Goal: Task Accomplishment & Management: Manage account settings

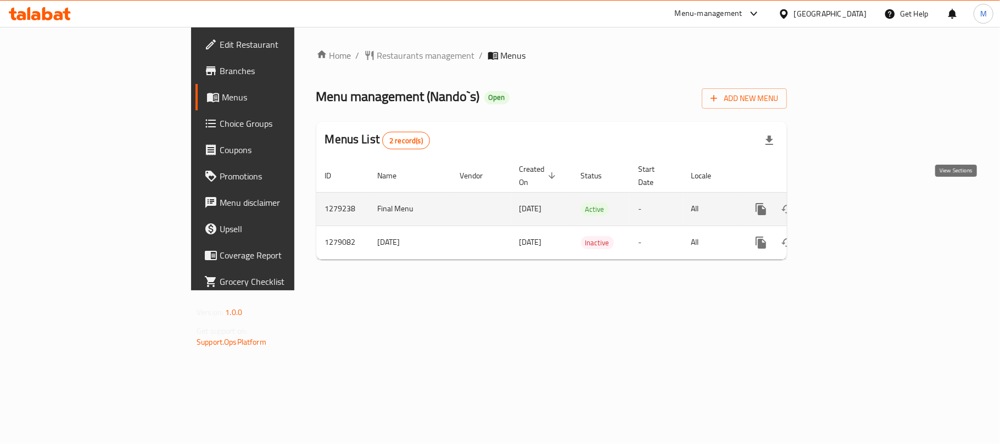
click at [853, 196] on link "enhanced table" at bounding box center [840, 209] width 26 height 26
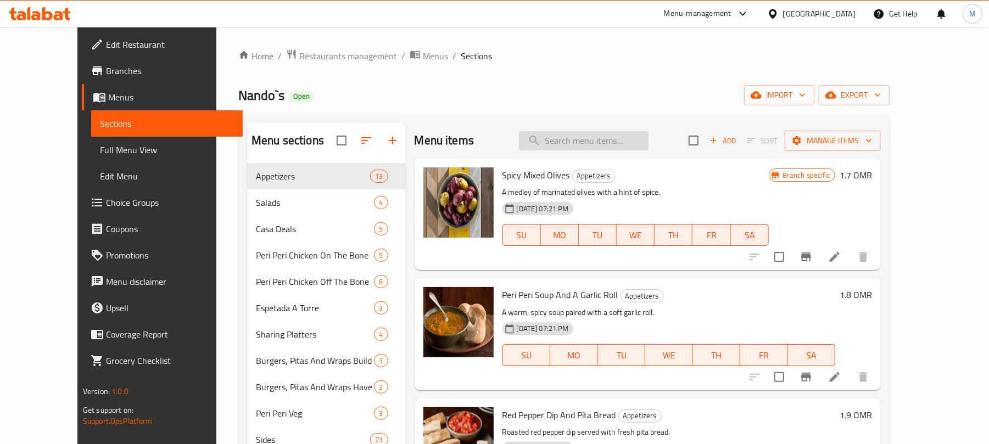
click at [635, 141] on input "search" at bounding box center [584, 140] width 130 height 19
paste input "value meal"
click at [688, 237] on span "TH" at bounding box center [673, 235] width 29 height 16
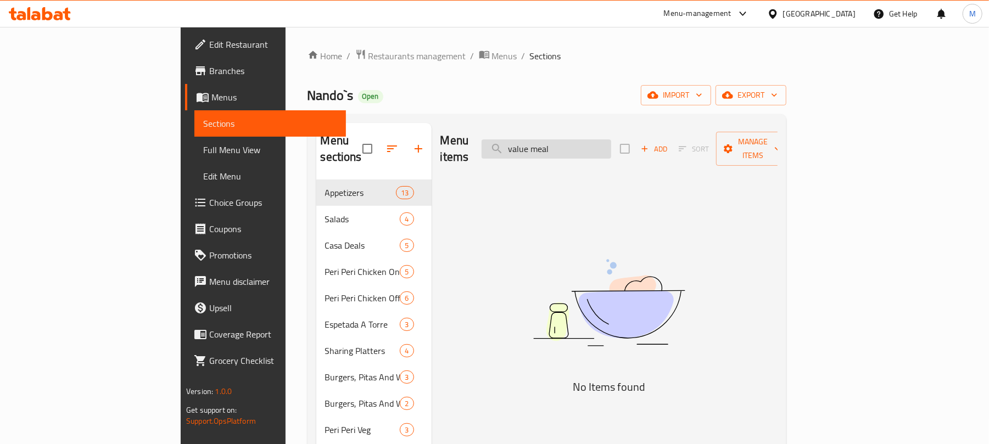
click at [611, 150] on input "value meal" at bounding box center [546, 148] width 130 height 19
type input "v"
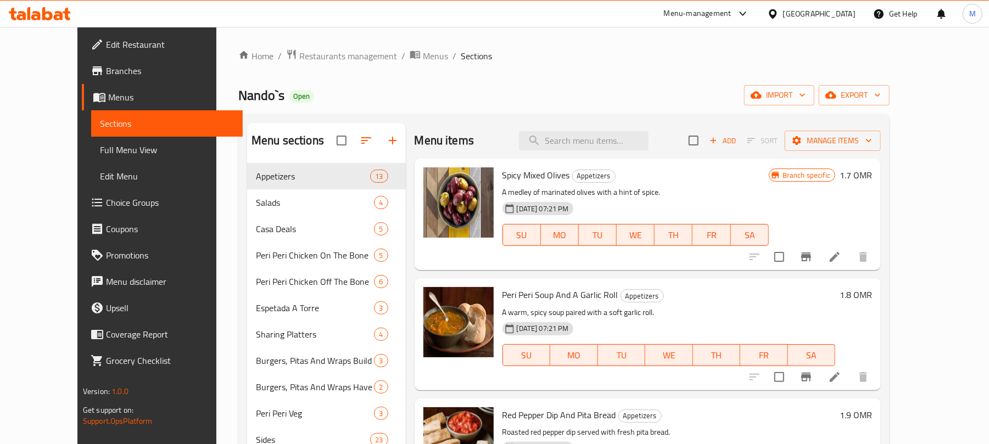
click at [834, 64] on div "Home / Restaurants management / Menus / Sections Nando`s Open import export Men…" at bounding box center [563, 350] width 651 height 602
click at [889, 88] on button "export" at bounding box center [853, 95] width 71 height 20
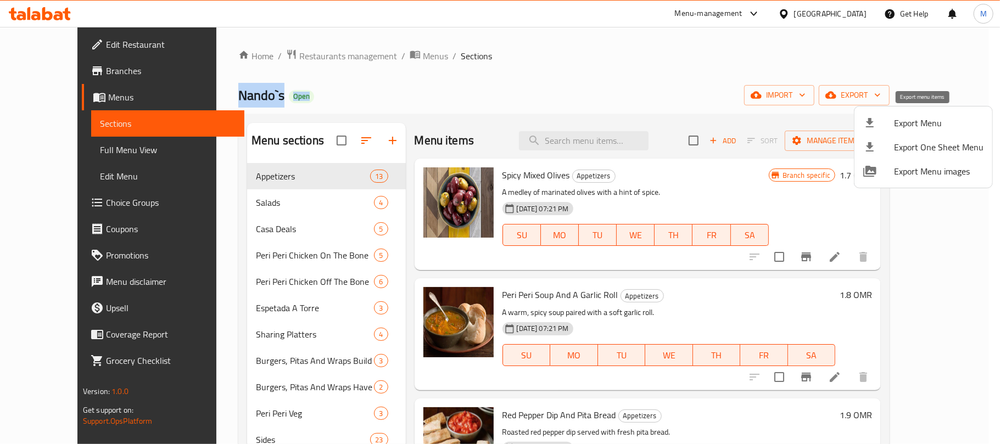
click at [902, 121] on span "Export Menu" at bounding box center [938, 122] width 89 height 13
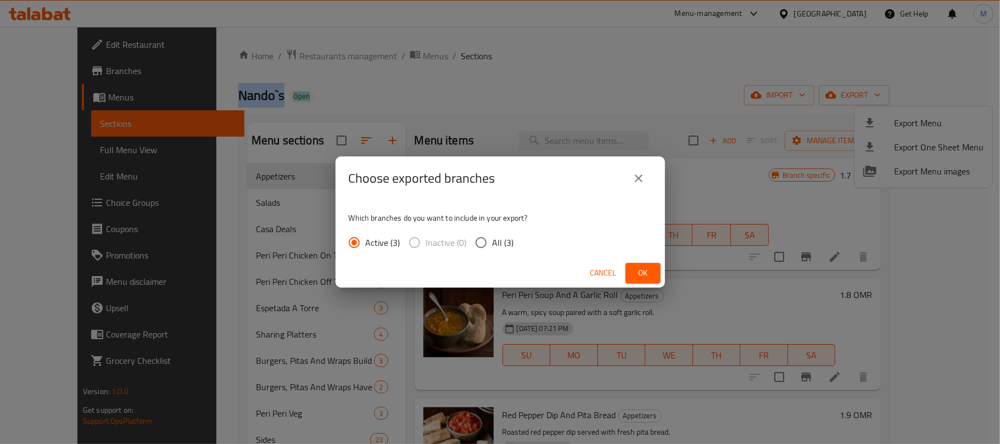
click at [479, 244] on input "All (3)" at bounding box center [480, 242] width 23 height 23
radio input "true"
click at [631, 271] on button "Ok" at bounding box center [642, 273] width 35 height 20
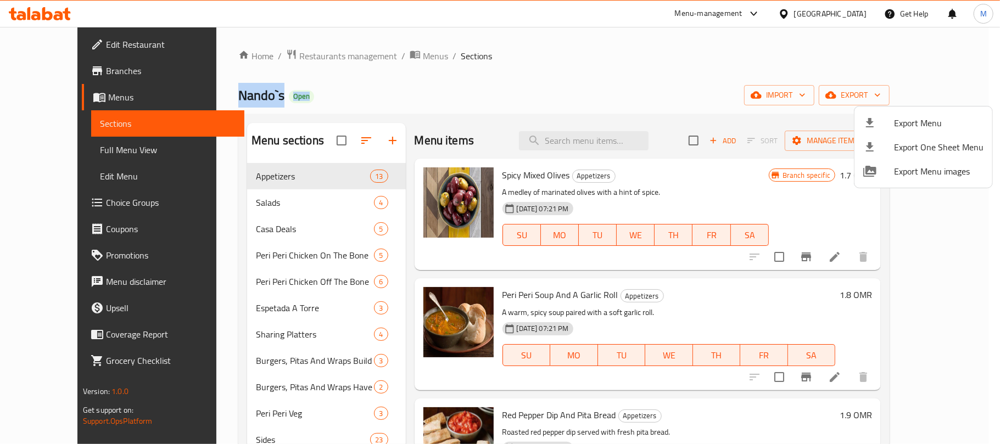
click at [611, 71] on div at bounding box center [500, 222] width 1000 height 444
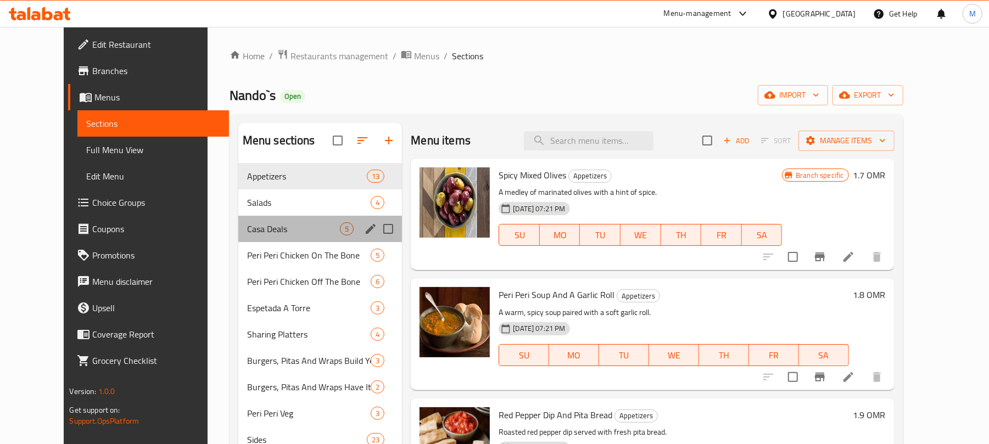
click at [266, 223] on div "Casa Deals 5" at bounding box center [320, 229] width 164 height 26
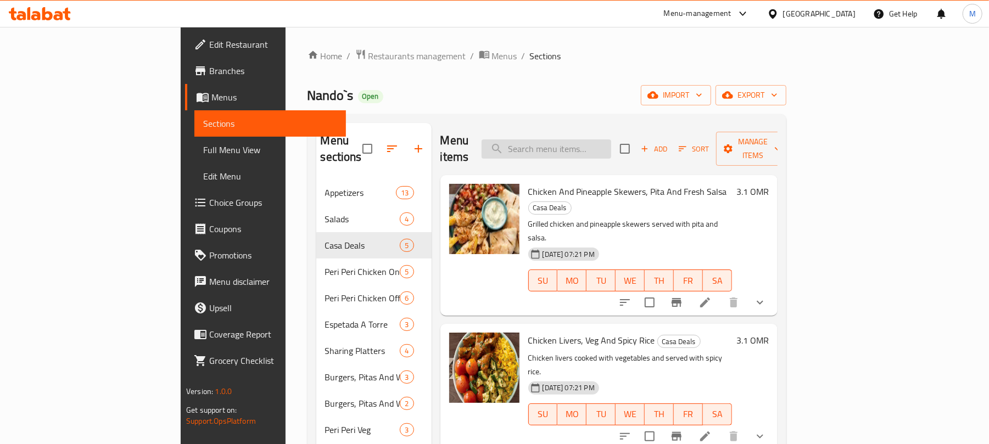
click at [575, 146] on input "search" at bounding box center [546, 148] width 130 height 19
paste input "Off The Bone For 1 Person"
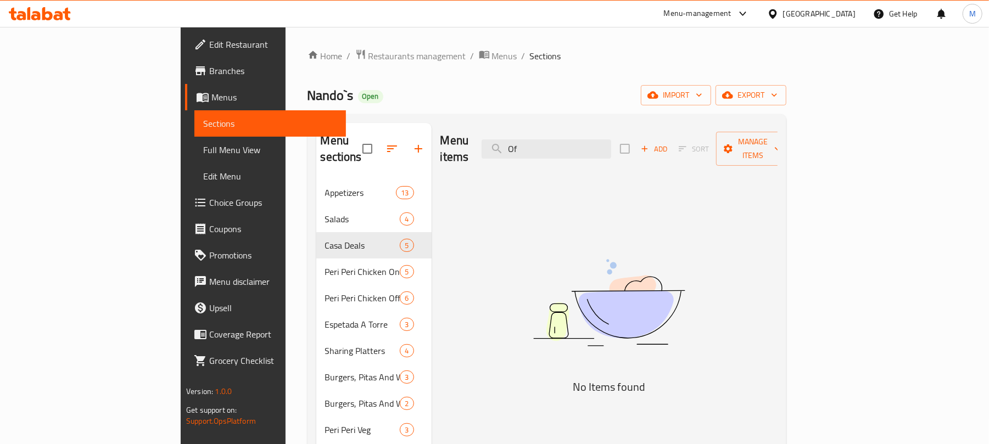
type input "O"
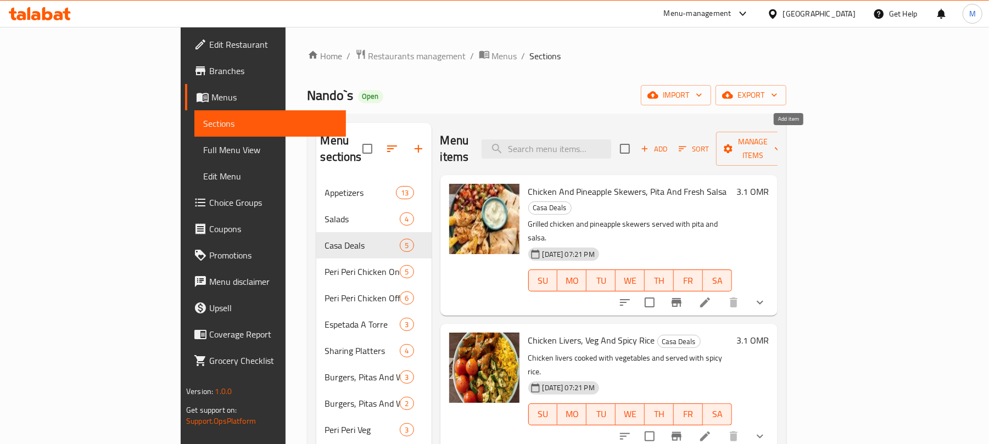
click at [669, 144] on span "Add" at bounding box center [654, 149] width 30 height 13
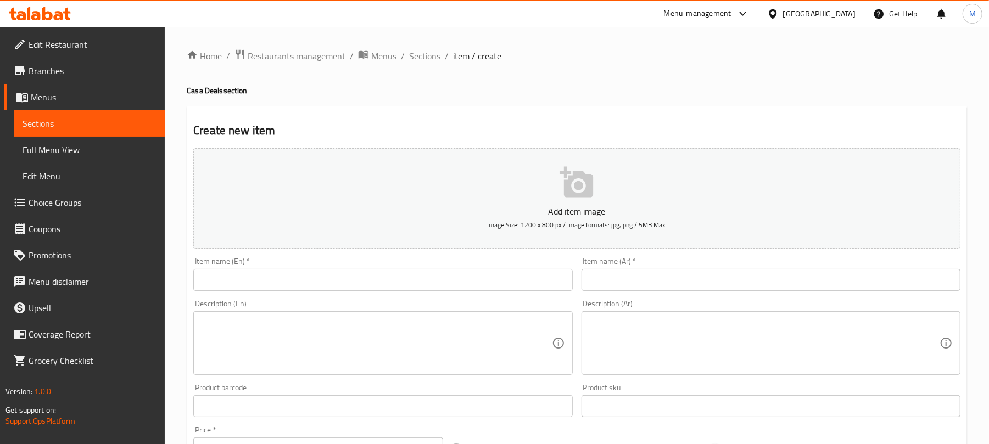
click at [317, 290] on input "text" at bounding box center [382, 280] width 379 height 22
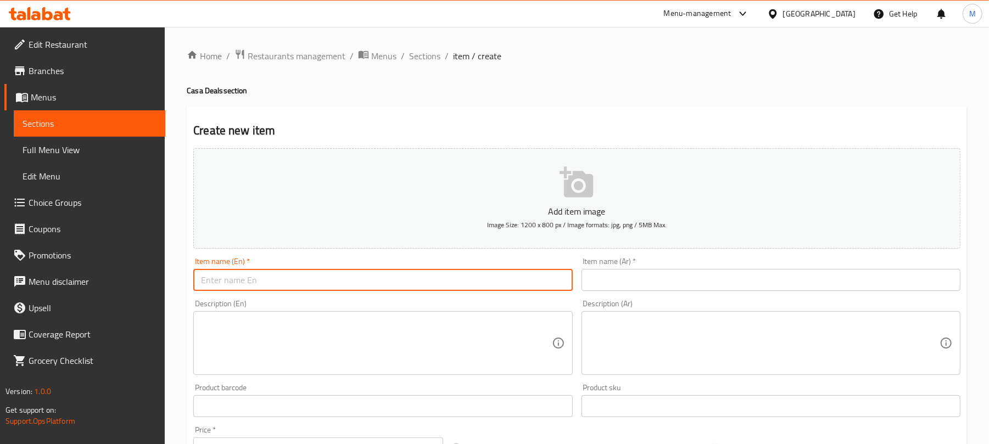
paste input "OMR 16.000"
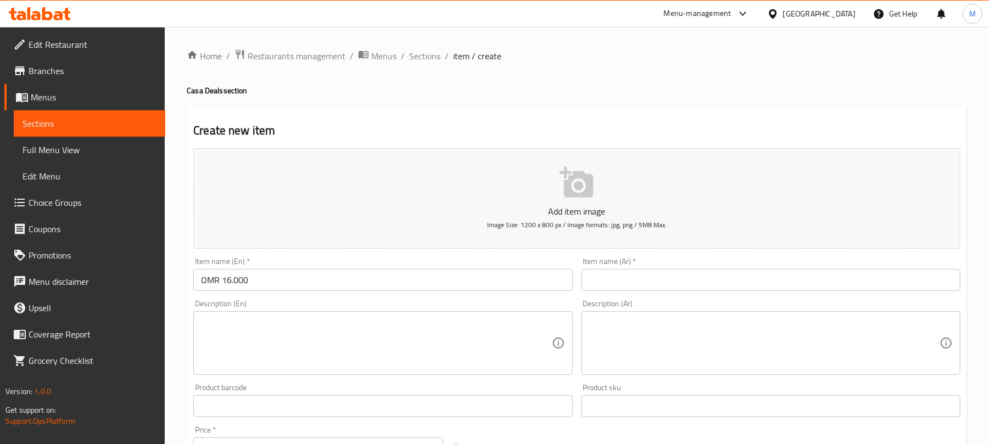
click at [312, 285] on input "OMR 16.000" at bounding box center [382, 280] width 379 height 22
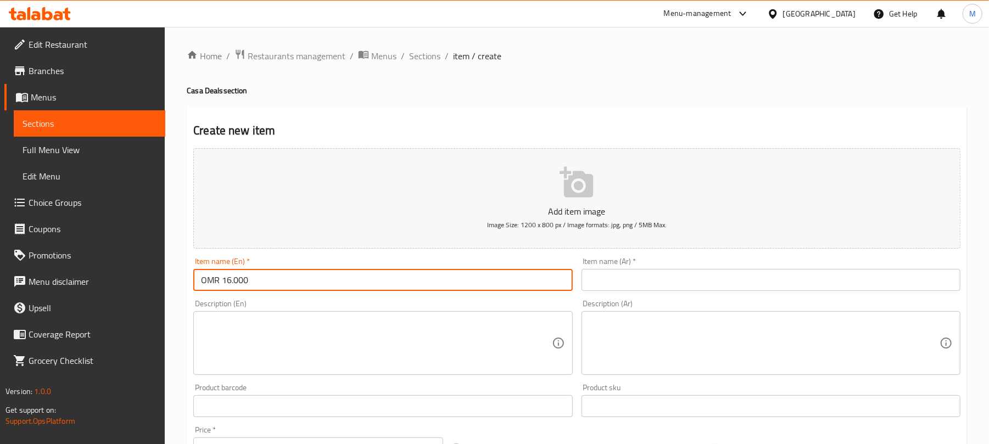
click at [312, 285] on input "OMR 16.000" at bounding box center [382, 280] width 379 height 22
paste input "ff The Bone For 1 Person"
click at [323, 279] on input "Off The Bone For 1 Person" at bounding box center [382, 280] width 379 height 22
click at [322, 279] on input "Off The Bone For 1 Person" at bounding box center [382, 280] width 379 height 22
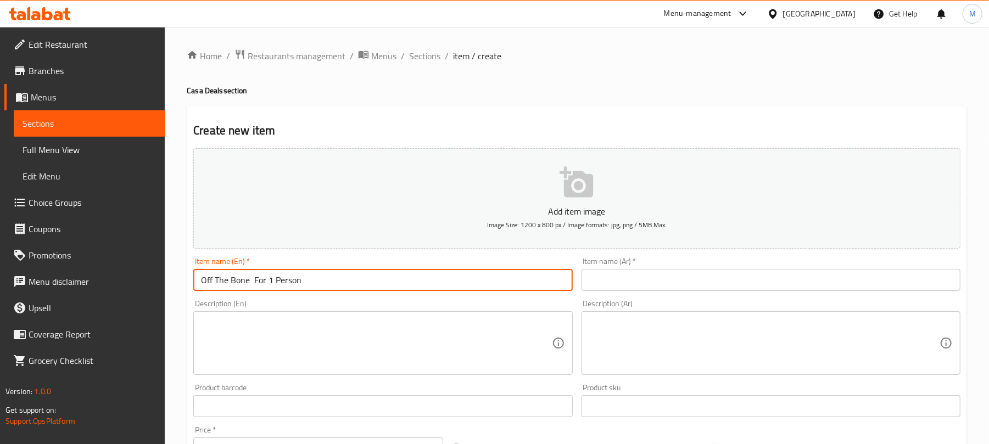
click at [322, 279] on input "Off The Bone For 1 Person" at bounding box center [382, 280] width 379 height 22
paste input "text"
type input "Off The Bone For 1 Person"
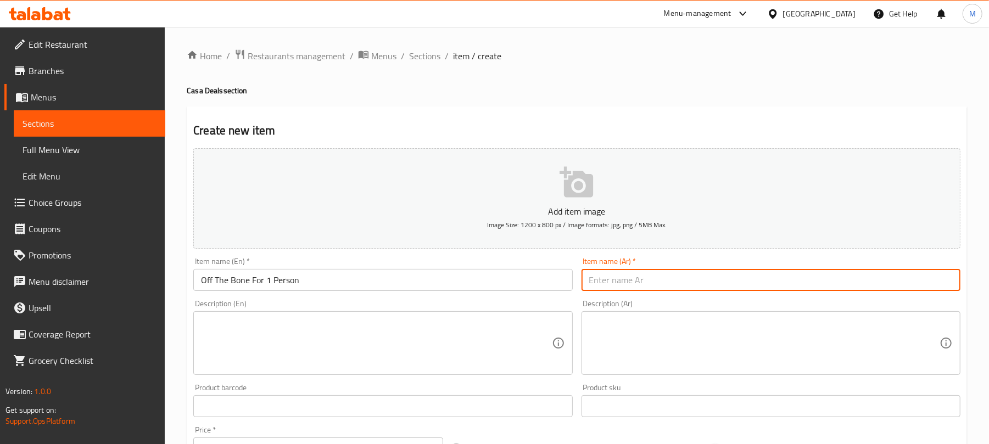
click at [817, 285] on input "text" at bounding box center [770, 280] width 379 height 22
paste input "وجبة جاهزة لشخص واحد"
type input "وجبة جاهزة لشخص واحد"
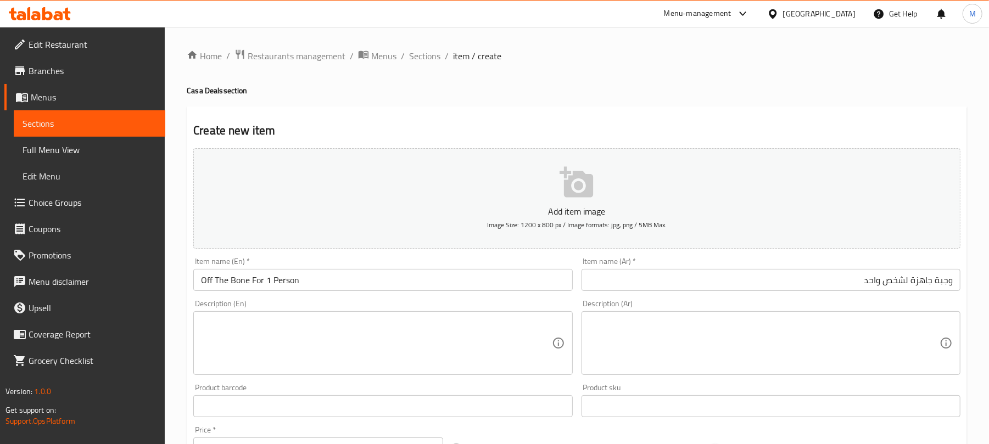
drag, startPoint x: 351, startPoint y: 351, endPoint x: 350, endPoint y: 334, distance: 17.6
click at [351, 351] on textarea at bounding box center [376, 343] width 350 height 52
paste textarea "1 Espetada (regular or [DATE]) + 2 reg. side from selection + 1 soft drink can …"
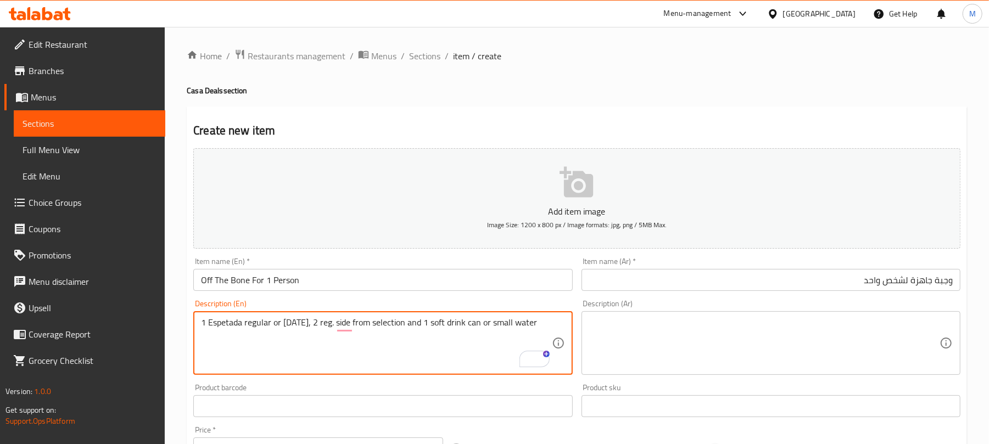
type textarea "1 Espetada regular or carnival, 2 reg. side from selection and 1 soft drink can…"
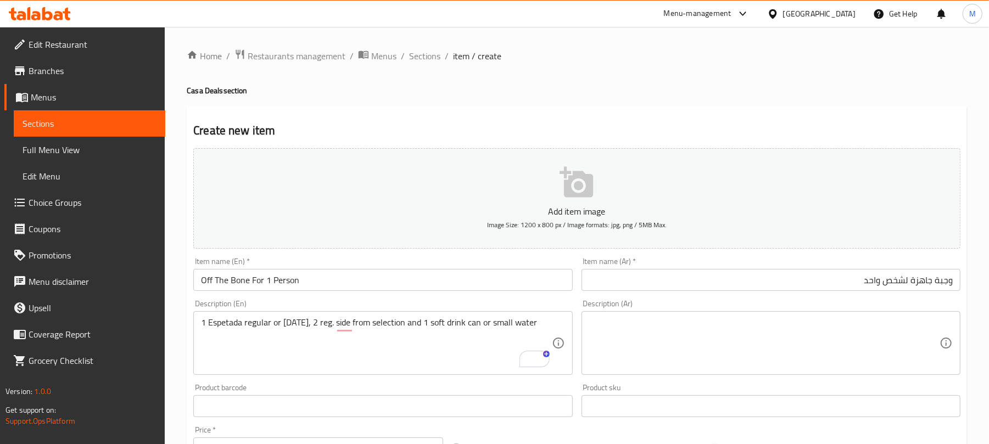
click at [911, 330] on textarea at bounding box center [764, 343] width 350 height 52
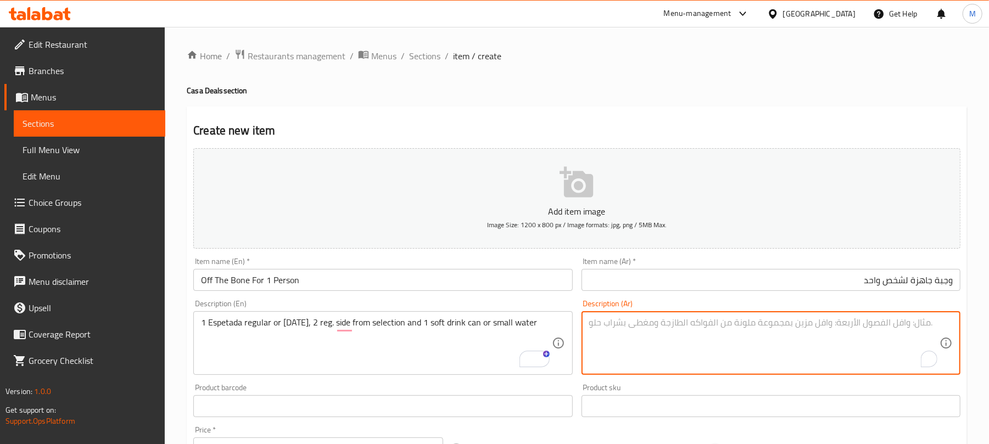
paste textarea "1 إسبيتادا (عادية أو كرنفال) + 2 طبق جانبي عادي من الاختيار + علبة مشروب غازي أ…"
type textarea "1 إسبيتادا عادية أو كرنفال + 2 طبق جانبي عادي من الاختيار + علبة مشروب غازي أو …"
click at [832, 89] on h4 "Casa Deals section" at bounding box center [577, 90] width 780 height 11
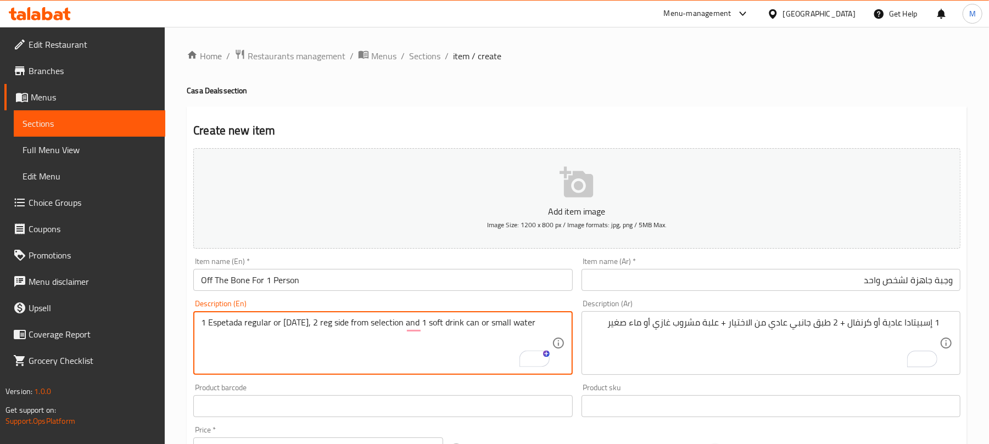
type textarea "1 Espetada regular or carnival, 2 reg side from selection and 1 soft drink can …"
drag, startPoint x: 841, startPoint y: 321, endPoint x: 859, endPoint y: 330, distance: 20.6
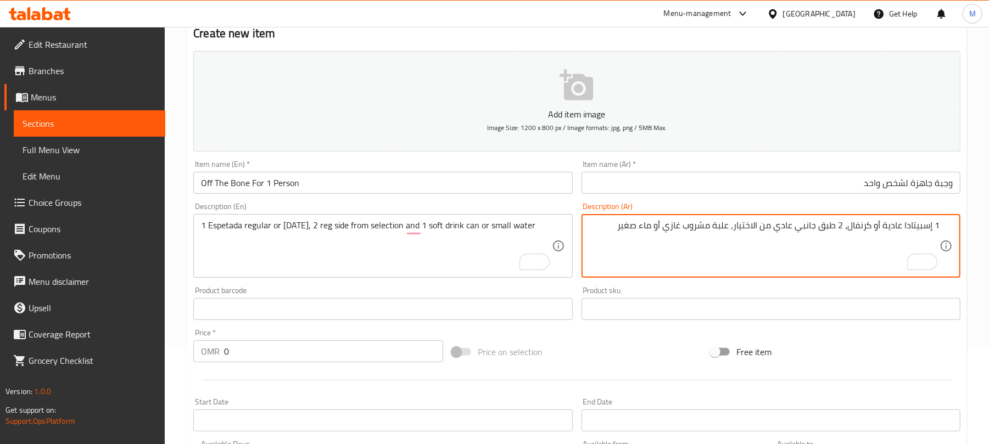
scroll to position [220, 0]
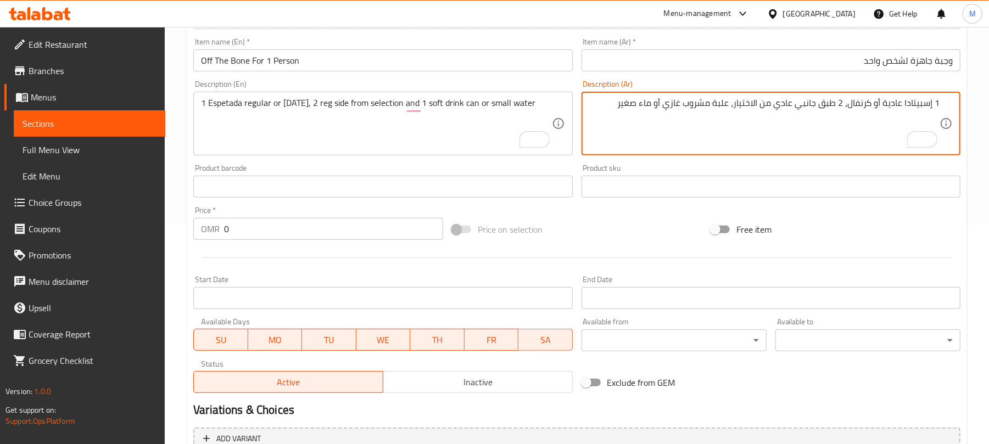
type textarea "1 إسبيتادا عادية أو كرنفال، 2 طبق جانبي عادي من الاختيار، علبة مشروب غازي أو ما…"
click at [311, 238] on input "0" at bounding box center [333, 229] width 219 height 22
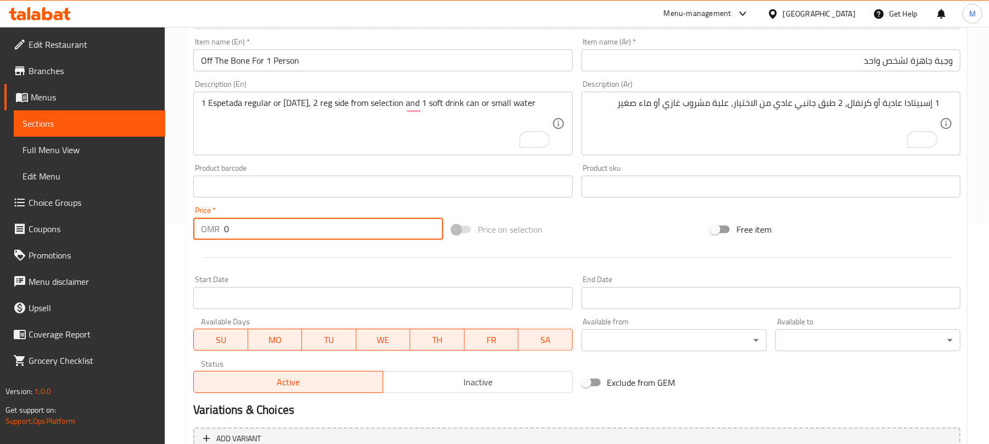
click at [311, 238] on input "0" at bounding box center [333, 229] width 219 height 22
type input "8.350"
click at [339, 253] on div at bounding box center [577, 257] width 776 height 27
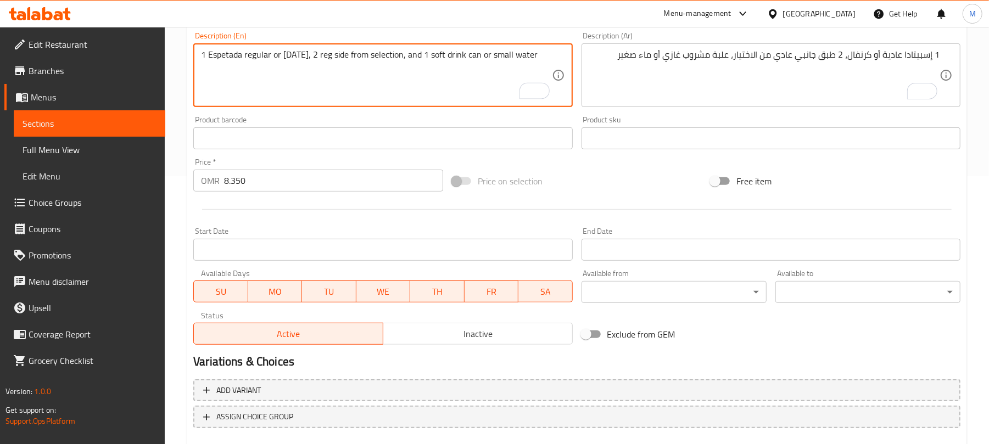
scroll to position [330, 0]
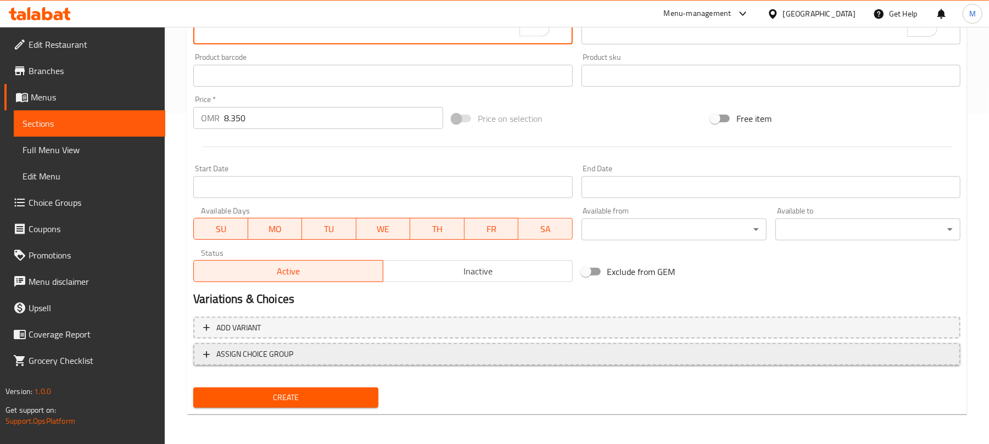
type textarea "1 Espetada regular or [DATE], 2 reg side from selection, and 1 soft drink can o…"
click at [253, 347] on span "ASSIGN CHOICE GROUP" at bounding box center [254, 354] width 77 height 14
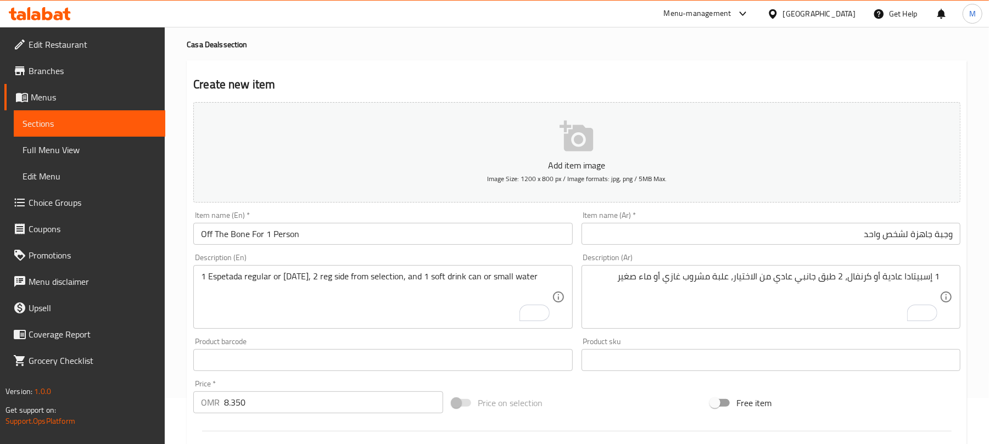
scroll to position [0, 0]
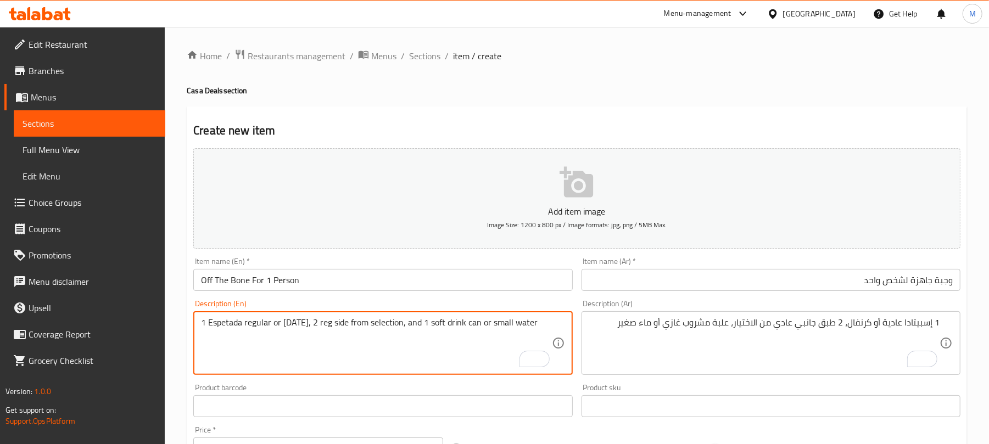
click at [248, 321] on textarea "1 Espetada regular or [DATE], 2 reg side from selection, and 1 soft drink can o…" at bounding box center [376, 343] width 350 height 52
click at [227, 323] on textarea "1 Espetada regular or [DATE], 2 reg side from selection, and 1 soft drink can o…" at bounding box center [376, 343] width 350 height 52
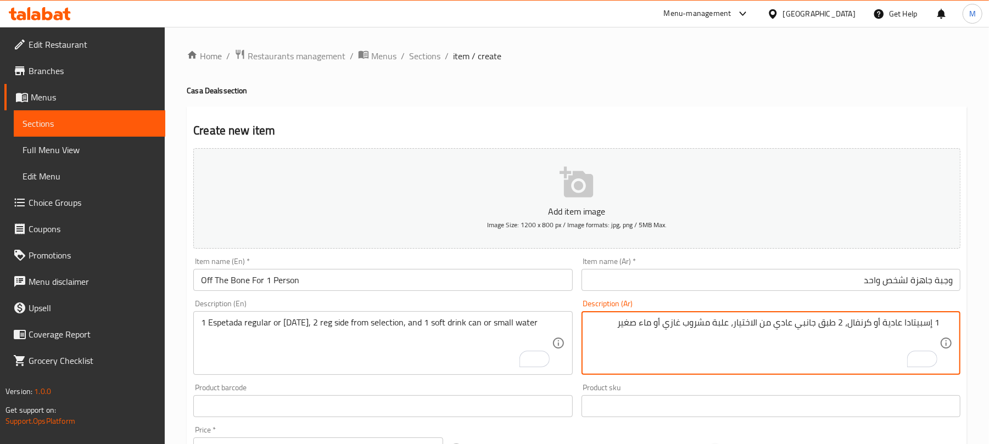
click at [913, 324] on textarea "1 إسبيتادا عادية أو كرنفال، 2 طبق جانبي عادي من الاختيار، علبة مشروب غازي أو ما…" at bounding box center [764, 343] width 350 height 52
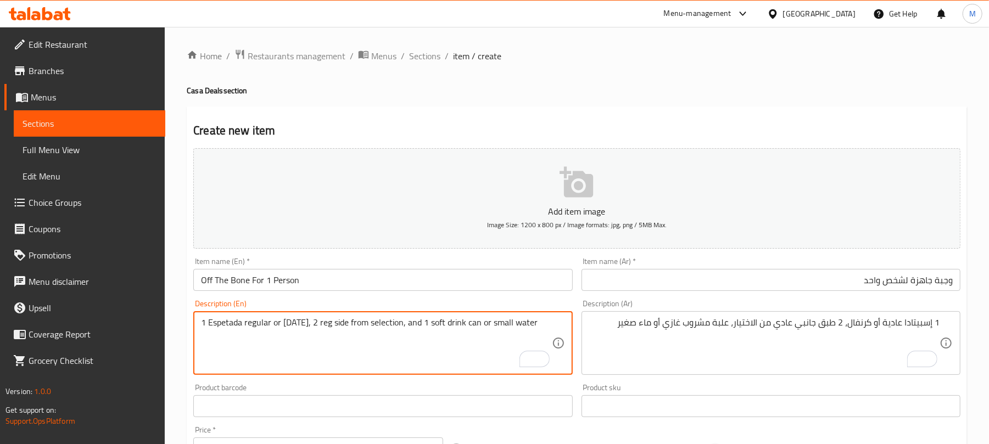
click at [257, 327] on textarea "1 Espetada regular or [DATE], 2 reg side from selection, and 1 soft drink can o…" at bounding box center [376, 343] width 350 height 52
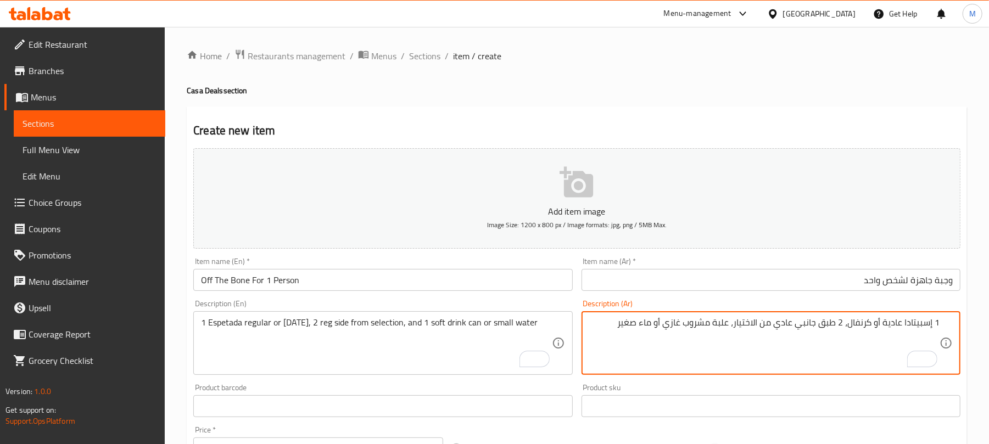
click at [893, 326] on textarea "1 إسبيتادا عادية أو كرنفال، 2 طبق جانبي عادي من الاختيار، علبة مشروب غازي أو ما…" at bounding box center [764, 343] width 350 height 52
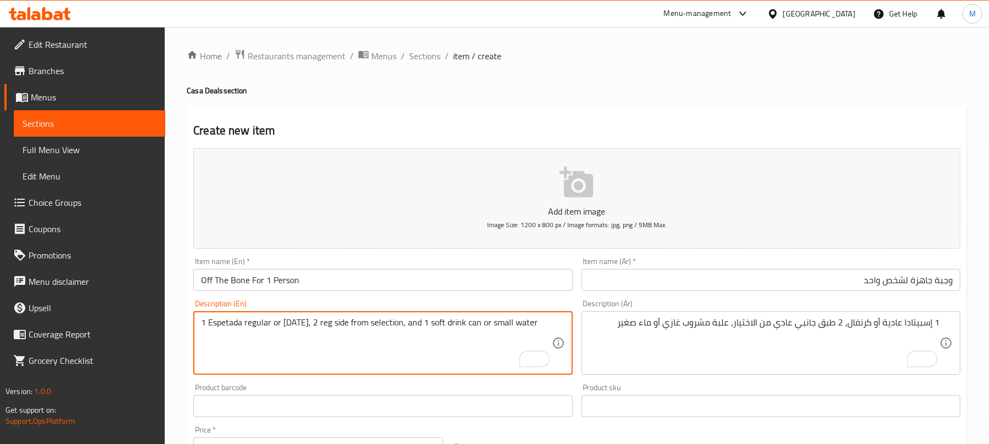
click at [292, 328] on textarea "1 Espetada regular or [DATE], 2 reg side from selection, and 1 soft drink can o…" at bounding box center [376, 343] width 350 height 52
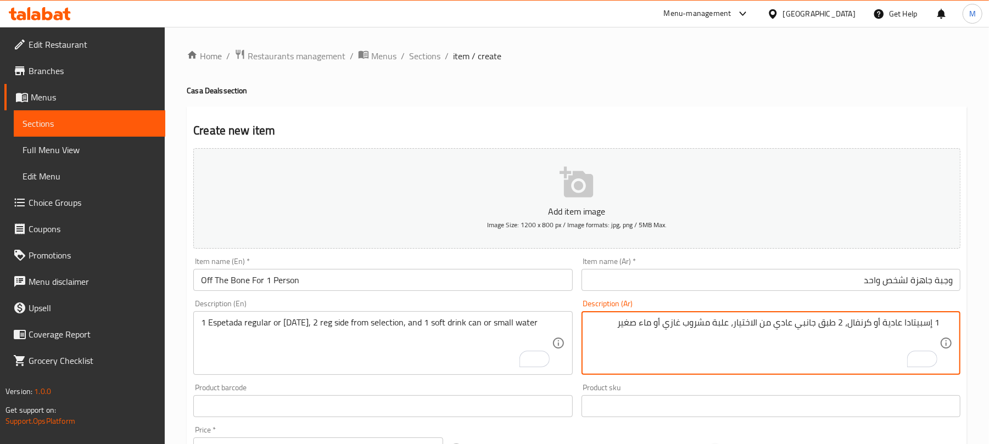
click at [862, 324] on textarea "1 إسبيتادا عادية أو كرنفال، 2 طبق جانبي عادي من الاختيار، علبة مشروب غازي أو ما…" at bounding box center [764, 343] width 350 height 52
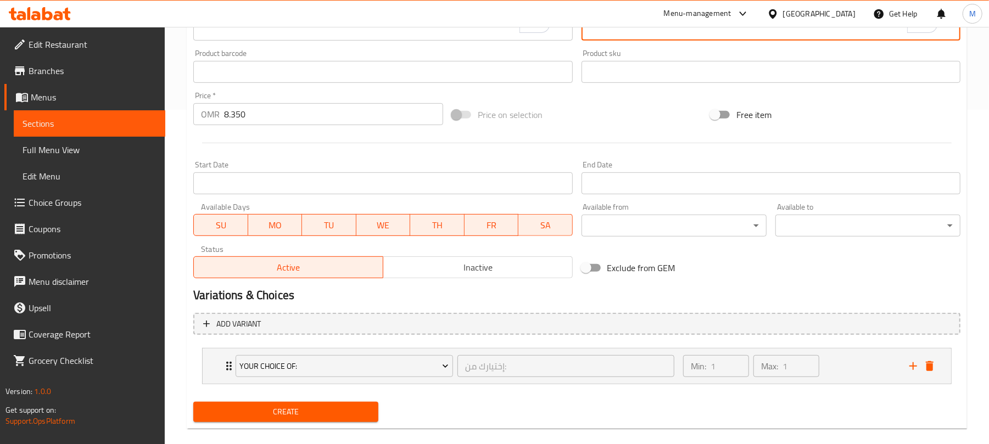
scroll to position [350, 0]
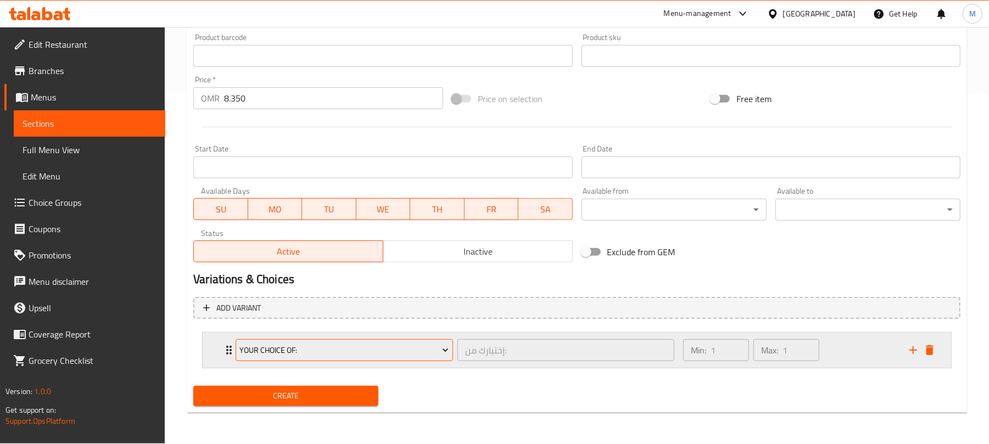
click at [423, 360] on button "Your Choice Of:" at bounding box center [343, 350] width 217 height 22
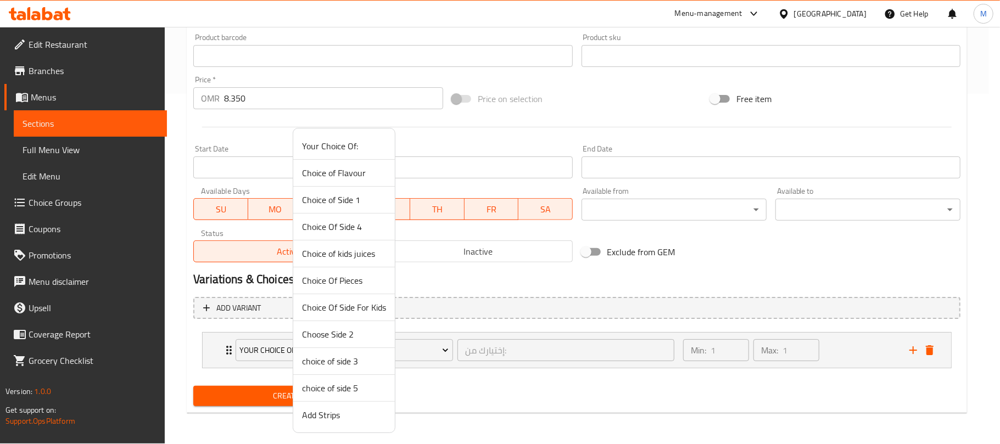
click at [349, 203] on span "Choice of Side 1" at bounding box center [344, 199] width 84 height 13
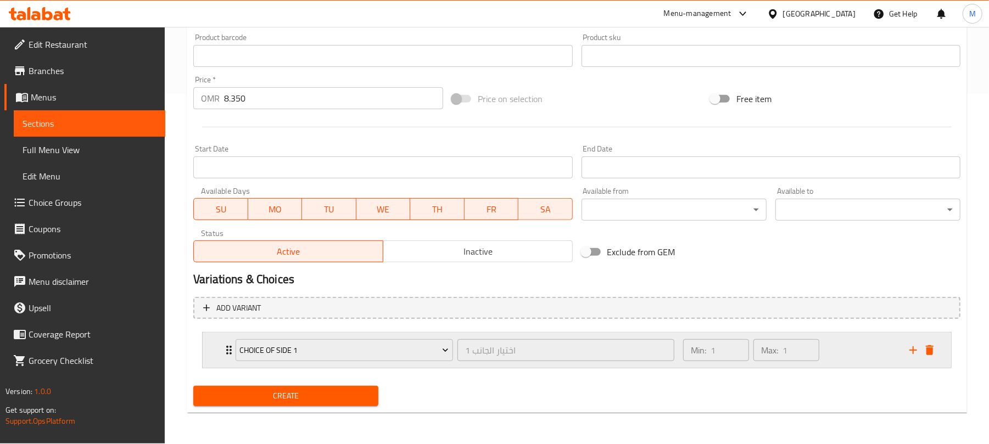
click at [233, 352] on div "Choice of Side 1" at bounding box center [344, 350] width 222 height 26
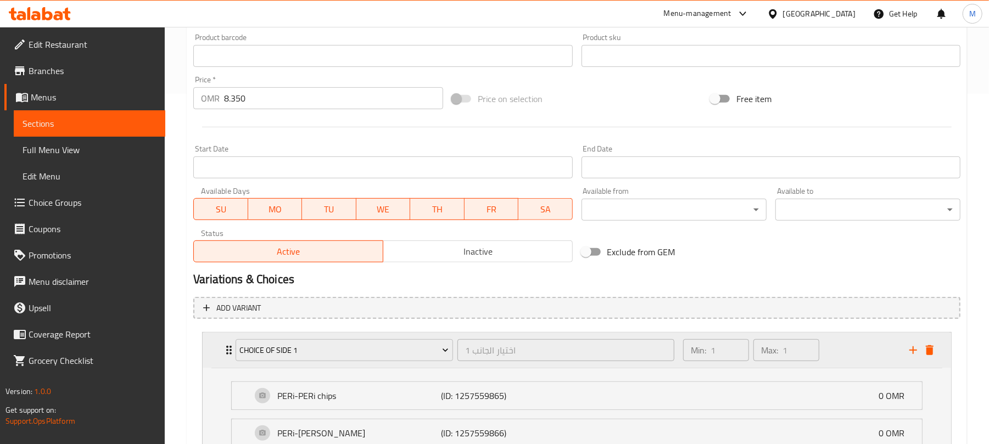
click at [231, 352] on div "Choice of Side 1 اختيار الجانب 1 ​" at bounding box center [455, 350] width 452 height 35
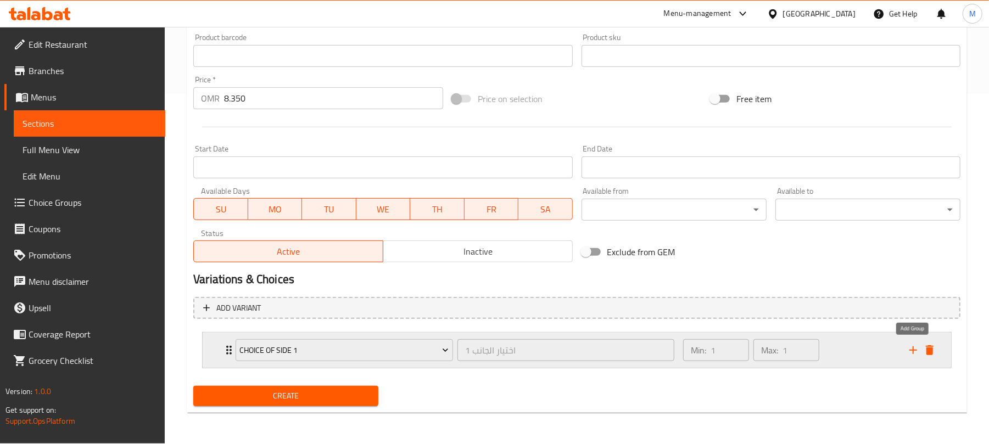
click at [909, 349] on icon "add" at bounding box center [912, 350] width 13 height 13
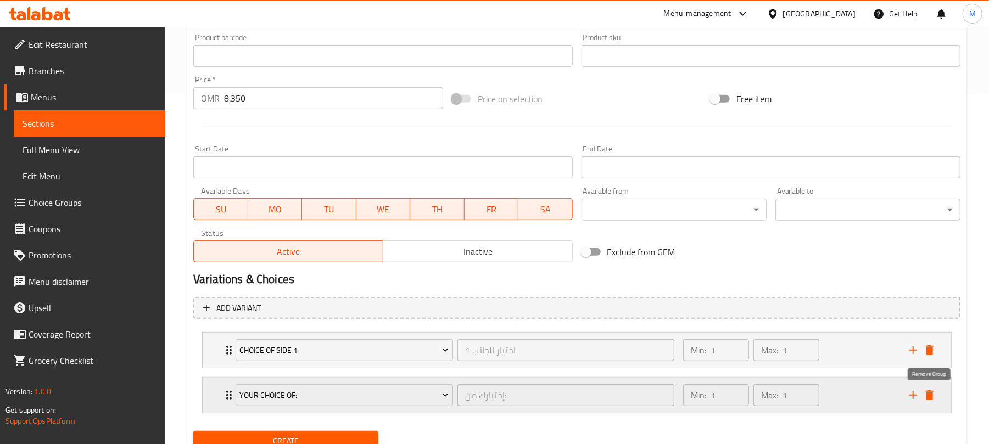
click at [934, 394] on icon "delete" at bounding box center [929, 395] width 13 height 13
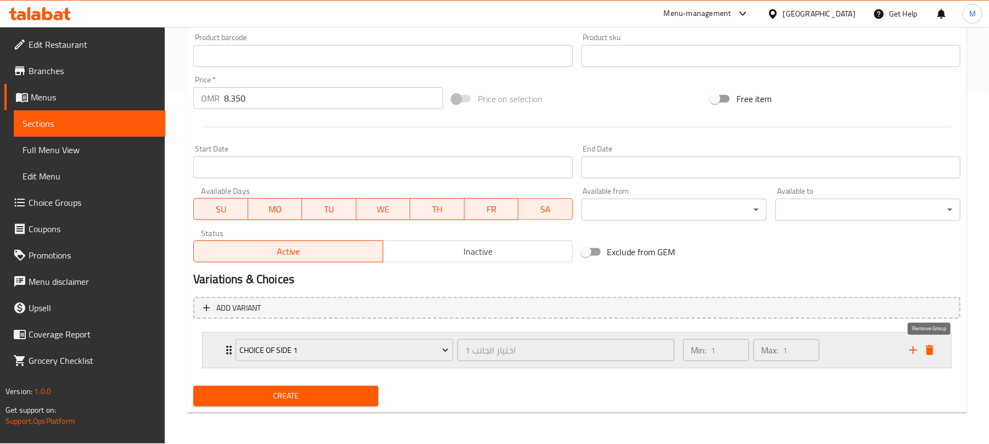
click at [933, 352] on icon "delete" at bounding box center [929, 350] width 13 height 13
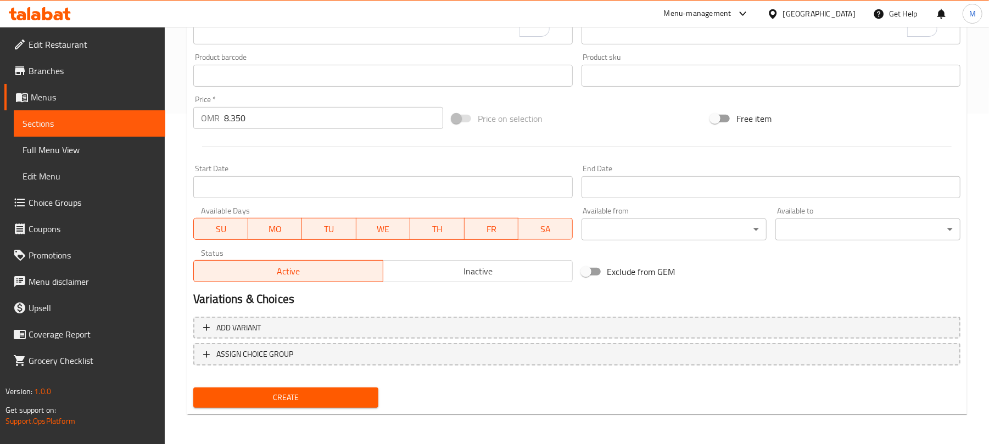
click at [336, 397] on span "Create" at bounding box center [285, 398] width 167 height 14
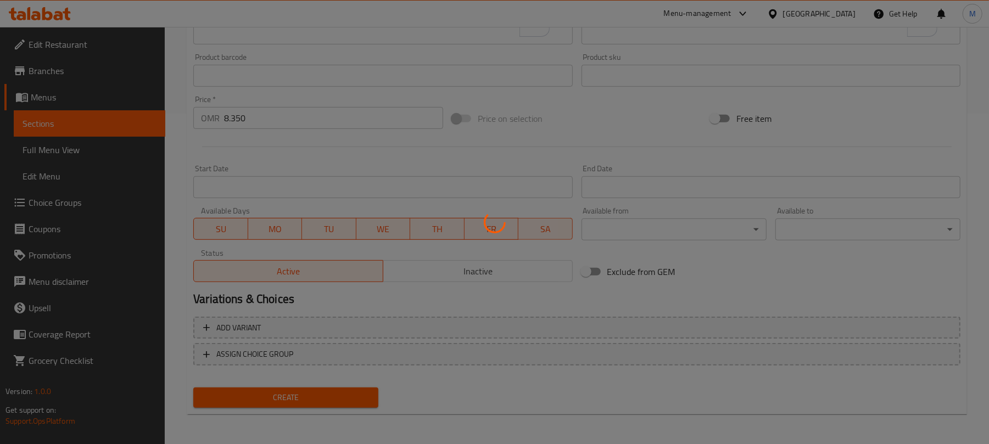
type input "0"
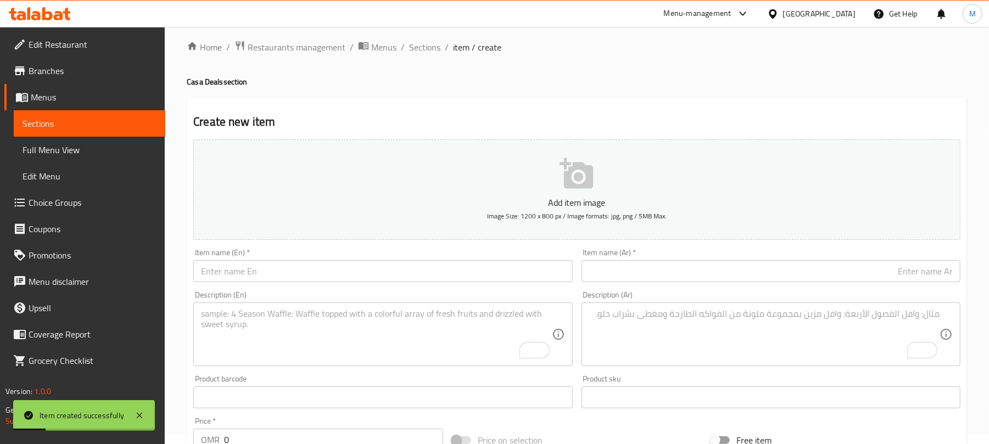
scroll to position [0, 0]
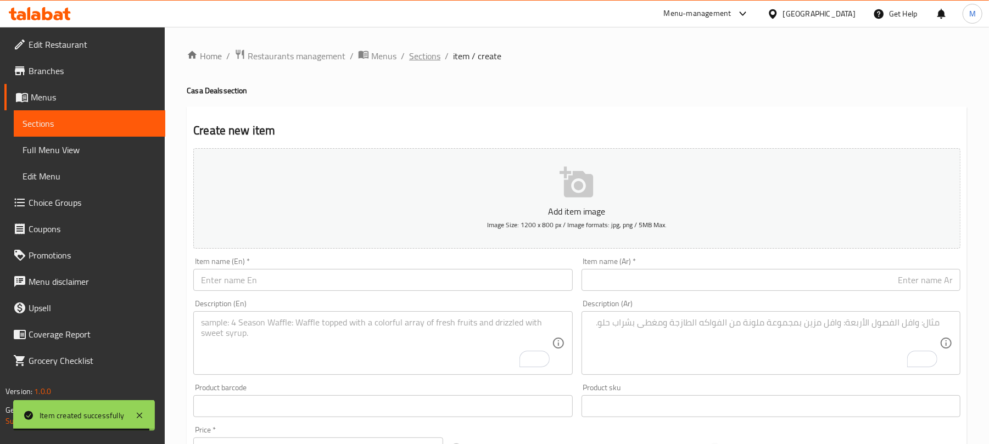
click at [425, 58] on span "Sections" at bounding box center [424, 55] width 31 height 13
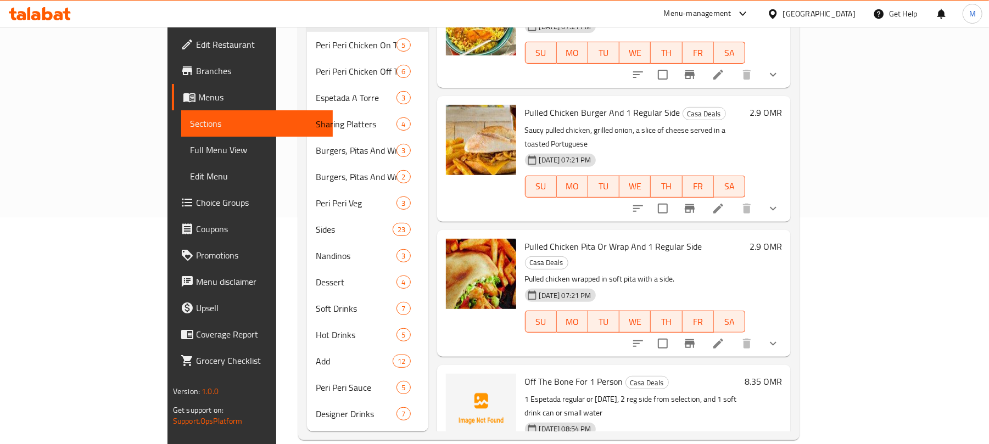
scroll to position [229, 0]
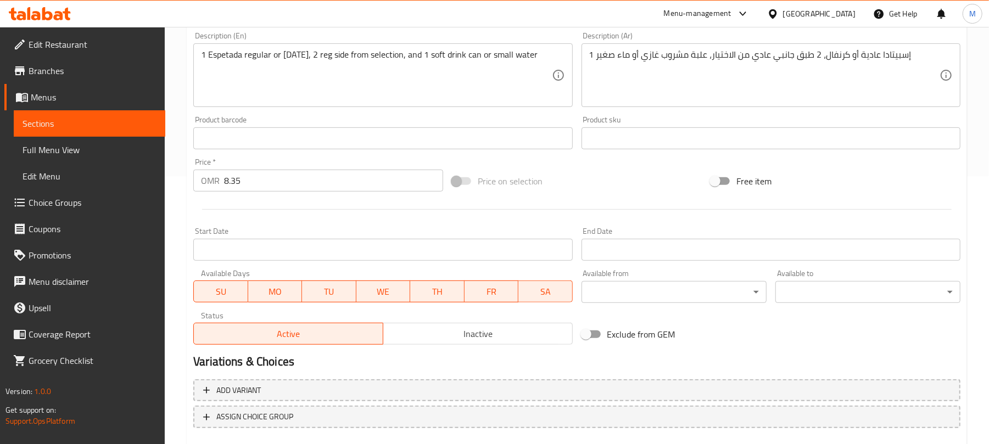
scroll to position [184, 0]
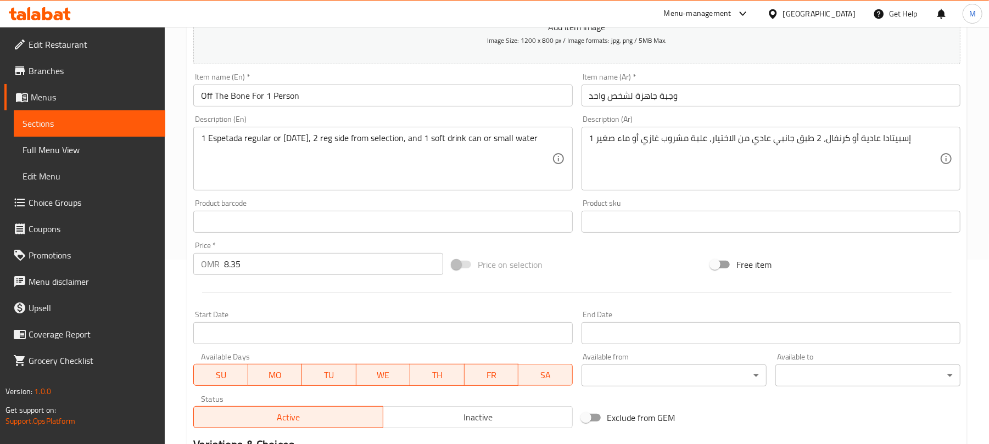
click at [326, 220] on input "text" at bounding box center [382, 222] width 379 height 22
click at [352, 198] on div "Product barcode Product barcode" at bounding box center [383, 216] width 388 height 42
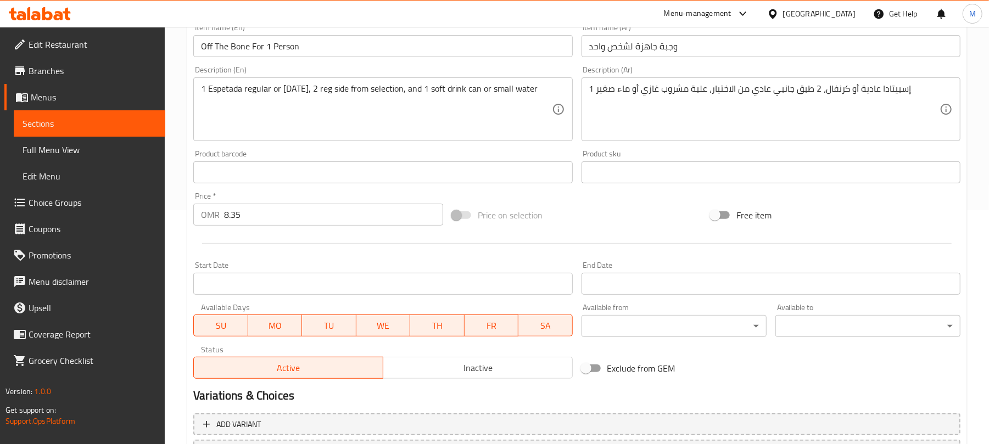
scroll to position [257, 0]
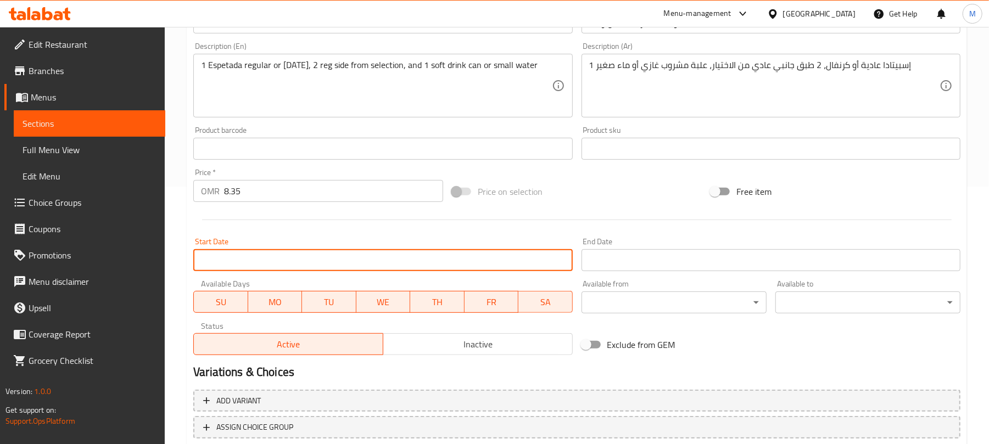
click at [457, 260] on input "Start Date" at bounding box center [382, 260] width 379 height 22
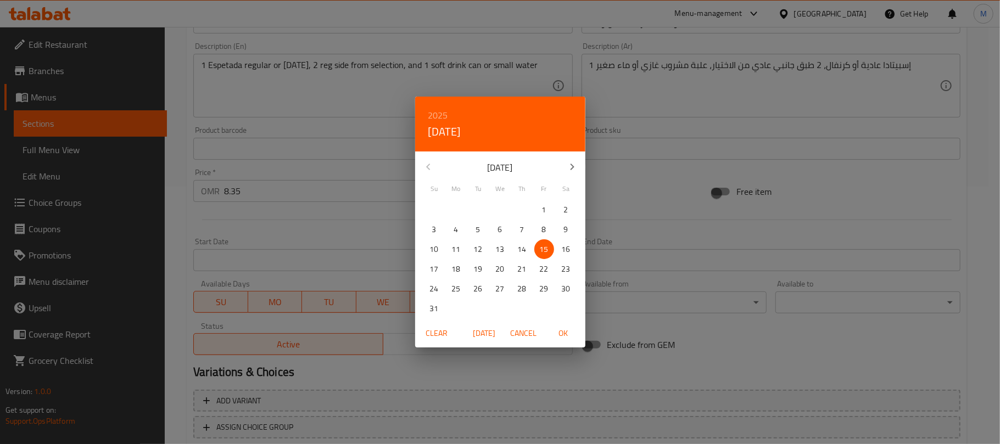
click at [459, 275] on p "18" at bounding box center [456, 269] width 9 height 14
click at [553, 336] on span "OK" at bounding box center [563, 334] width 26 height 14
type input "[DATE]"
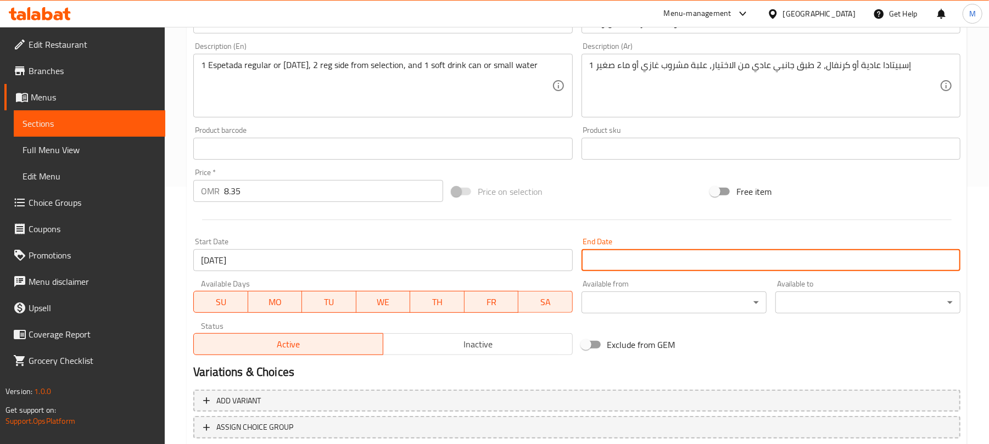
click at [638, 256] on input "Start Date" at bounding box center [770, 260] width 379 height 22
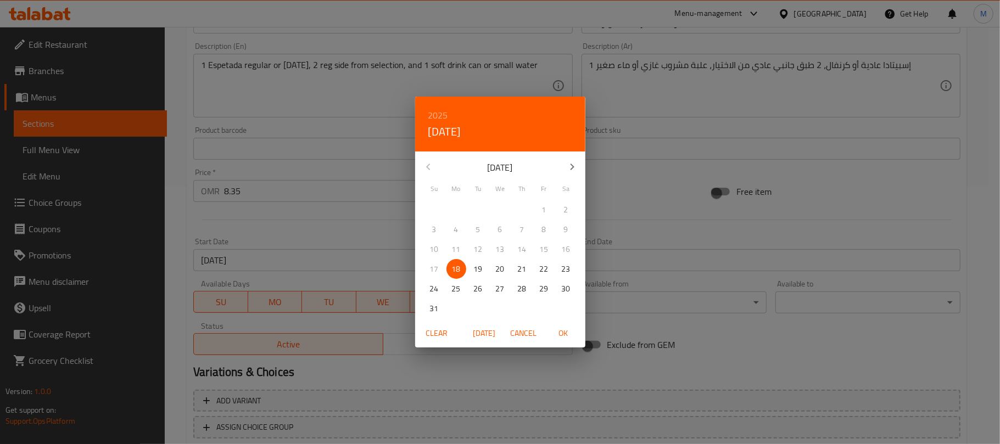
click at [574, 161] on icon "button" at bounding box center [571, 166] width 13 height 13
click at [440, 247] on span "14" at bounding box center [434, 250] width 20 height 14
click at [566, 334] on span "OK" at bounding box center [563, 334] width 26 height 14
type input "[DATE]"
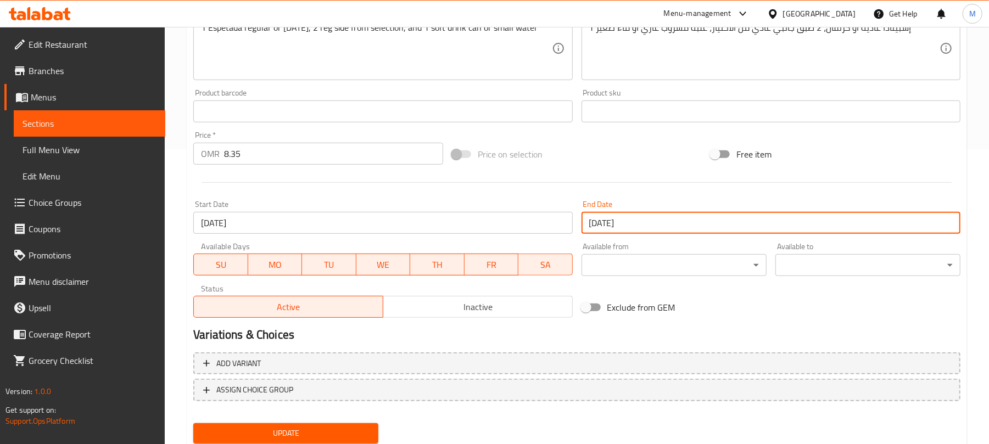
scroll to position [330, 0]
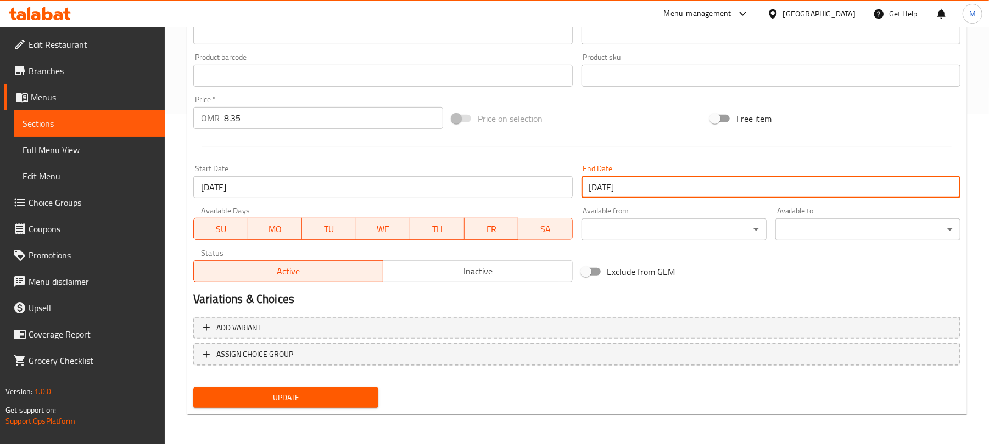
click at [279, 394] on span "Update" at bounding box center [285, 398] width 167 height 14
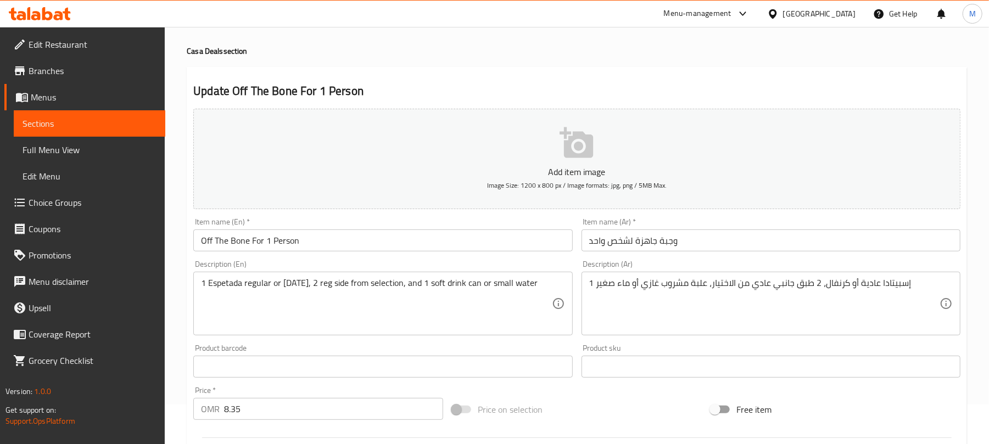
scroll to position [73, 0]
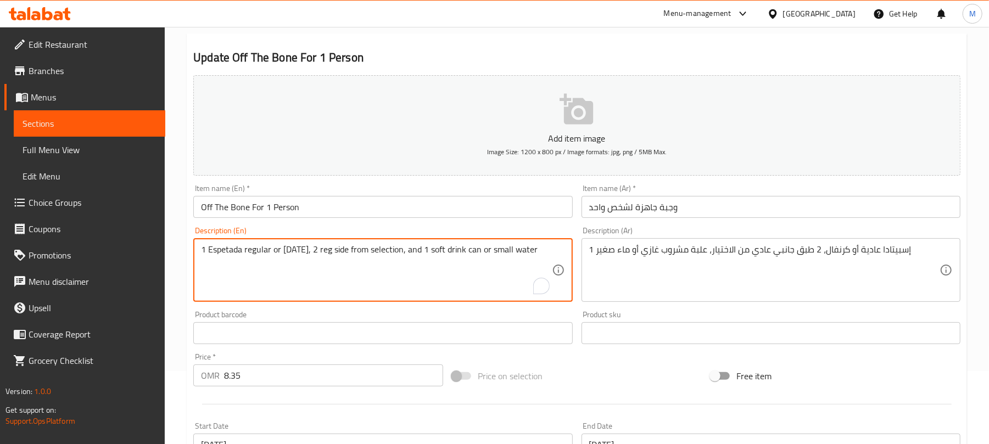
click at [530, 249] on textarea "1 Espetada regular or [DATE], 2 reg side from selection, and 1 soft drink can o…" at bounding box center [376, 270] width 350 height 52
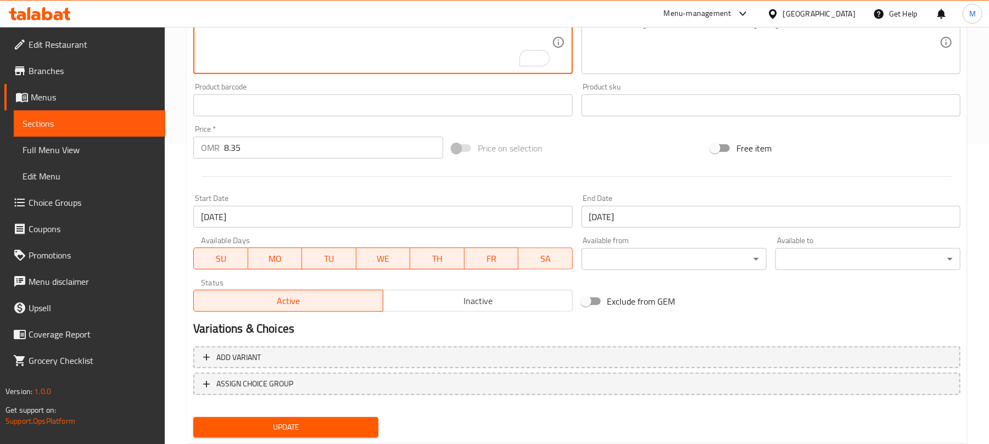
scroll to position [330, 0]
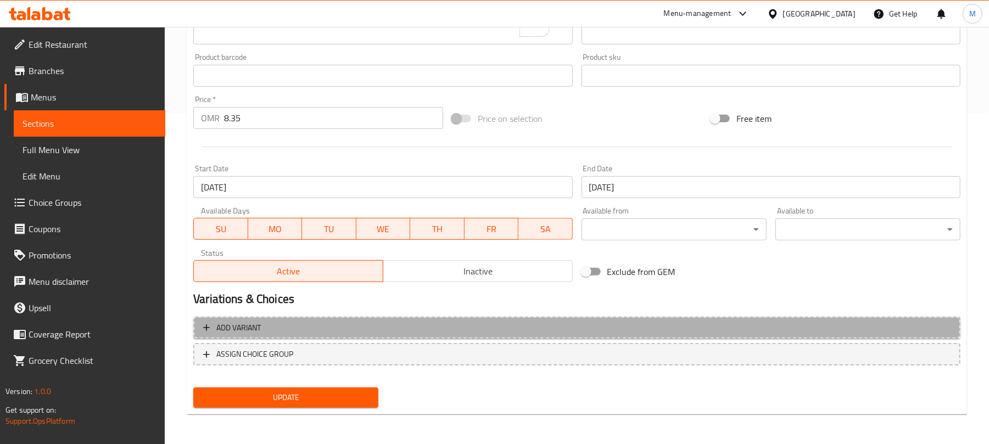
click at [368, 323] on span "Add variant" at bounding box center [576, 328] width 747 height 14
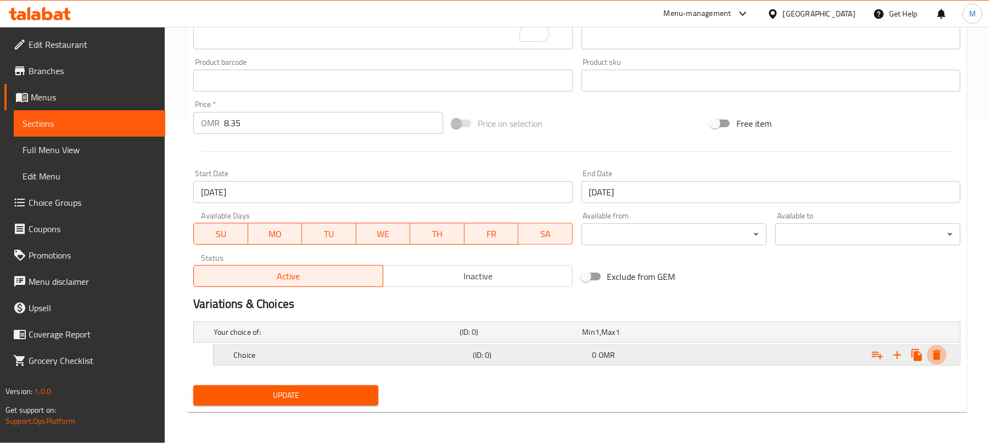
click at [933, 358] on icon "Expand" at bounding box center [937, 355] width 8 height 10
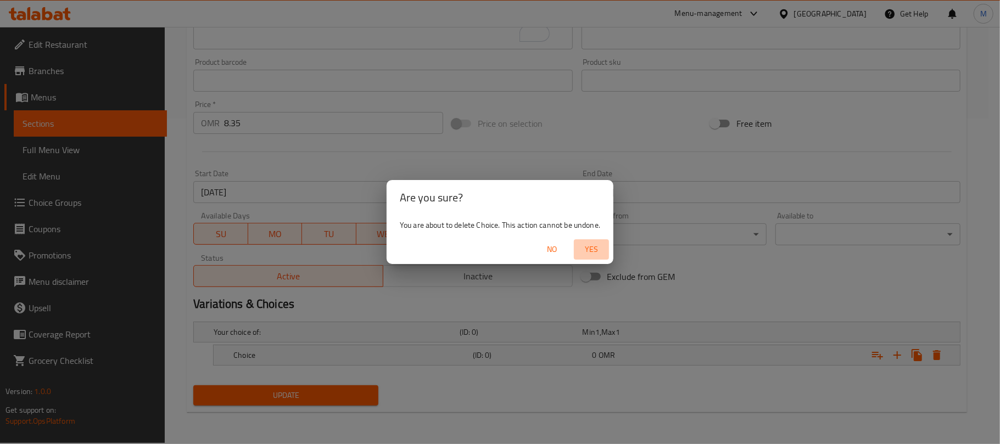
click at [593, 248] on span "Yes" at bounding box center [591, 250] width 26 height 14
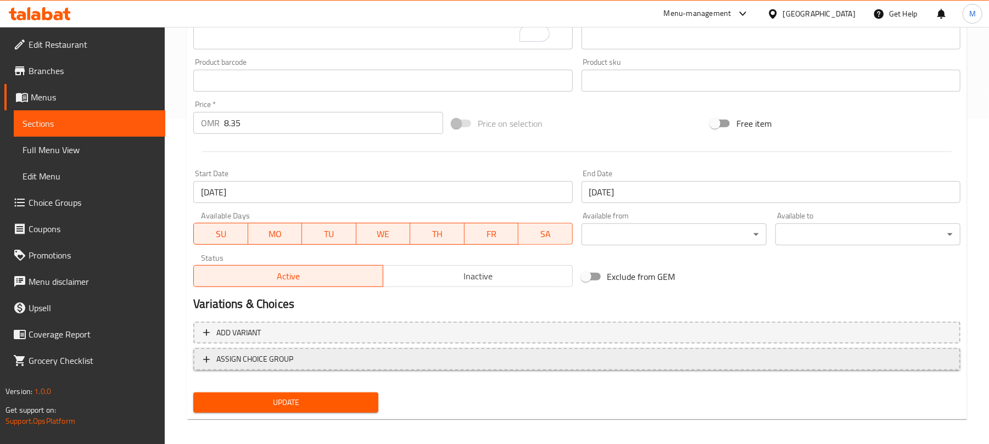
click at [375, 352] on span "ASSIGN CHOICE GROUP" at bounding box center [576, 359] width 747 height 14
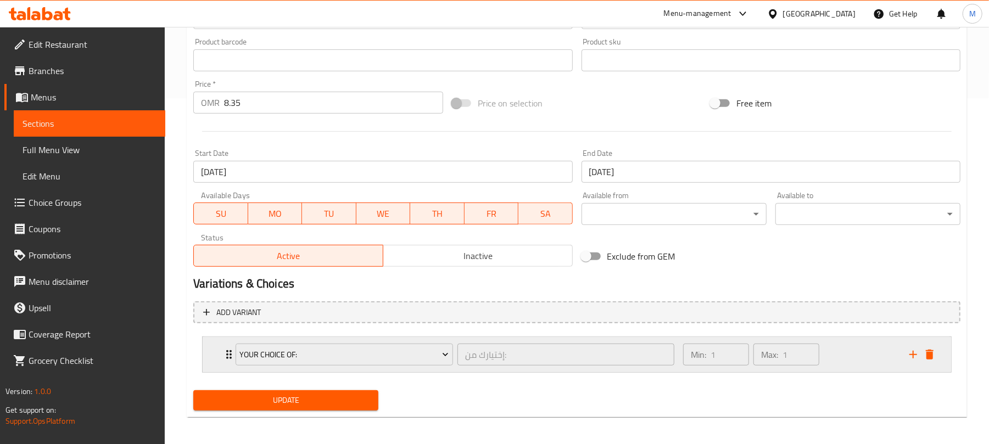
scroll to position [350, 0]
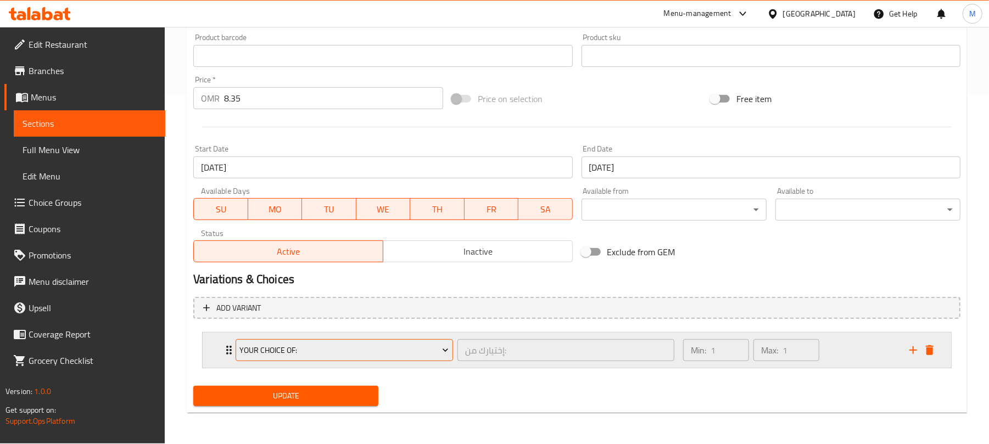
click at [336, 350] on span "Your Choice Of:" at bounding box center [344, 351] width 209 height 14
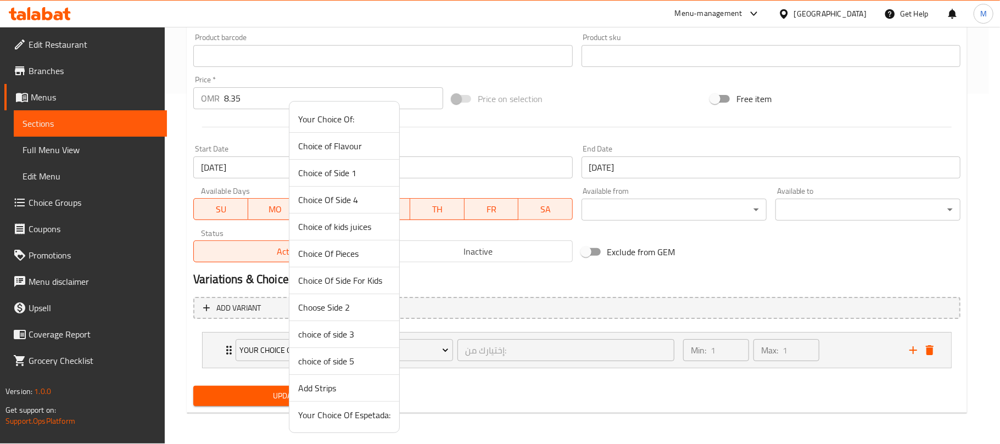
click at [354, 415] on span "Your Choice Of Espetada:" at bounding box center [344, 414] width 92 height 13
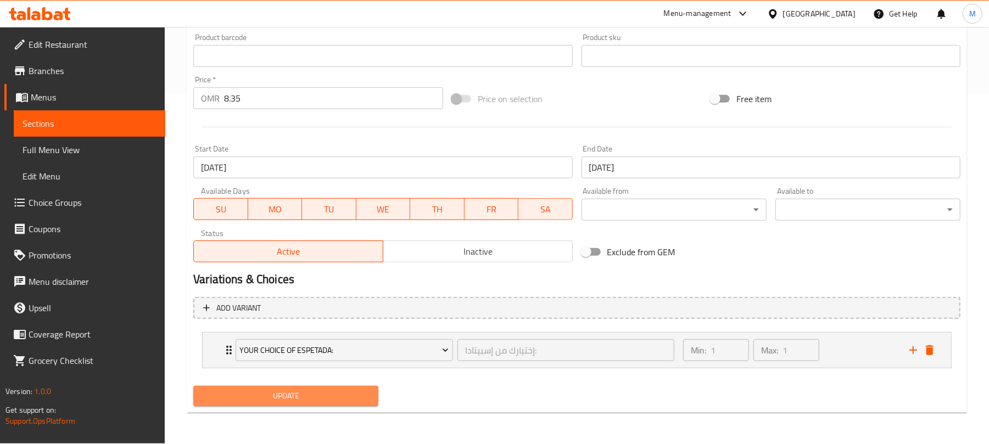
click at [316, 399] on span "Update" at bounding box center [285, 396] width 167 height 14
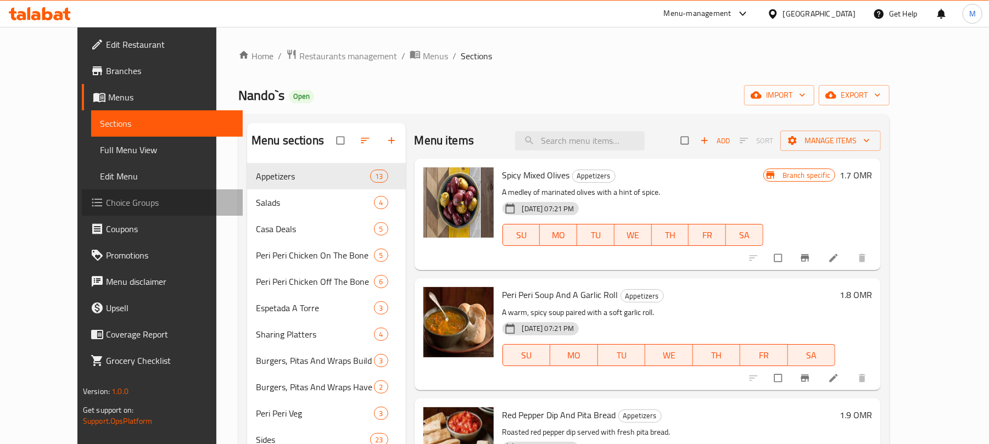
click at [106, 203] on span "Choice Groups" at bounding box center [170, 202] width 128 height 13
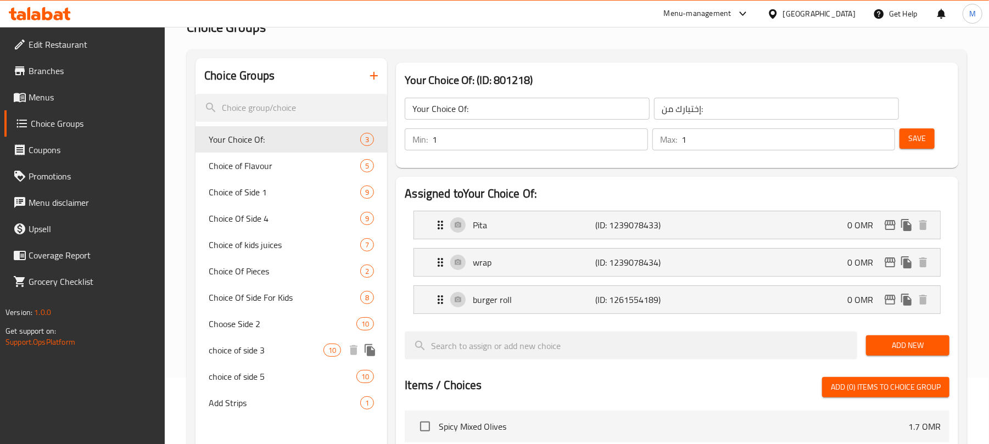
scroll to position [146, 0]
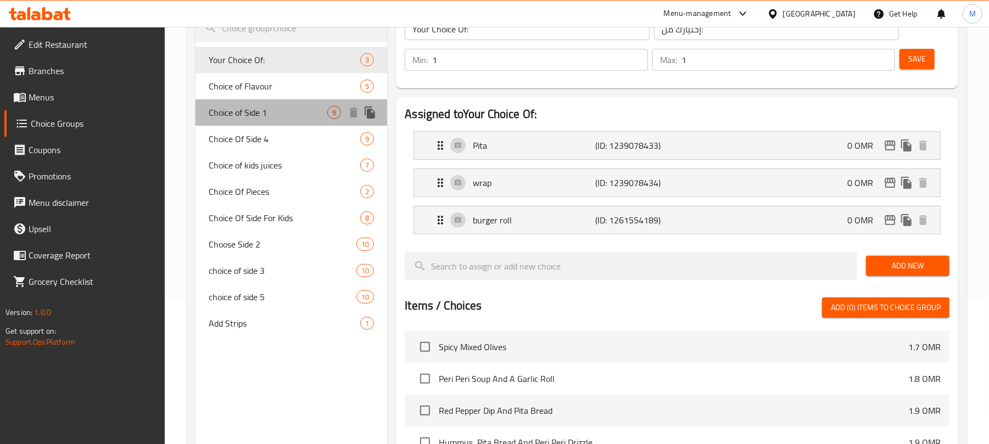
click at [277, 122] on div "Choice of Side 1 9" at bounding box center [291, 112] width 192 height 26
type input "Choice of Side 1"
type input "اختيار الجانب 1"
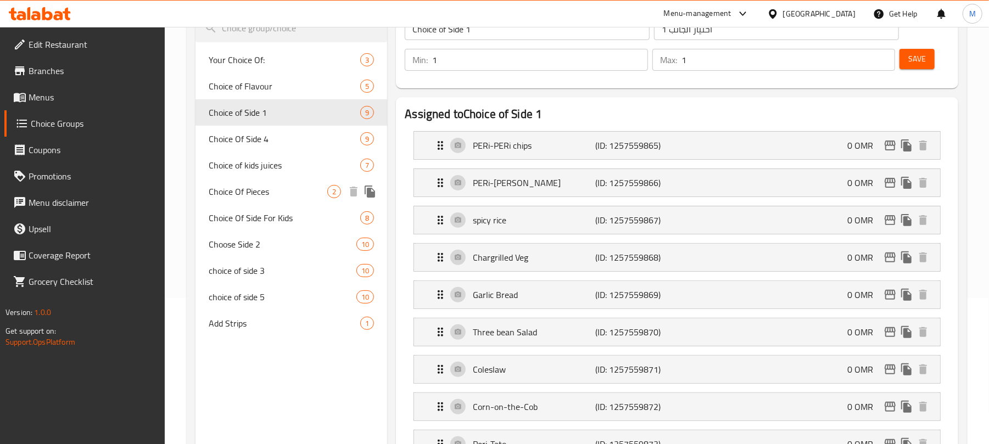
click at [288, 192] on span "Choice Of Pieces" at bounding box center [268, 191] width 119 height 13
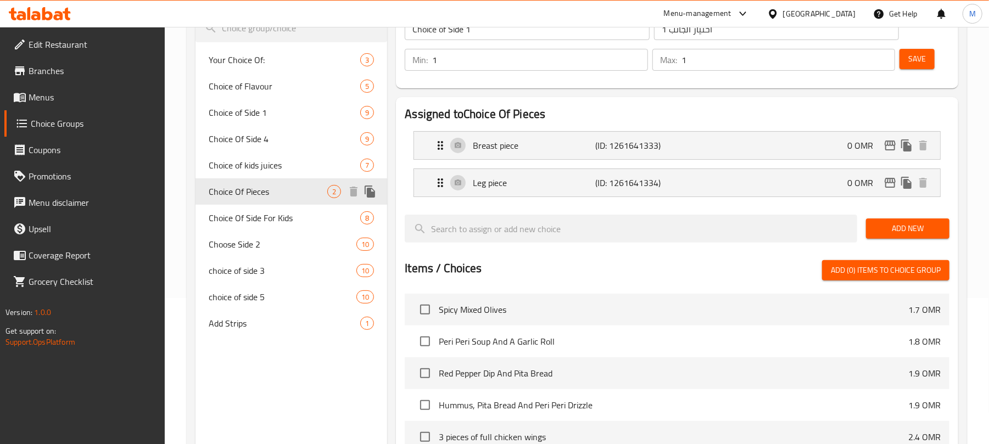
type input "Choice Of Pieces"
type input "اختيار القطع"
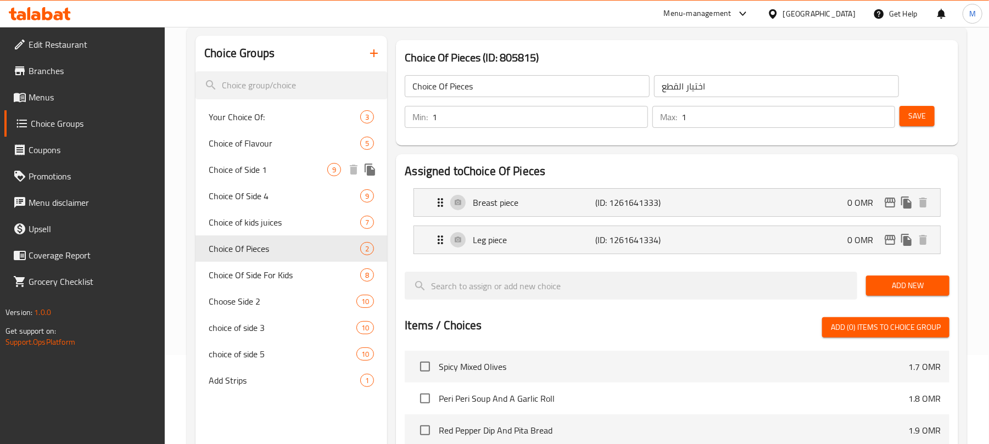
scroll to position [73, 0]
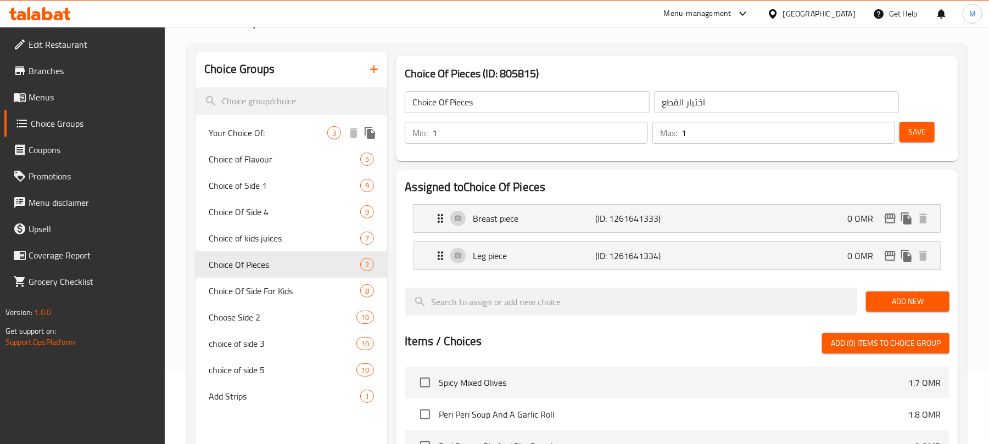
click at [298, 131] on span "Your Choice Of:" at bounding box center [268, 132] width 119 height 13
type input "Your Choice Of:"
type input "إختيارك من:"
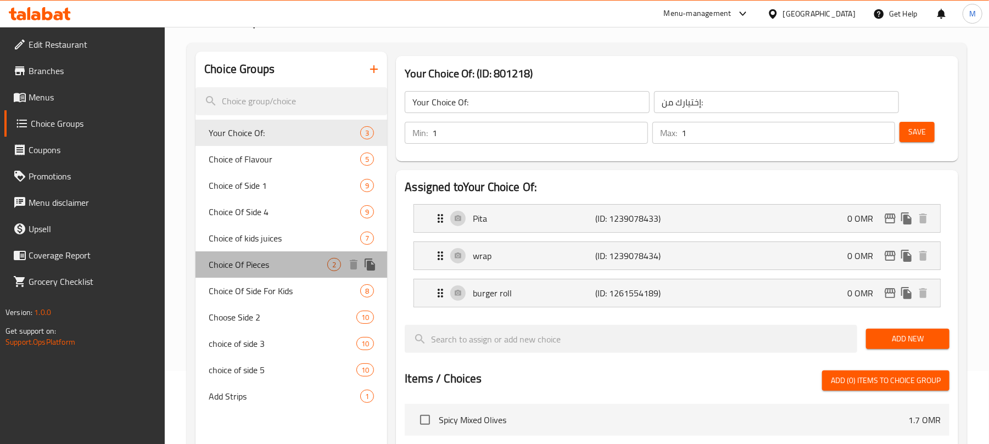
click at [273, 259] on span "Choice Of Pieces" at bounding box center [268, 264] width 119 height 13
type input "Choice Of Pieces"
type input "اختيار القطع"
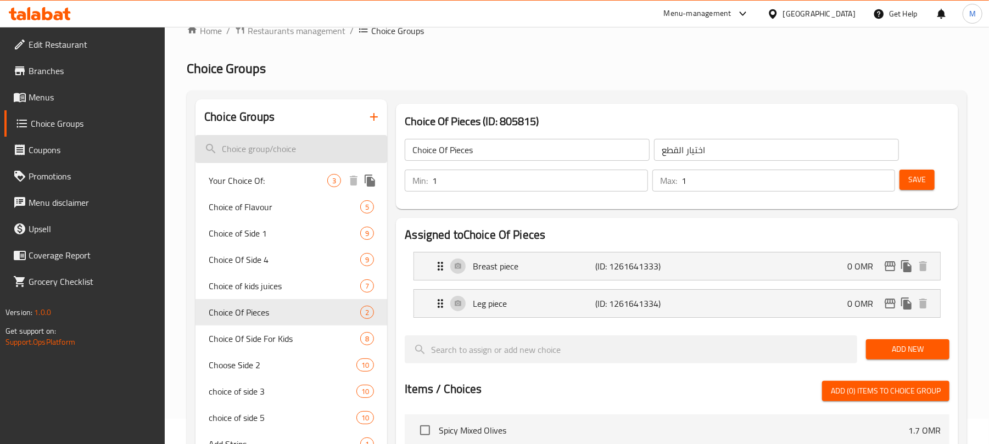
scroll to position [0, 0]
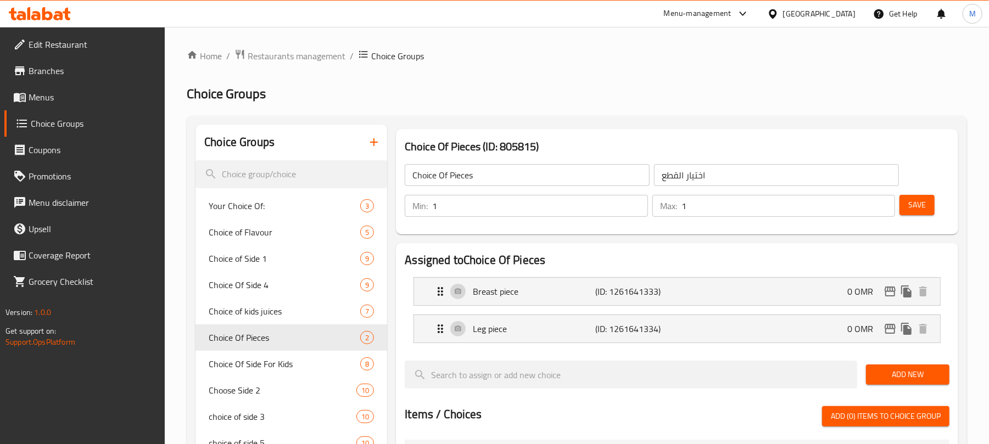
click at [367, 143] on icon "button" at bounding box center [373, 142] width 13 height 13
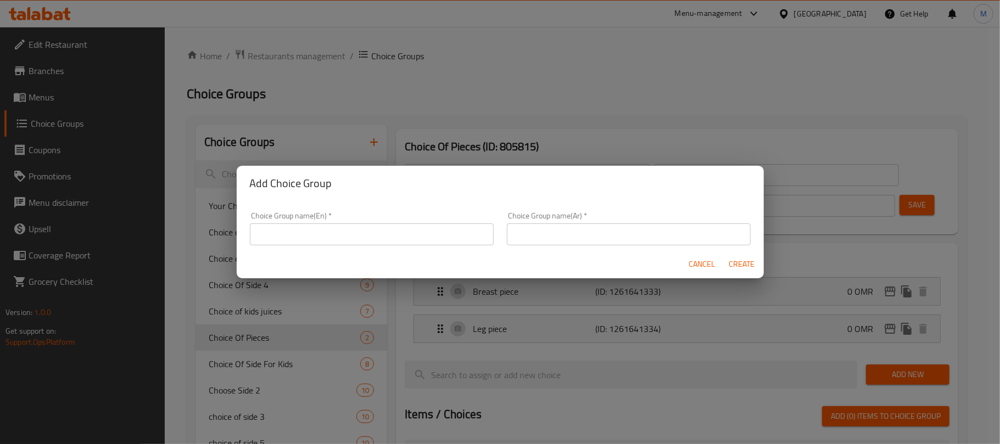
click at [360, 222] on div "Choice Group name(En)   * Choice Group name(En) *" at bounding box center [372, 228] width 244 height 33
click at [360, 224] on input "text" at bounding box center [372, 234] width 244 height 22
paste input "regular"
type input "r"
type input "غ"
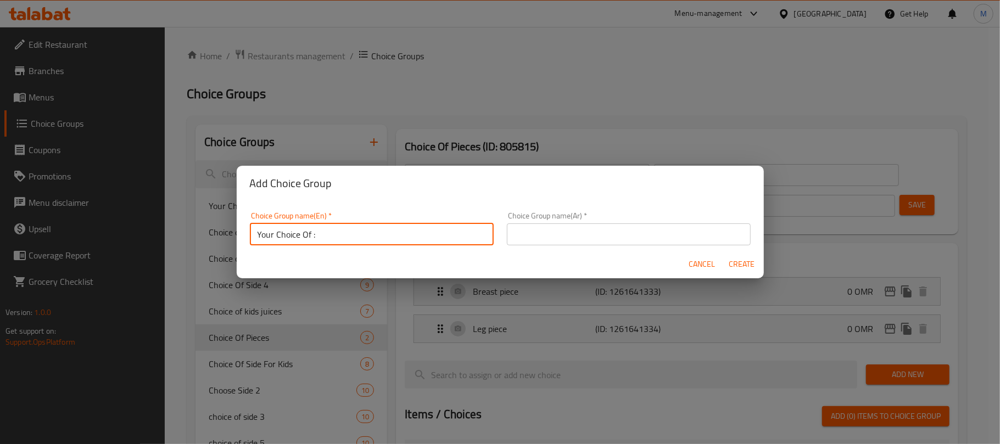
paste input "Espetada"
click at [425, 228] on input "Your Choice Of Espetada:" at bounding box center [372, 234] width 244 height 22
type input "Your Choice Of Espetada:"
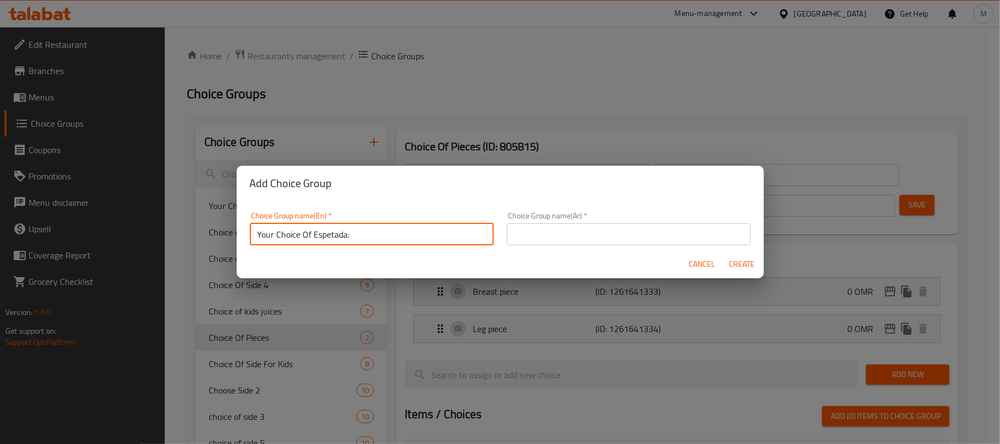
click at [728, 228] on input "text" at bounding box center [629, 234] width 244 height 22
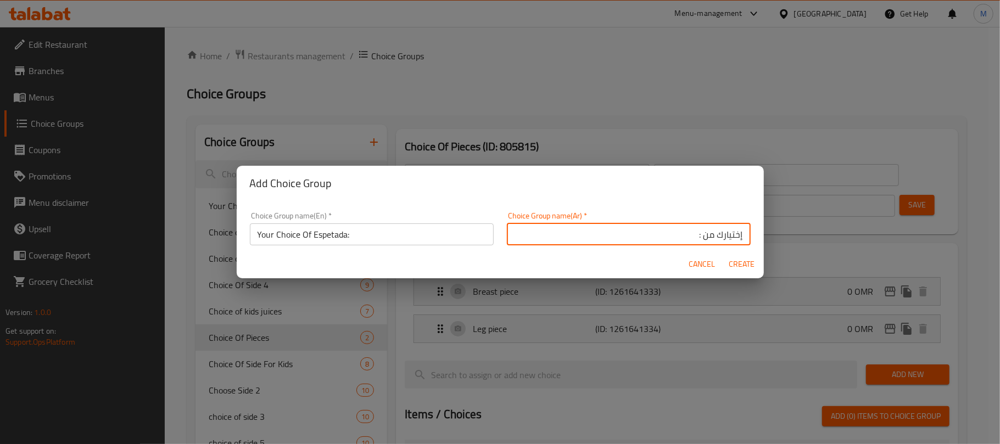
paste input "إسبيتادا"
type input "إختيارك من إسبيتادا:"
click at [733, 264] on span "Create" at bounding box center [741, 264] width 26 height 14
type input "Your Choice Of Espetada:"
type input "إختيارك من إسبيتادا:"
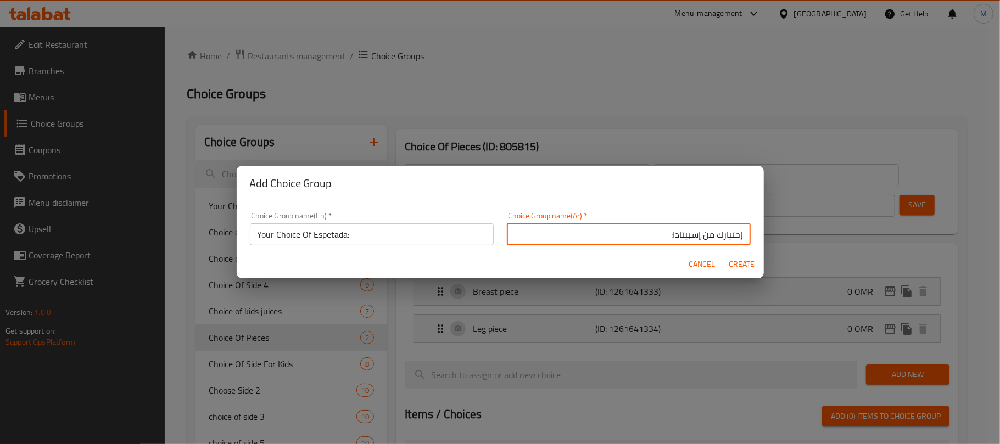
type input "0"
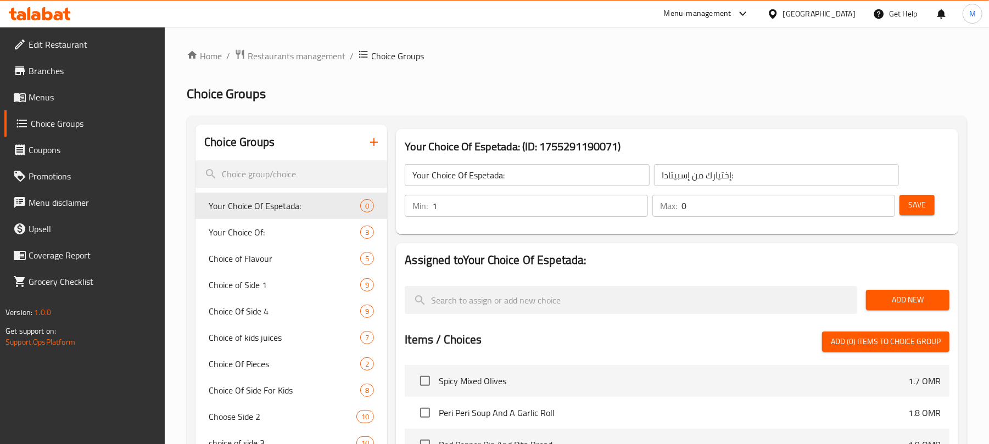
type input "1"
click at [635, 204] on input "1" at bounding box center [539, 206] width 215 height 22
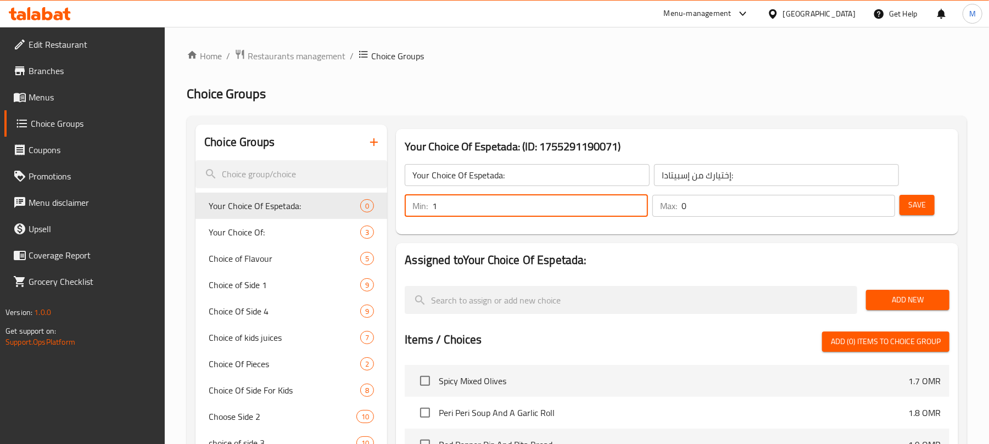
type input "1"
click at [883, 200] on input "1" at bounding box center [788, 206] width 214 height 22
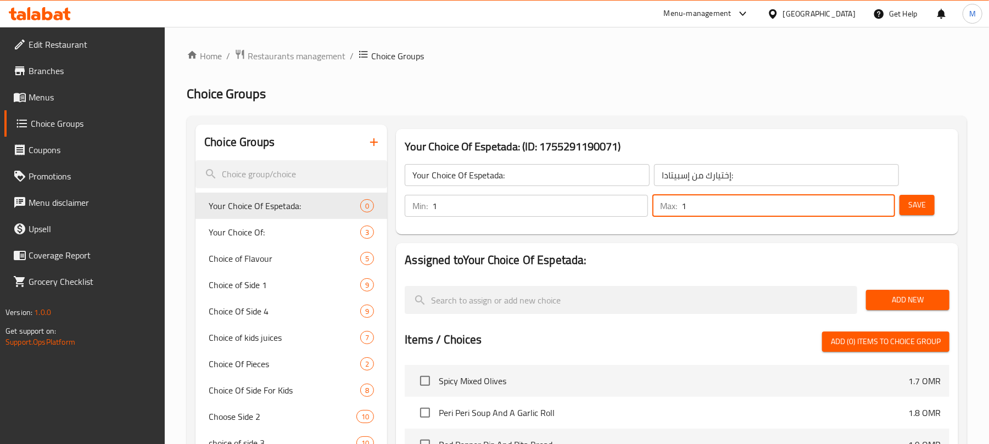
click at [790, 262] on h2 "Assigned to Your Choice Of Espetada:" at bounding box center [677, 260] width 545 height 16
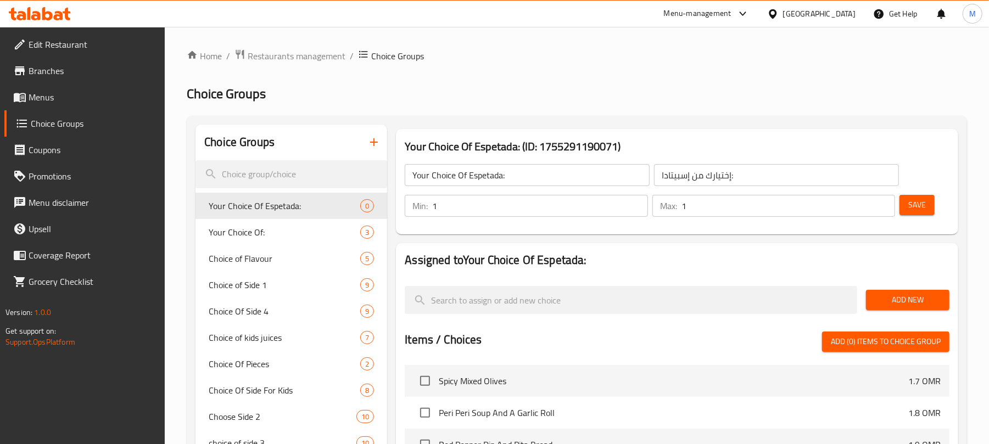
click at [916, 301] on span "Add New" at bounding box center [907, 300] width 66 height 14
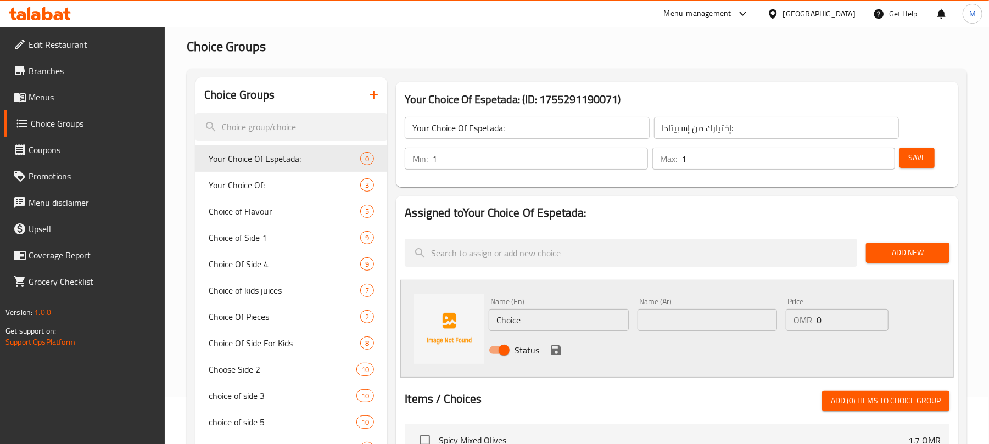
scroll to position [73, 0]
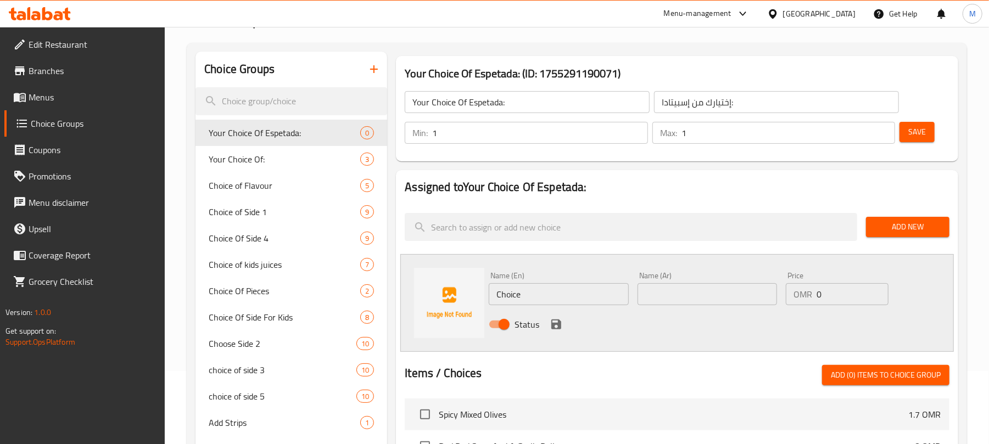
click at [556, 306] on div "Name (En) Choice Name (En)" at bounding box center [558, 288] width 148 height 42
click at [549, 291] on input "Choice" at bounding box center [558, 294] width 139 height 22
paste input "regular"
click at [548, 290] on input "regular" at bounding box center [558, 294] width 139 height 22
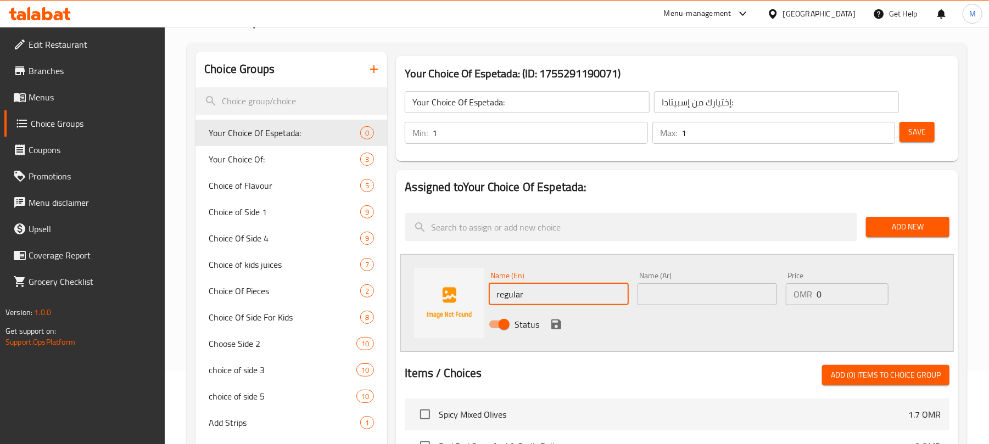
click at [548, 290] on input "regular" at bounding box center [558, 294] width 139 height 22
click at [548, 290] on input "Regular" at bounding box center [558, 294] width 139 height 22
type input "Regular"
click at [756, 290] on input "text" at bounding box center [706, 294] width 139 height 22
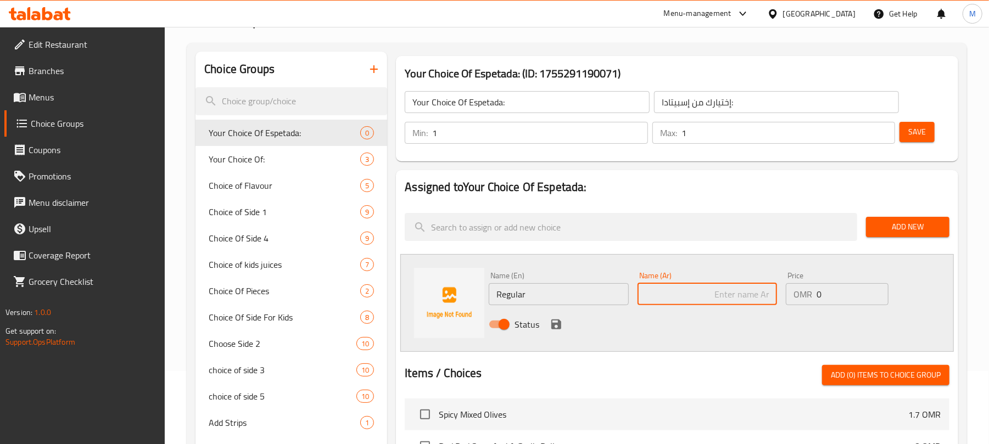
paste input "عادية"
type input "عادية"
drag, startPoint x: 556, startPoint y: 321, endPoint x: 567, endPoint y: 330, distance: 14.8
click at [558, 321] on icon "save" at bounding box center [556, 324] width 10 height 10
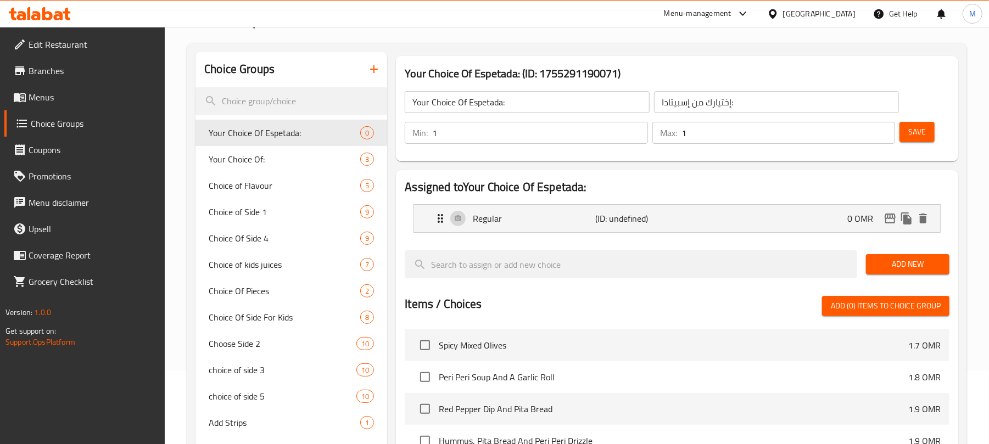
click at [936, 266] on span "Add New" at bounding box center [907, 264] width 66 height 14
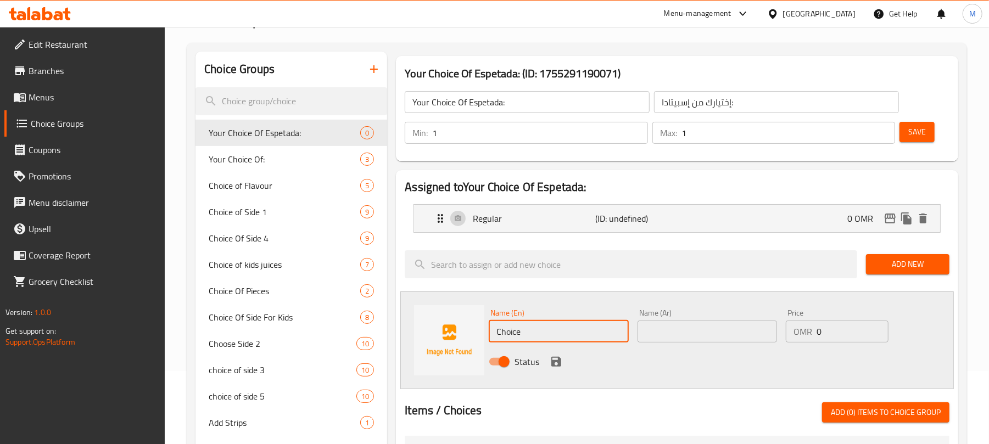
click at [543, 328] on input "Choice" at bounding box center [558, 332] width 139 height 22
paste input "carnival"
click at [565, 330] on input "carnival" at bounding box center [558, 332] width 139 height 22
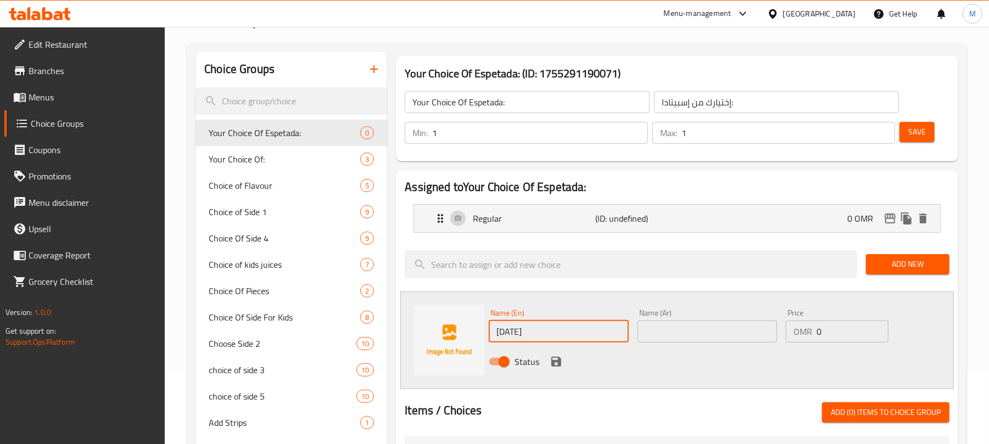
click at [565, 330] on input "carnival" at bounding box center [558, 332] width 139 height 22
type input "[DATE]"
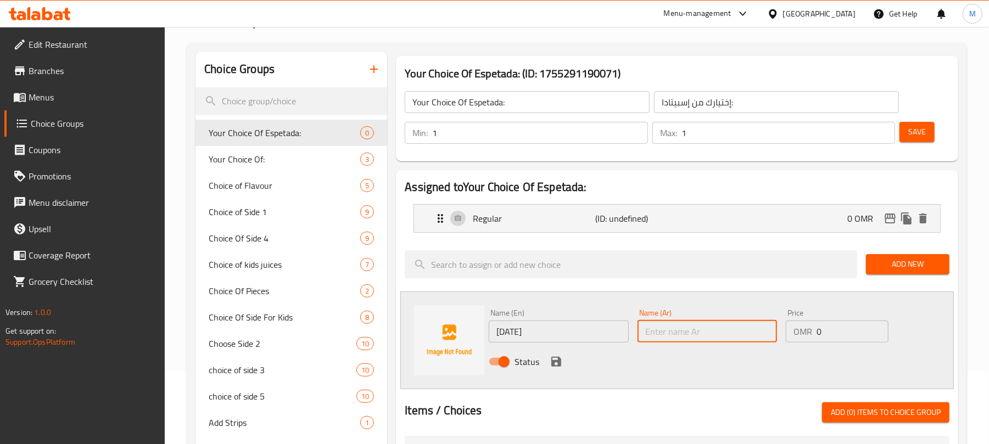
click at [704, 334] on input "text" at bounding box center [706, 332] width 139 height 22
paste input "كرنفال"
type input "كرنفال"
drag, startPoint x: 552, startPoint y: 363, endPoint x: 606, endPoint y: 372, distance: 55.0
click at [554, 363] on icon "save" at bounding box center [556, 362] width 10 height 10
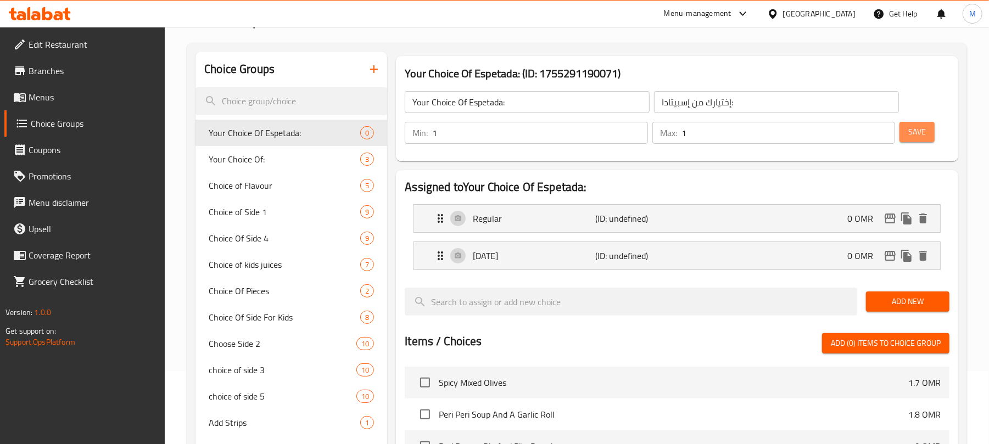
click at [910, 130] on span "Save" at bounding box center [917, 132] width 18 height 14
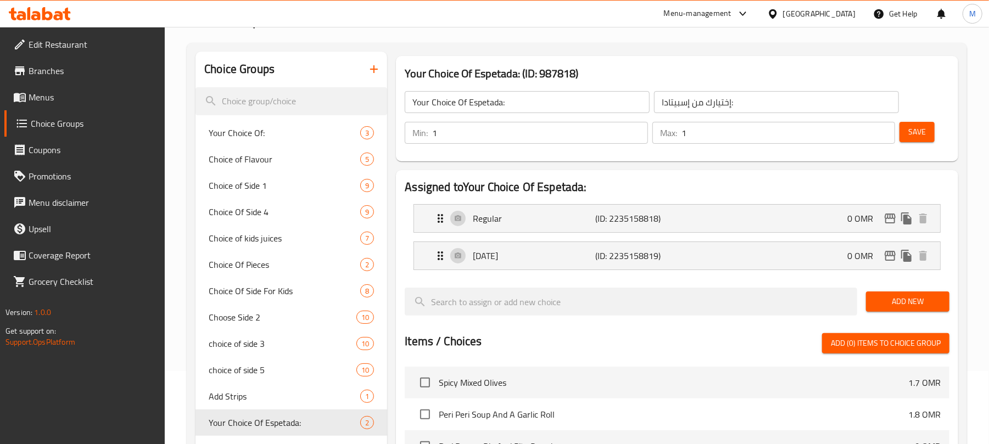
click at [368, 69] on icon "button" at bounding box center [373, 69] width 13 height 13
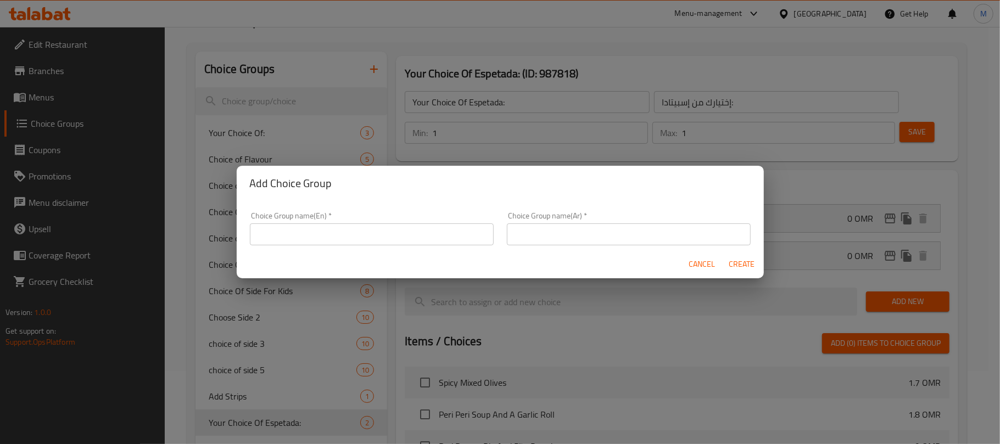
click at [311, 234] on input "text" at bounding box center [372, 234] width 244 height 22
click at [313, 235] on input "Your Choice Of D:" at bounding box center [372, 234] width 244 height 22
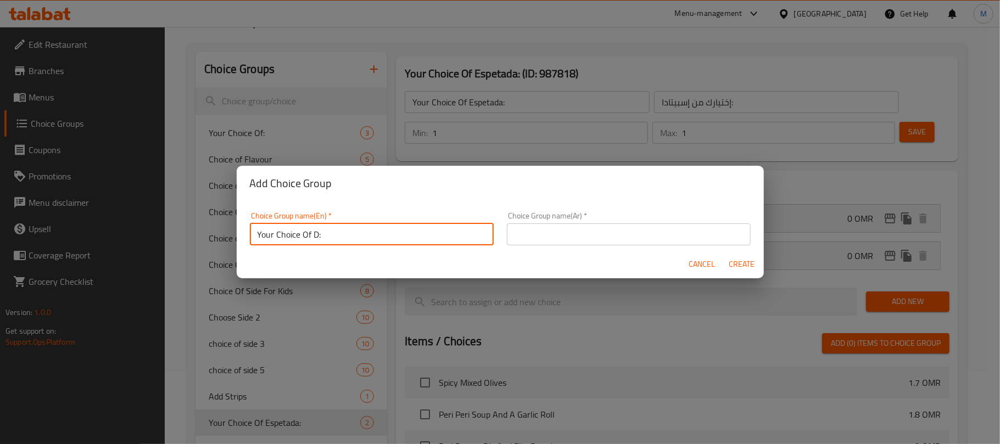
click at [313, 235] on input "Your Choice Of D:" at bounding box center [372, 234] width 244 height 22
paste input "rink"
type input "Your Choice Of Drink:"
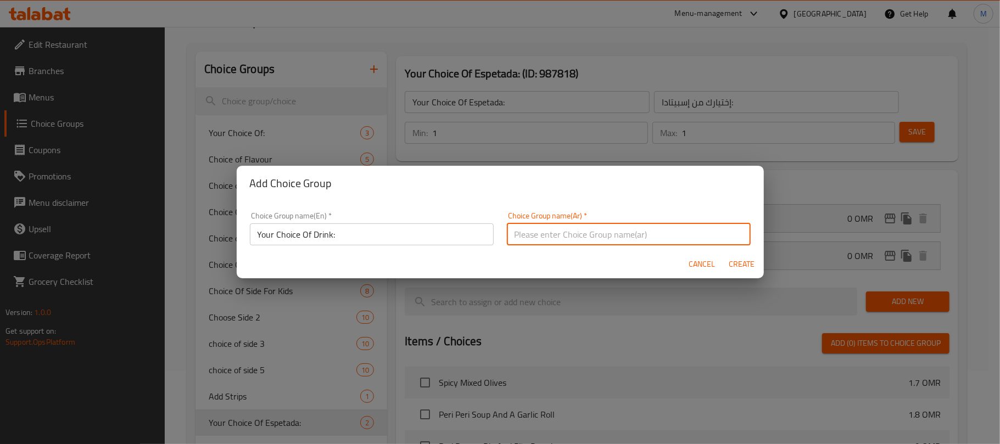
click at [549, 227] on input "text" at bounding box center [629, 234] width 244 height 22
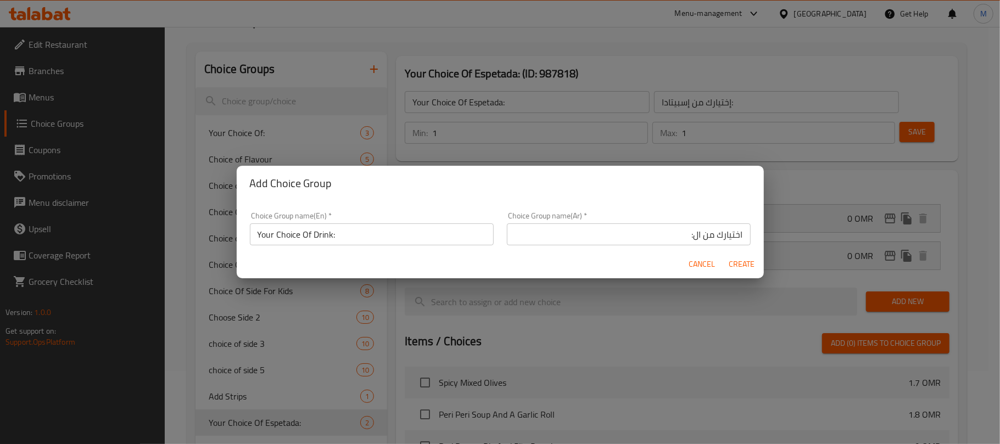
click at [683, 235] on input "اختيارك من ال:" at bounding box center [629, 234] width 244 height 22
paste input "مشروب"
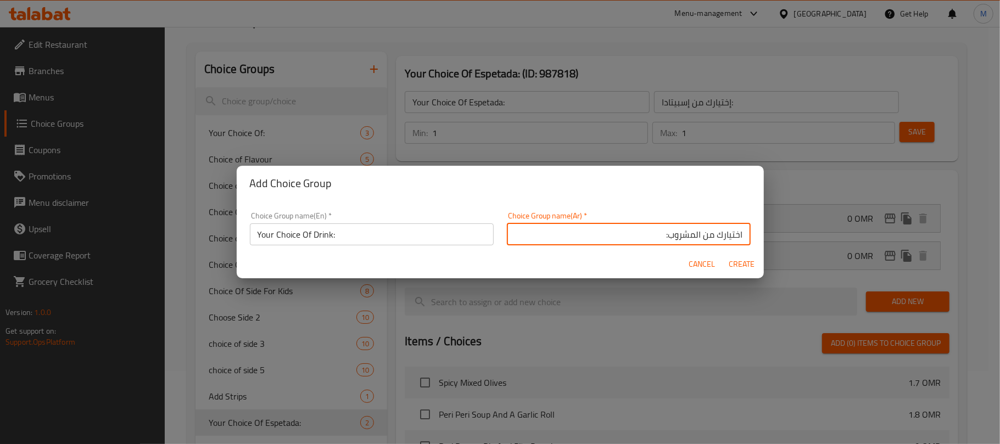
type input "اختيارك من المشروب:"
click at [743, 263] on span "Create" at bounding box center [741, 264] width 26 height 14
type input "Your Choice Of Drink:"
type input "اختيارك من المشروب:"
type input "0"
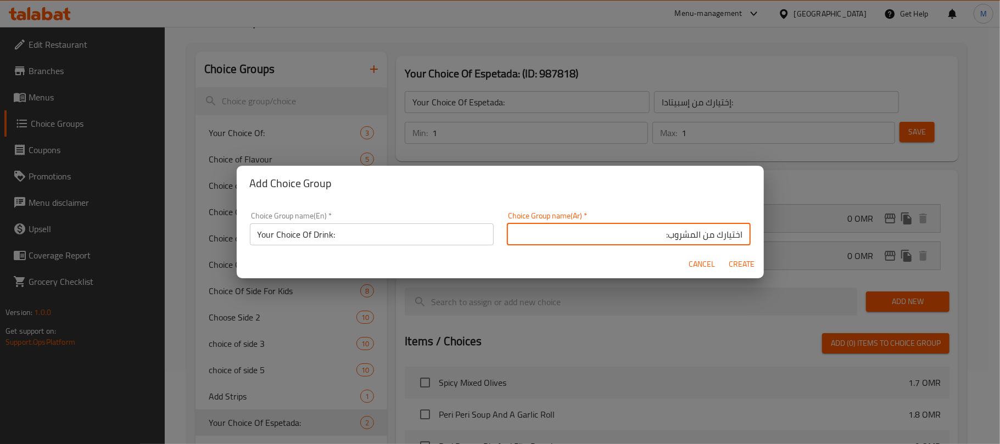
type input "0"
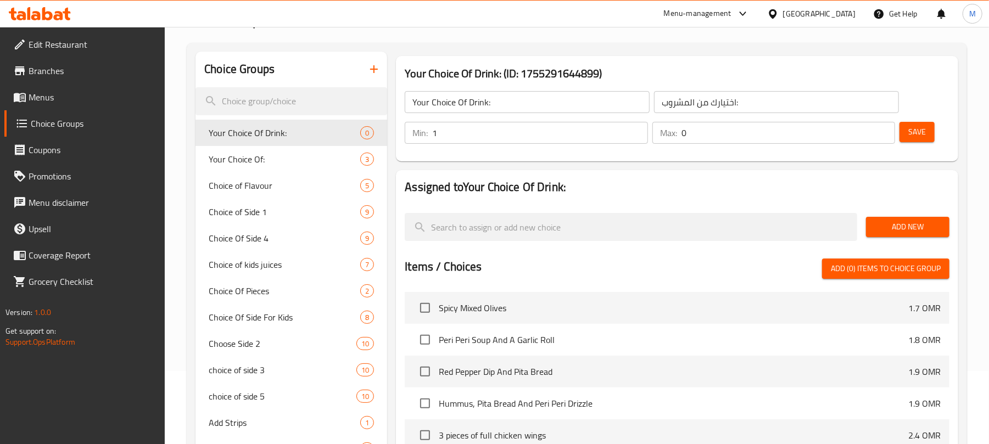
type input "1"
click at [637, 128] on input "1" at bounding box center [539, 133] width 215 height 22
type input "1"
click at [883, 124] on input "1" at bounding box center [788, 133] width 214 height 22
click at [918, 231] on span "Add New" at bounding box center [907, 227] width 66 height 14
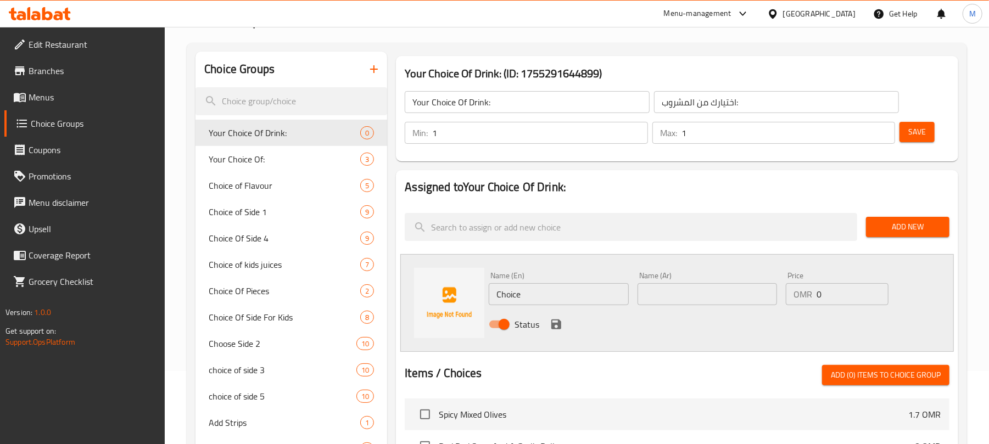
click at [563, 302] on input "Choice" at bounding box center [558, 294] width 139 height 22
paste input "water"
type input "Water"
click at [672, 302] on input "text" at bounding box center [706, 294] width 139 height 22
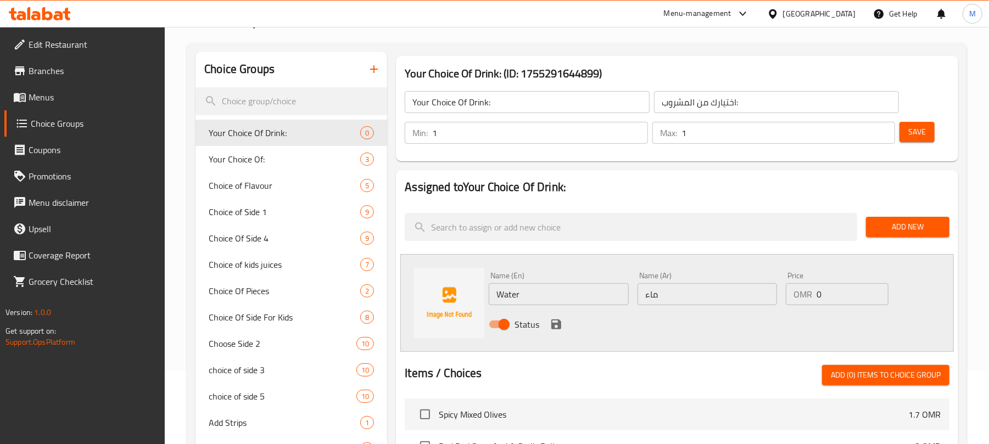
click at [756, 307] on div "Name (Ar) ماء Name (Ar)" at bounding box center [707, 288] width 148 height 42
click at [739, 302] on input "ماء" at bounding box center [706, 294] width 139 height 22
type input "ماء صغير"
drag, startPoint x: 497, startPoint y: 293, endPoint x: 515, endPoint y: 297, distance: 18.0
click at [497, 294] on input "Water" at bounding box center [558, 294] width 139 height 22
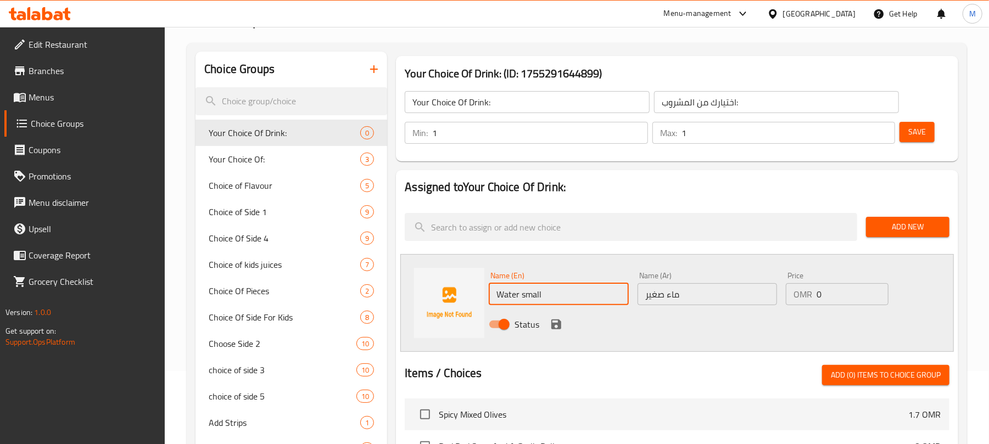
click at [567, 290] on input "Water small" at bounding box center [558, 294] width 139 height 22
type input "Water Small"
click at [646, 323] on div "Status" at bounding box center [706, 325] width 445 height 30
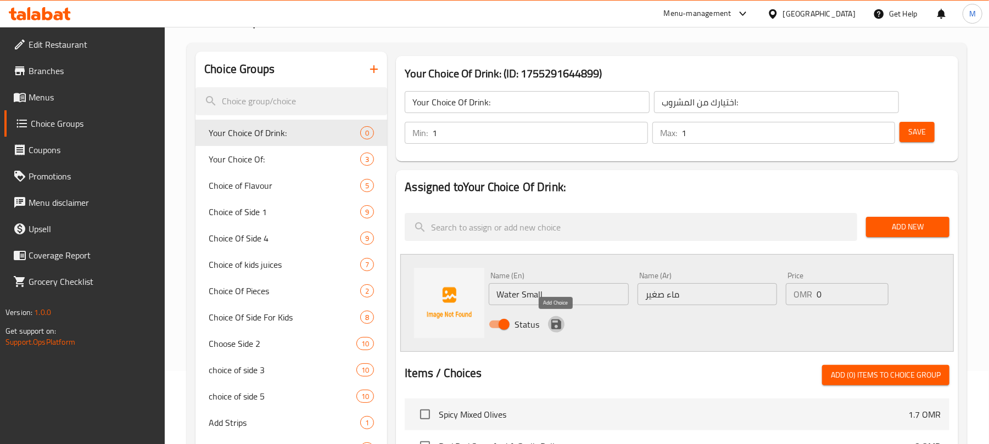
click at [556, 323] on icon "save" at bounding box center [555, 324] width 13 height 13
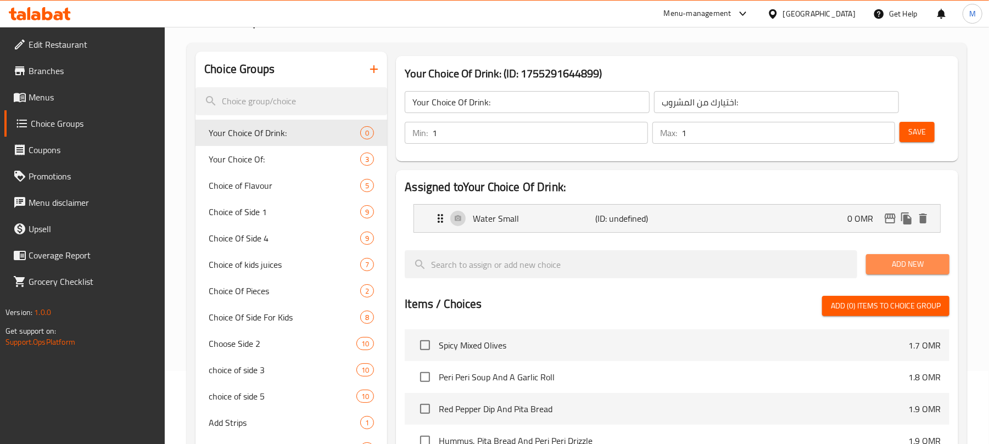
click at [894, 259] on span "Add New" at bounding box center [907, 264] width 66 height 14
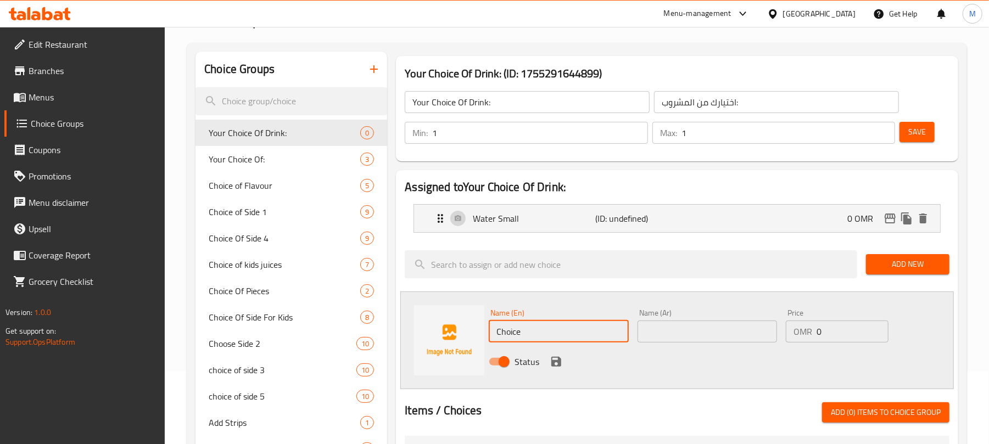
click at [534, 329] on input "Choice" at bounding box center [558, 332] width 139 height 22
paste input "Kinza Cola"
type input "Kinza Cola"
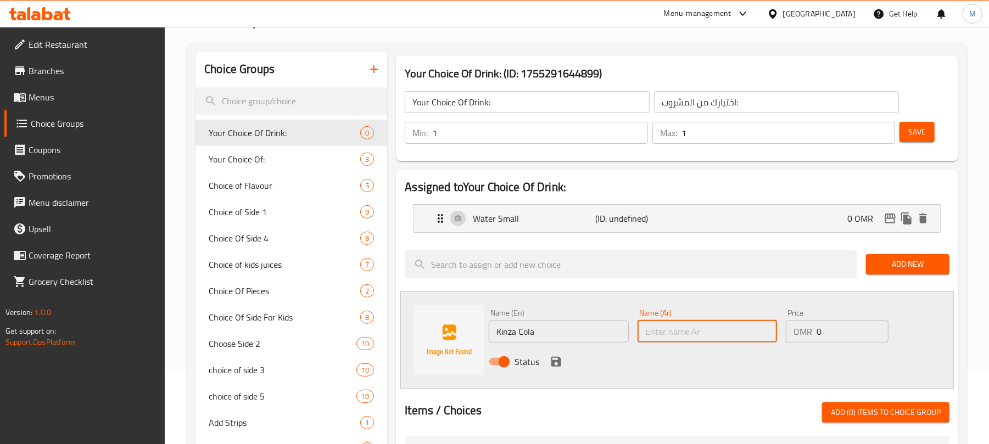
click at [655, 332] on input "text" at bounding box center [706, 332] width 139 height 22
type input "[PERSON_NAME]"
click at [556, 361] on icon "save" at bounding box center [556, 362] width 10 height 10
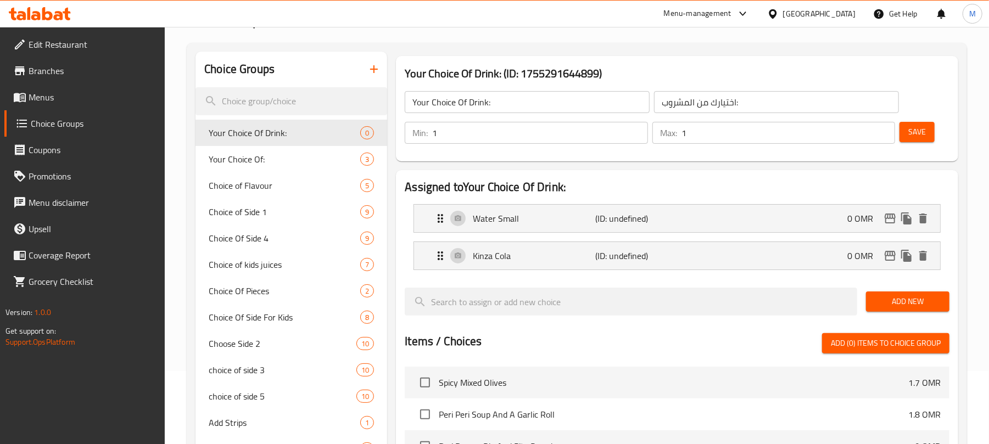
click at [906, 130] on button "Save" at bounding box center [916, 132] width 35 height 20
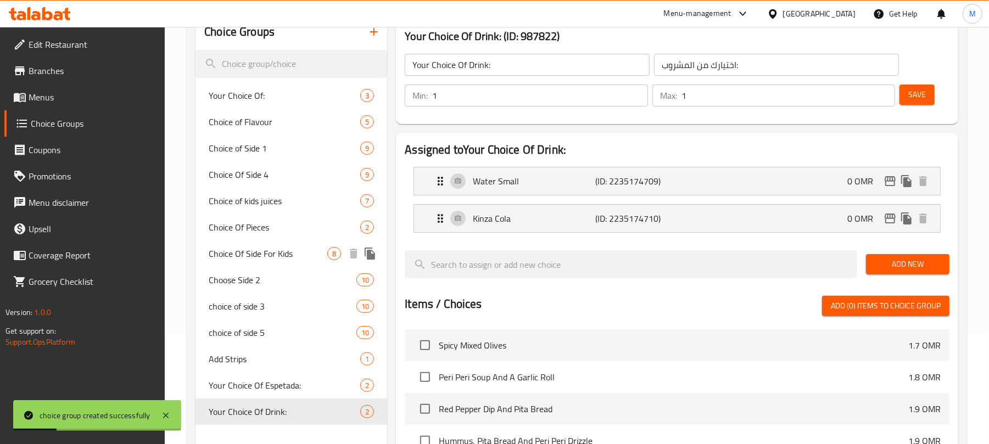
scroll to position [146, 0]
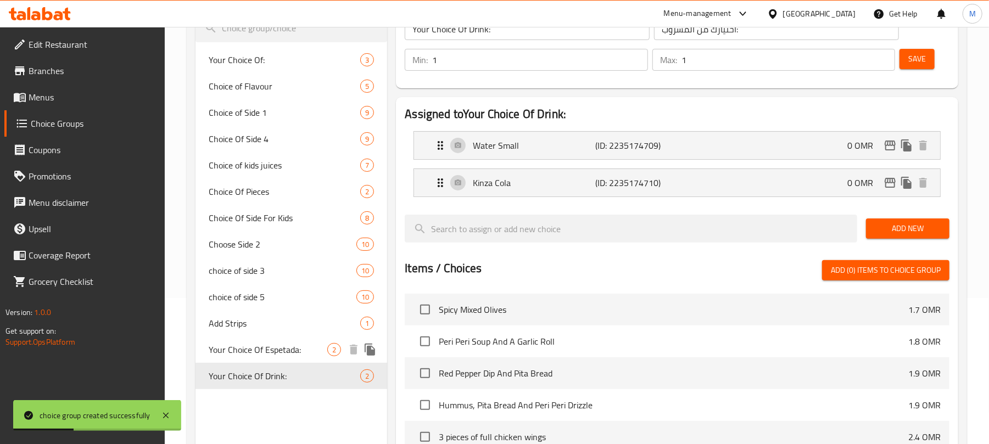
click at [289, 346] on span "Your Choice Of Espetada:" at bounding box center [268, 349] width 119 height 13
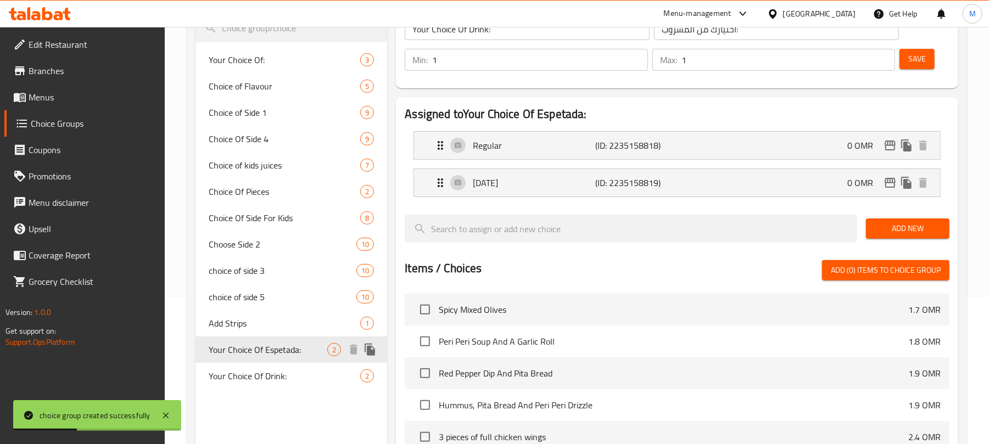
type input "Your Choice Of Espetada:"
type input "إختيارك من إسبيتادا:"
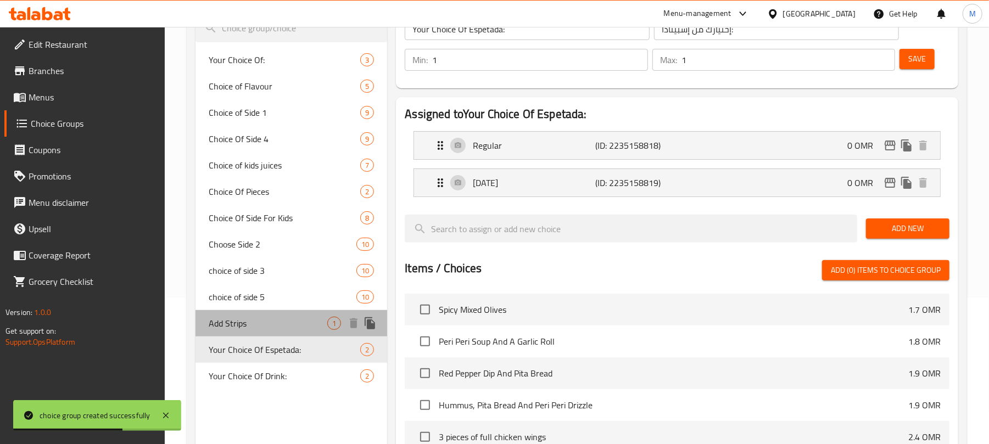
click at [265, 323] on span "Add Strips" at bounding box center [268, 323] width 119 height 13
type input "Add Strips"
type input "أضف شرائط"
type input "0"
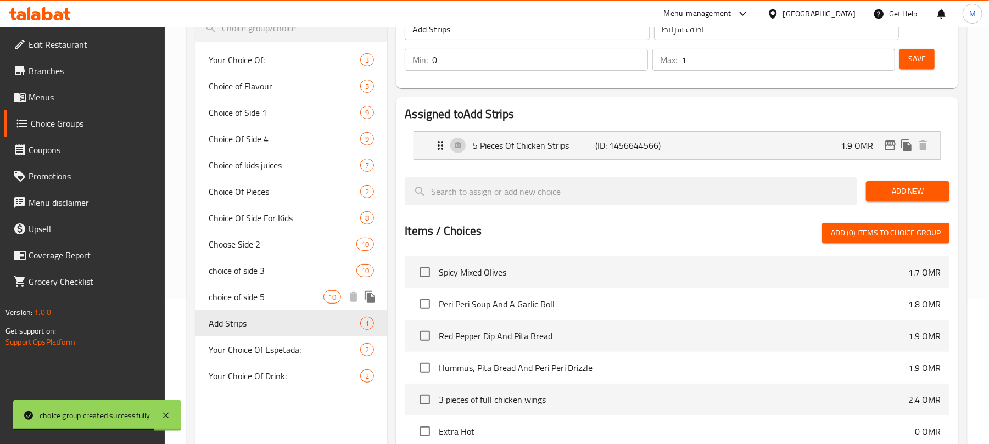
click at [273, 297] on span "choice of side 5" at bounding box center [266, 296] width 115 height 13
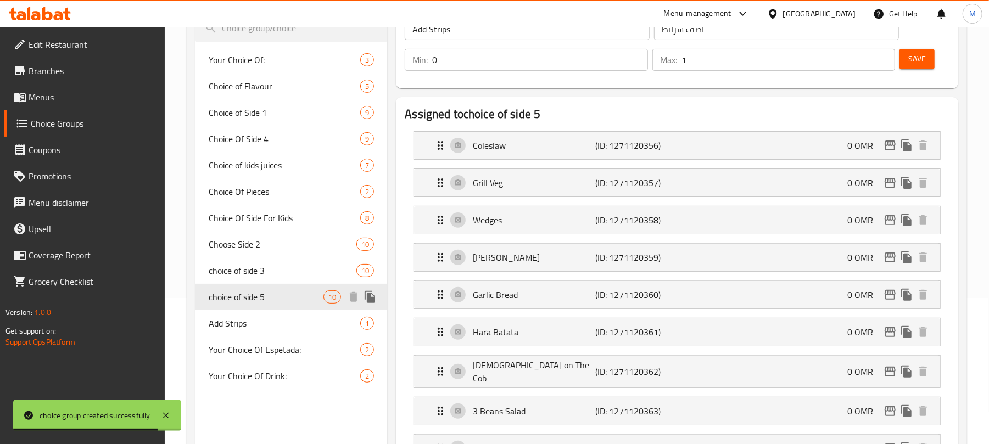
type input "choice of side 5"
type input "اختيار الجانب 5"
type input "5"
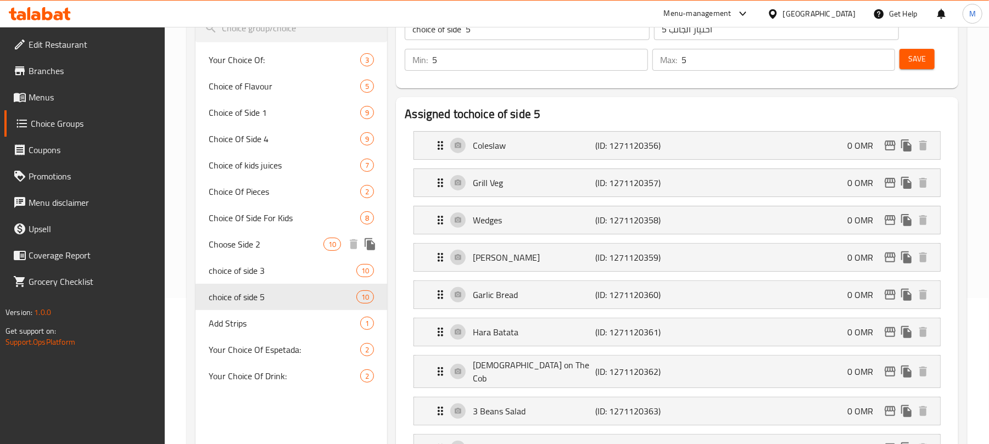
click at [263, 244] on span "Choose Side 2" at bounding box center [266, 244] width 115 height 13
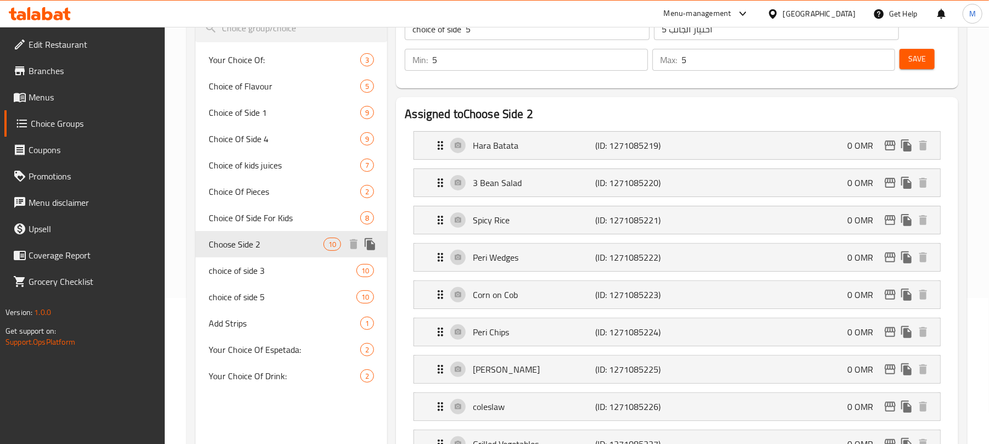
type input "Choose Side 2"
type input "اختيار الجانب 2"
type input "2"
click at [284, 104] on div "Choice of Side 1 9" at bounding box center [291, 112] width 192 height 26
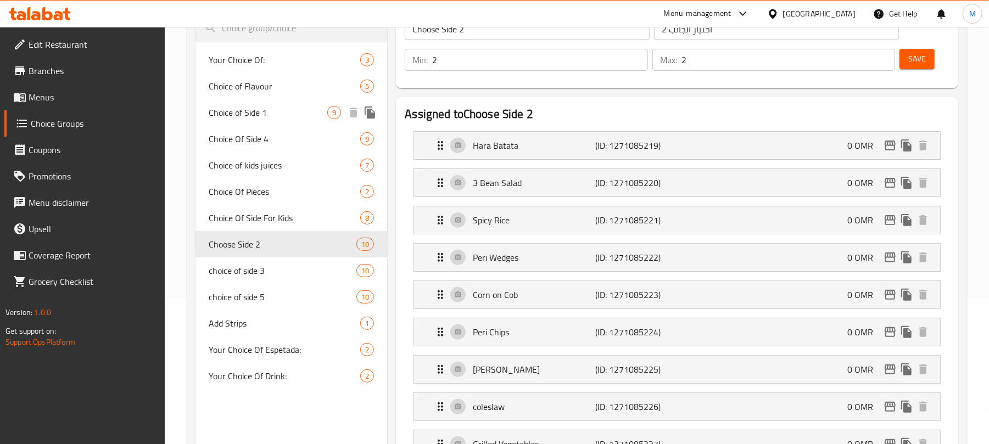
type input "Choice of Side 1"
type input "اختيار الجانب 1"
type input "1"
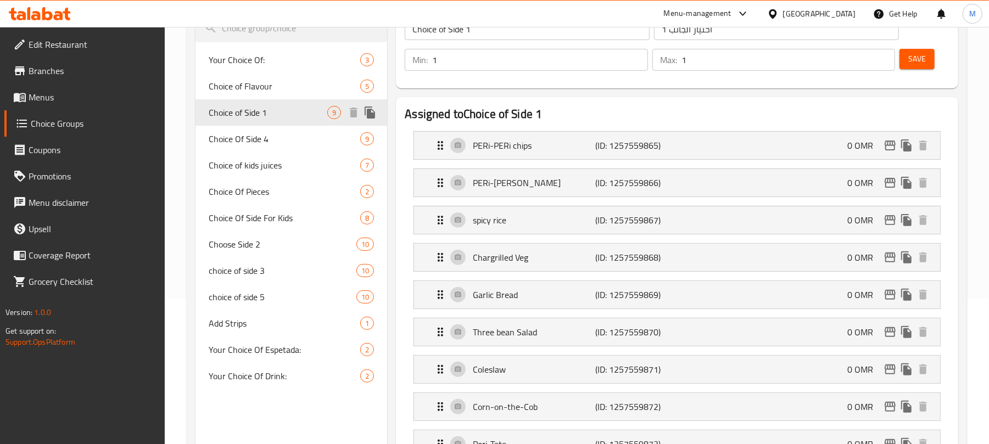
click at [371, 109] on icon "duplicate" at bounding box center [369, 112] width 10 height 12
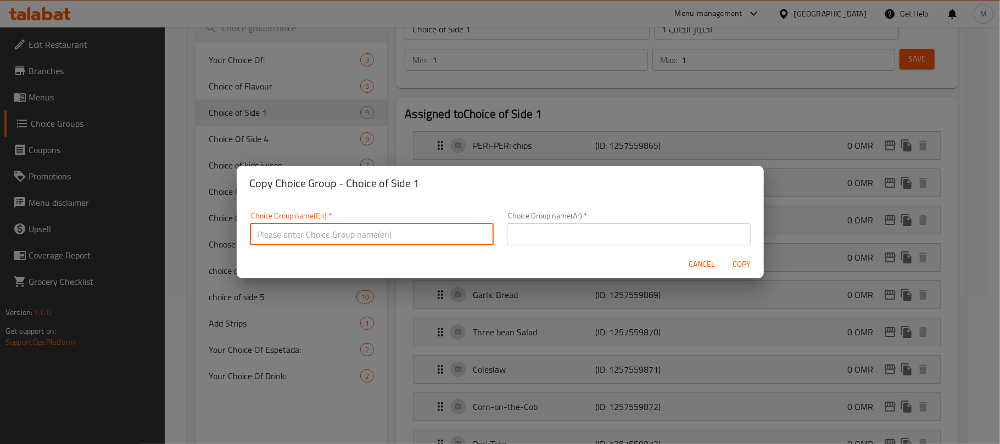
click at [381, 240] on input "text" at bounding box center [372, 234] width 244 height 22
type input "Your Choice Of Side 2:-"
click at [541, 231] on input "text" at bounding box center [629, 234] width 244 height 22
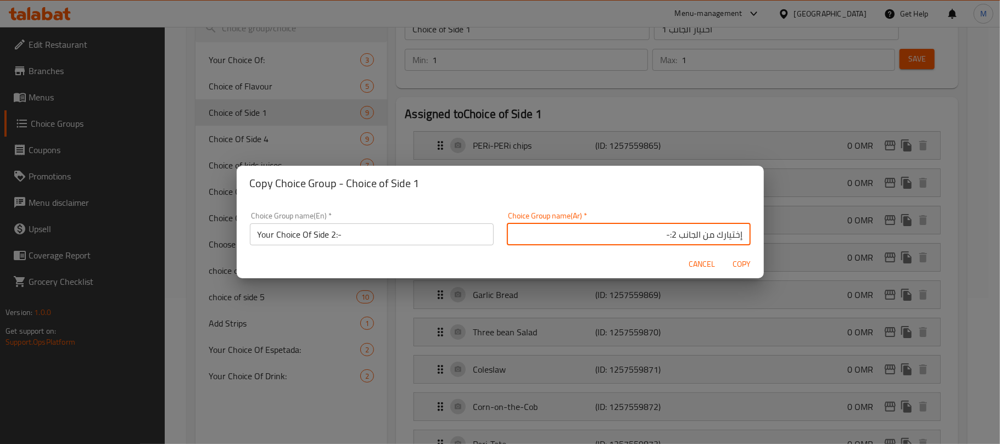
type input "إختيارك من الجانب 2:-"
click at [752, 262] on span "Copy" at bounding box center [741, 264] width 26 height 14
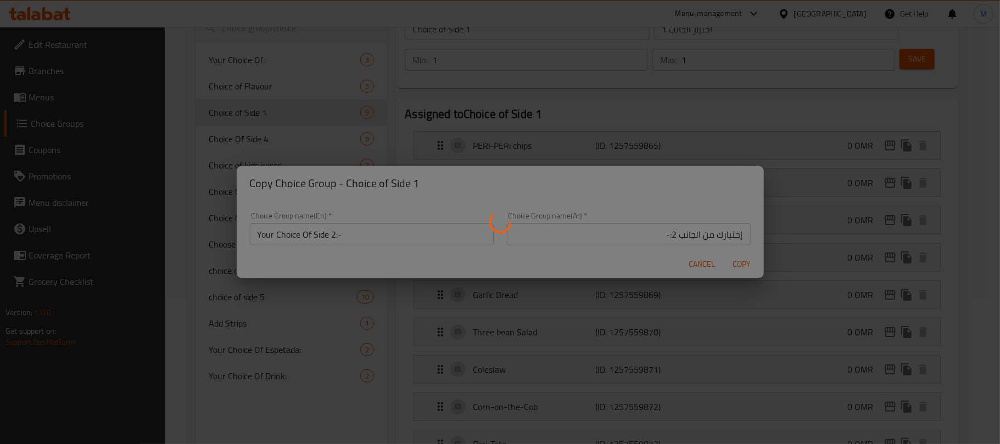
type input "Your Choice Of Side 2:-"
type input "إختيارك من الجانب 2:-"
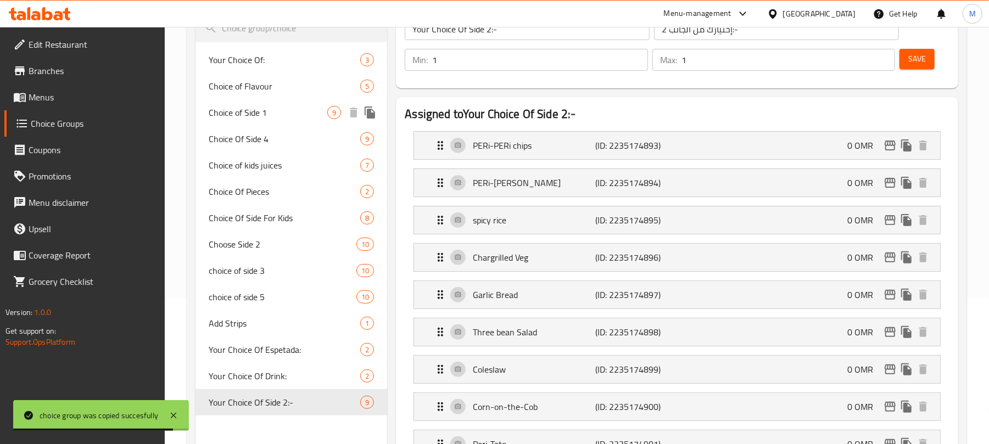
click at [260, 116] on span "Choice of Side 1" at bounding box center [268, 112] width 119 height 13
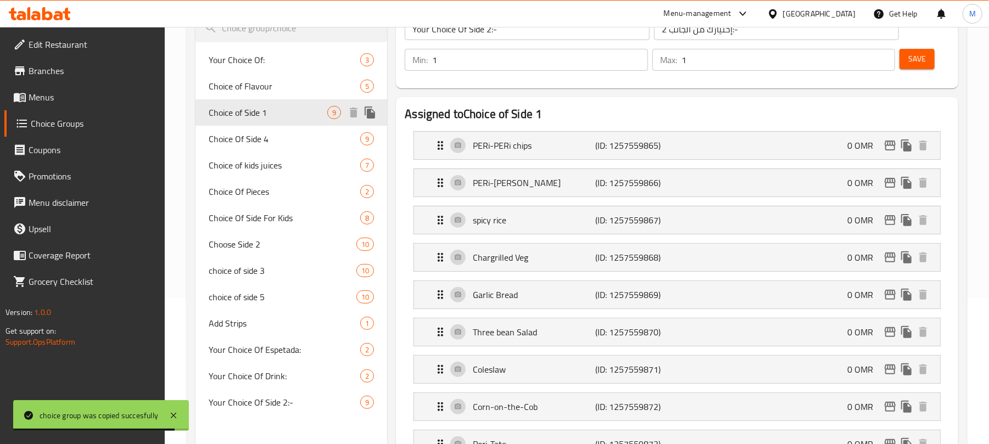
type input "Choice of Side 1"
type input "اختيار الجانب 1"
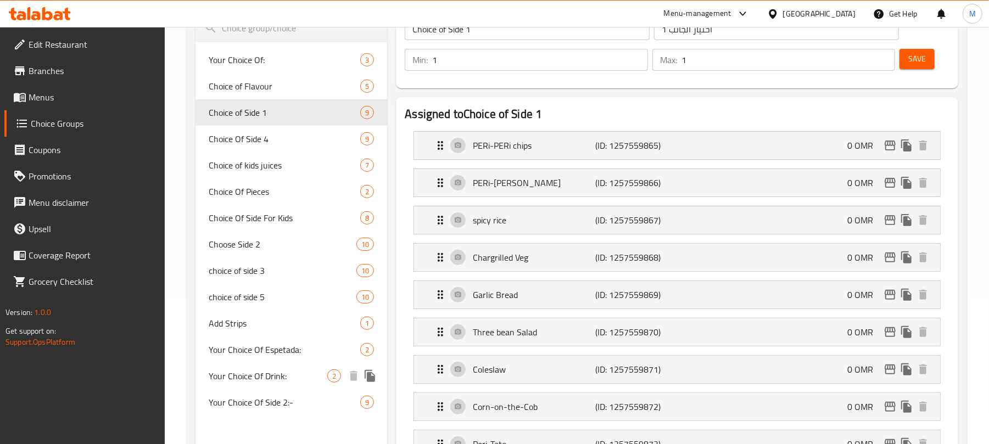
click at [369, 377] on icon "duplicate" at bounding box center [369, 376] width 10 height 12
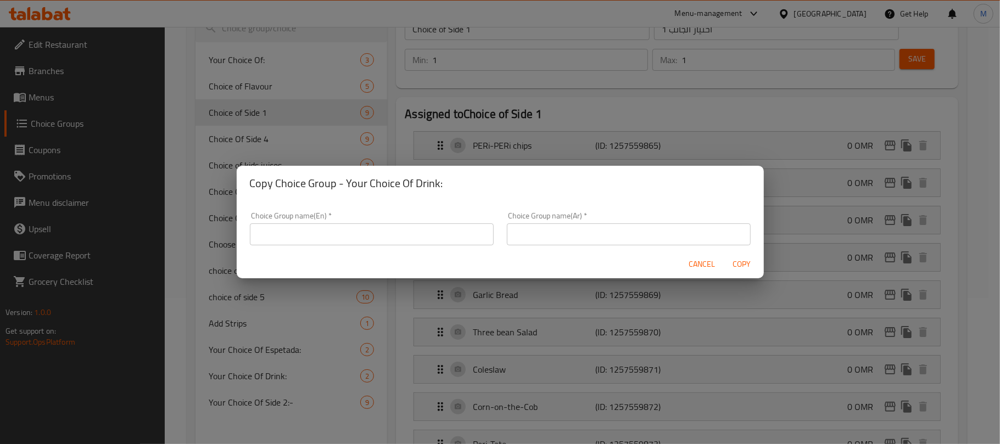
click at [332, 232] on input "text" at bounding box center [372, 234] width 244 height 22
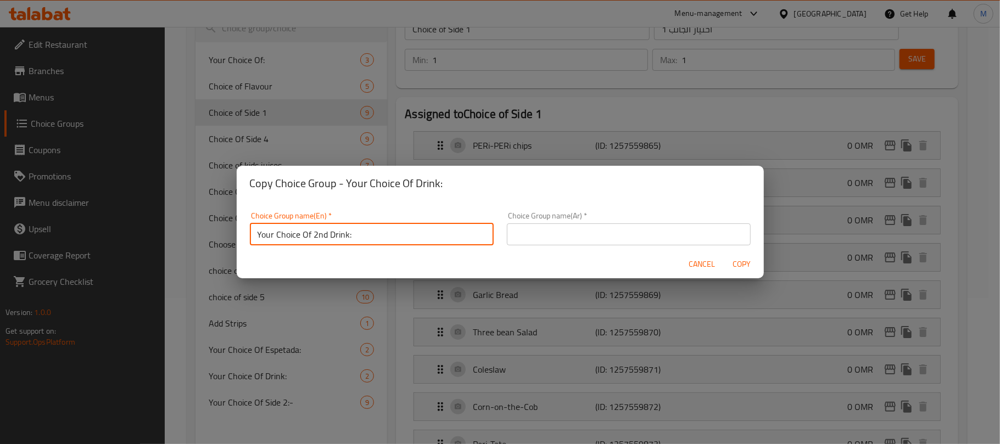
click at [380, 232] on input "Your Choice Of 2nd Drink:" at bounding box center [372, 234] width 244 height 22
type input "Your Choice Of 2nd Drink:"
click at [582, 238] on input "text" at bounding box center [629, 234] width 244 height 22
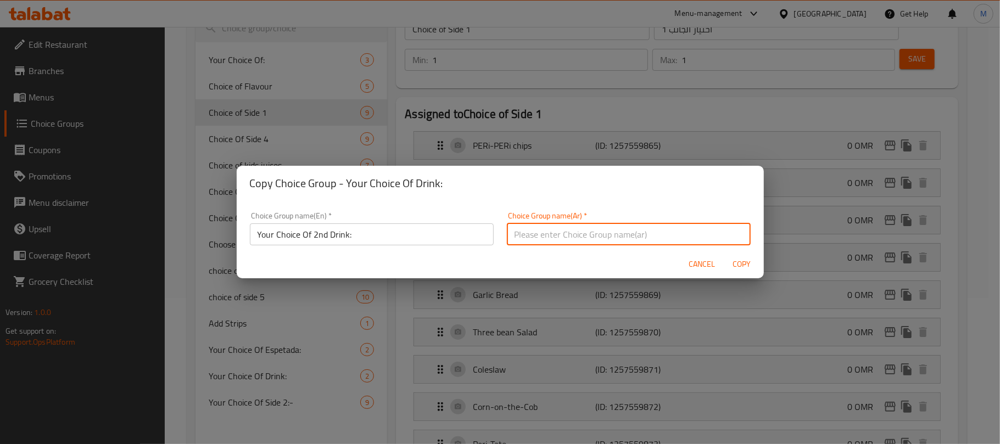
paste input "اختيارك للمشروب الثاني:"
type input "اختيارك للمشروب الثاني:"
click at [738, 267] on span "Copy" at bounding box center [741, 264] width 26 height 14
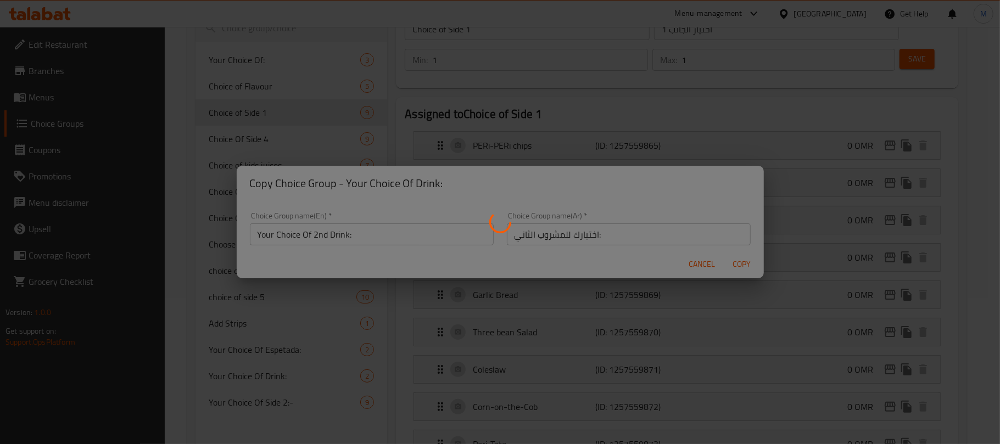
type input "Your Choice Of 2nd Drink:"
type input "اختيارك للمشروب الثاني:"
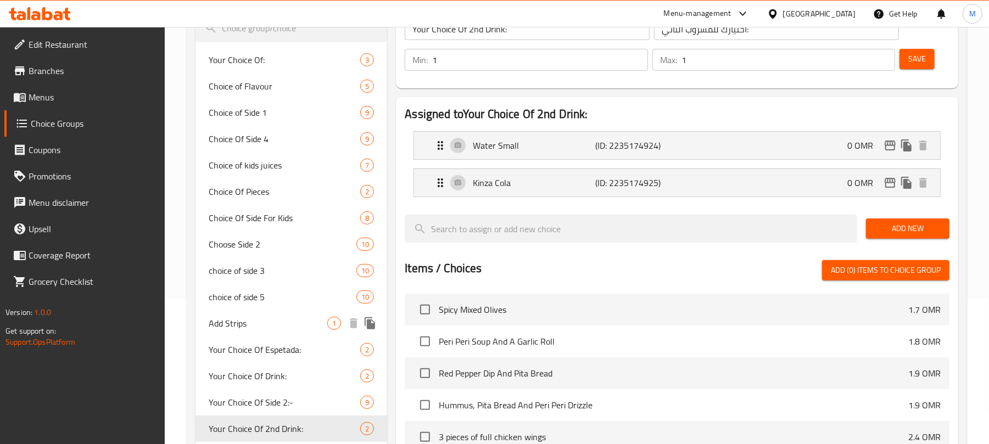
scroll to position [293, 0]
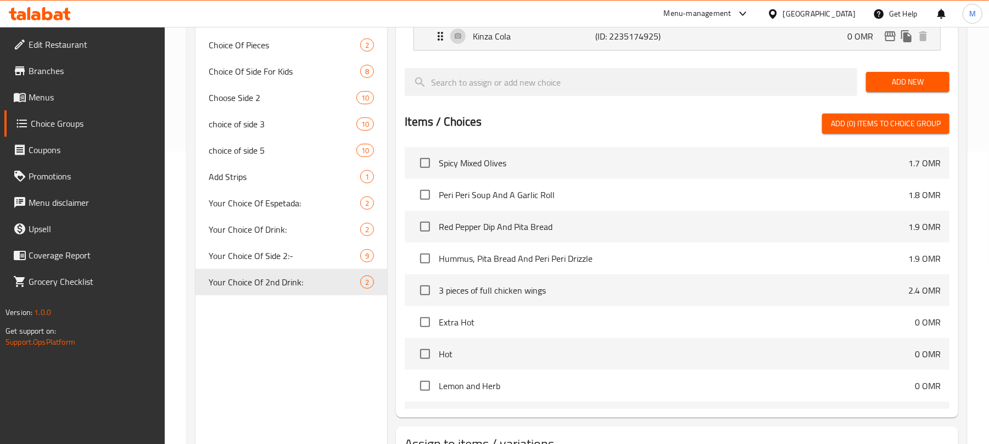
drag, startPoint x: 72, startPoint y: 94, endPoint x: 108, endPoint y: 100, distance: 36.1
click at [71, 96] on span "Menus" at bounding box center [93, 97] width 128 height 13
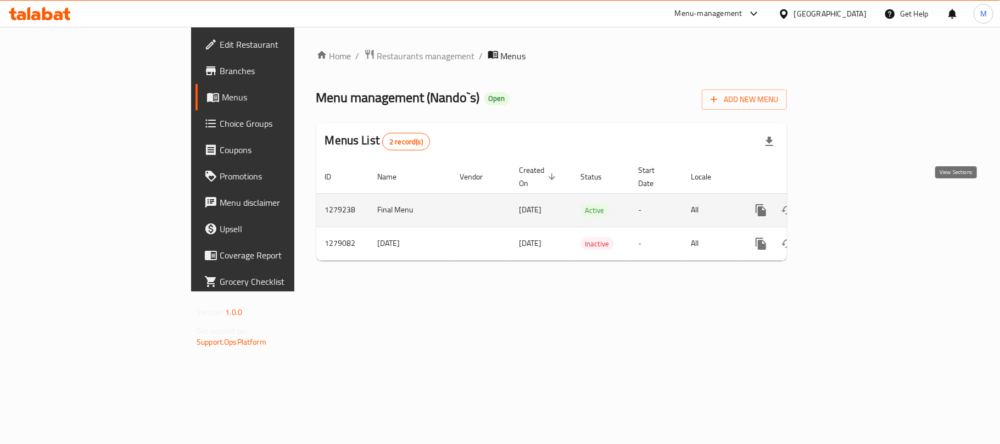
click at [853, 202] on link "enhanced table" at bounding box center [840, 210] width 26 height 26
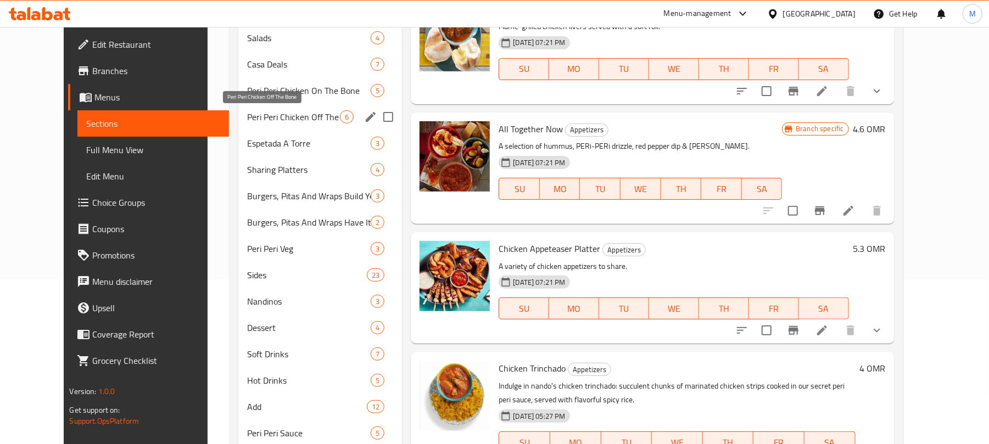
scroll to position [82, 0]
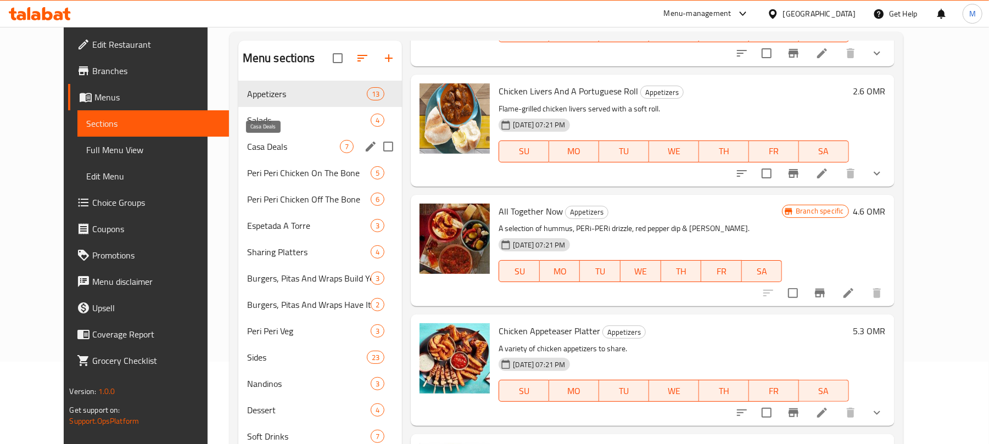
click at [247, 143] on span "Casa Deals" at bounding box center [293, 146] width 93 height 13
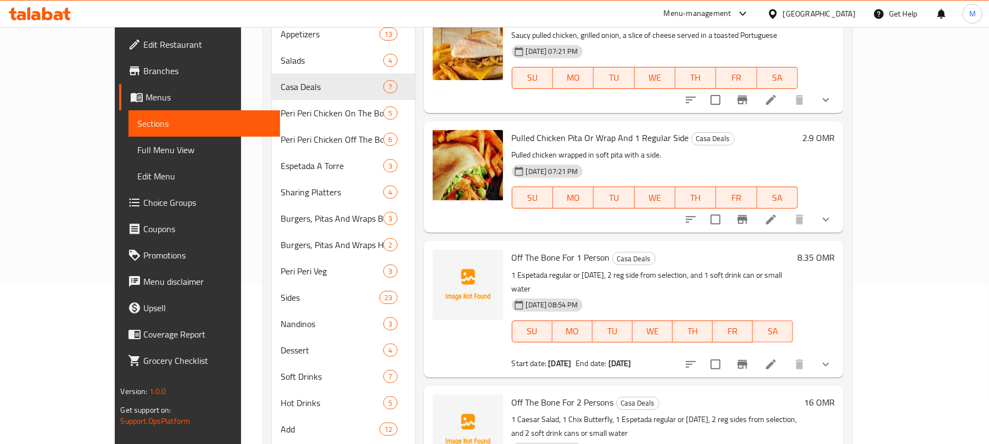
scroll to position [229, 0]
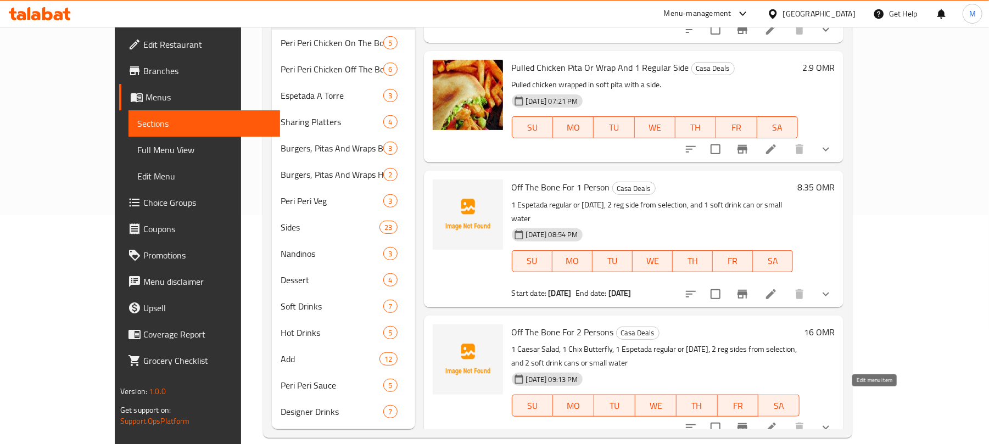
click at [776, 423] on icon at bounding box center [771, 428] width 10 height 10
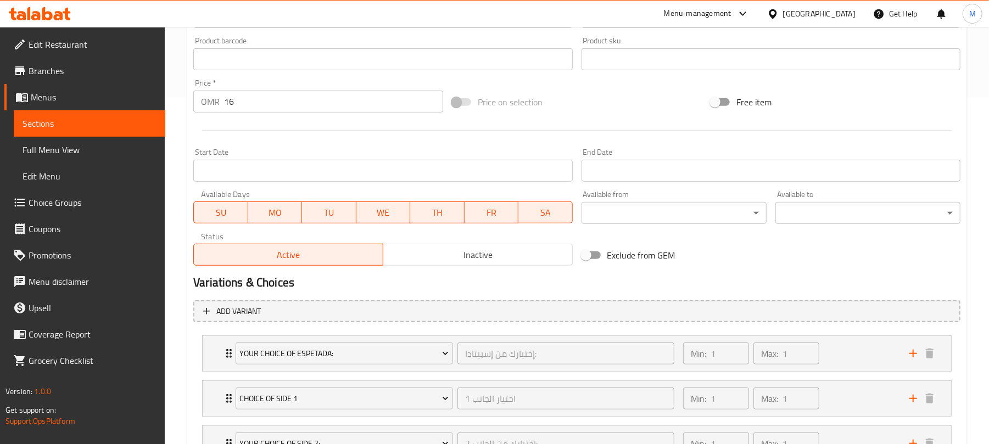
scroll to position [313, 0]
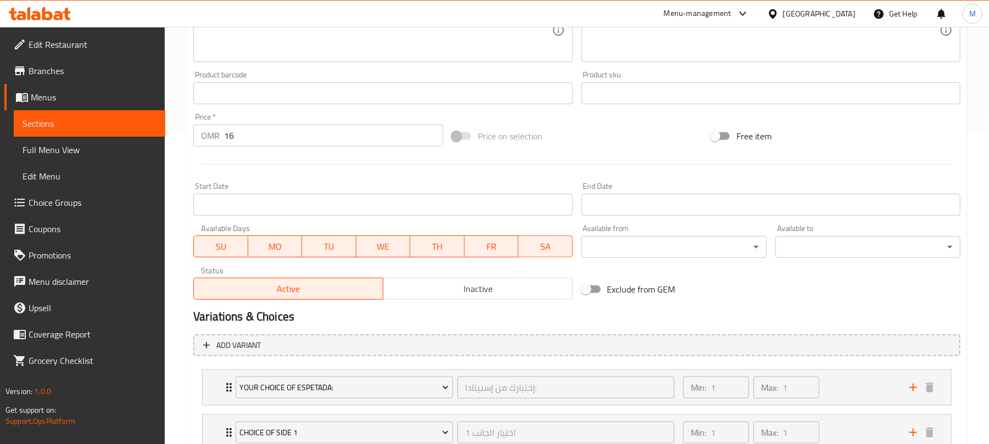
click at [346, 197] on input "Start Date" at bounding box center [382, 205] width 379 height 22
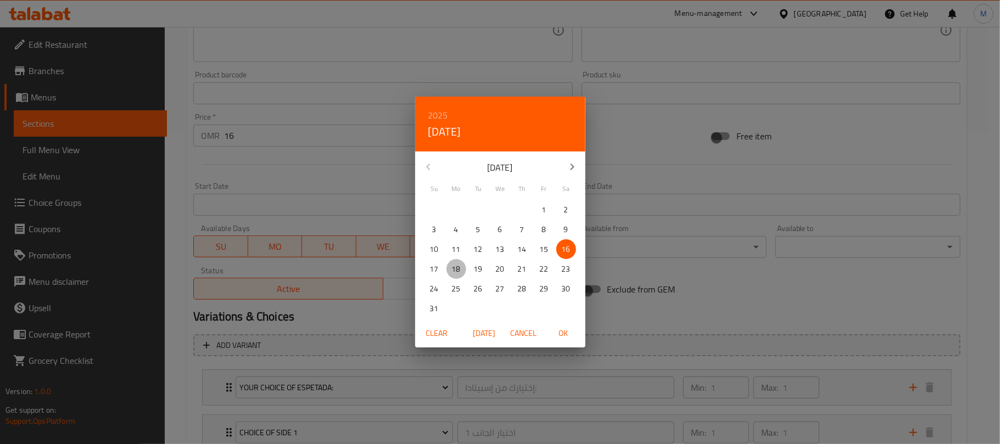
click at [447, 269] on span "18" at bounding box center [456, 269] width 20 height 14
drag, startPoint x: 558, startPoint y: 328, endPoint x: 648, endPoint y: 268, distance: 107.6
click at [560, 328] on span "OK" at bounding box center [563, 334] width 26 height 14
type input "[DATE]"
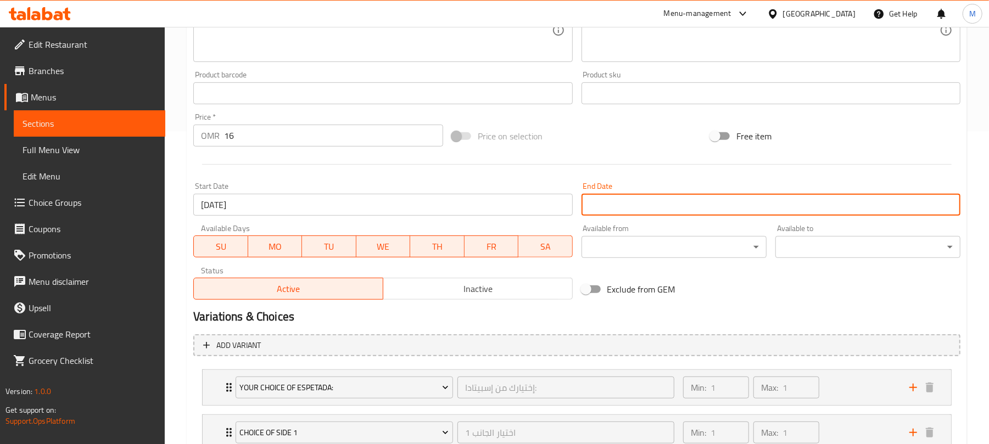
click at [638, 203] on input "Start Date" at bounding box center [770, 205] width 379 height 22
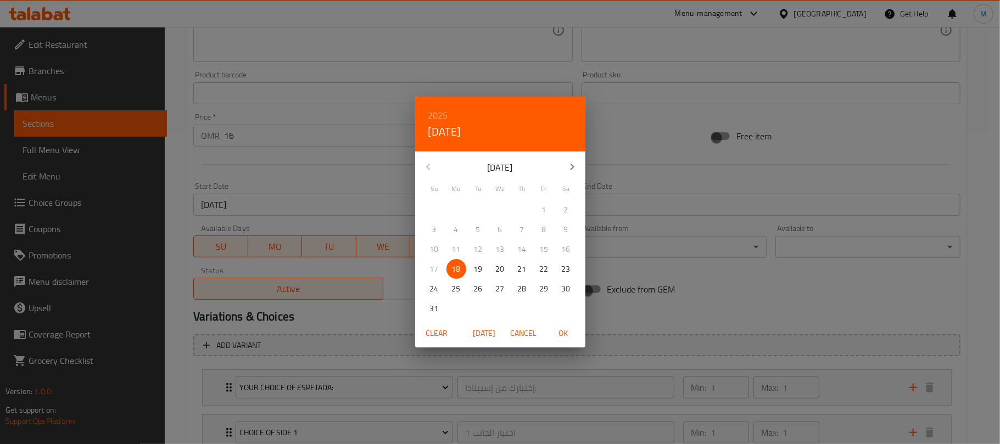
click at [565, 167] on icon "button" at bounding box center [571, 166] width 13 height 13
click at [433, 253] on p "14" at bounding box center [434, 250] width 9 height 14
click at [558, 330] on span "OK" at bounding box center [563, 334] width 26 height 14
type input "[DATE]"
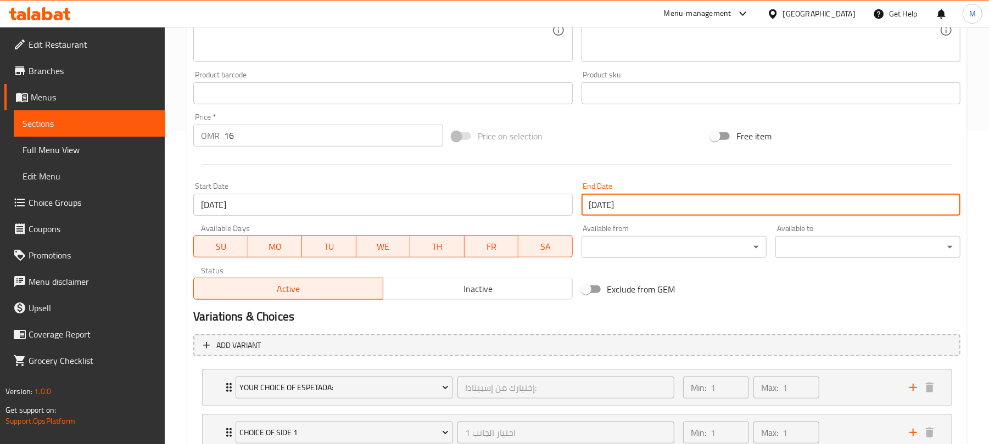
scroll to position [532, 0]
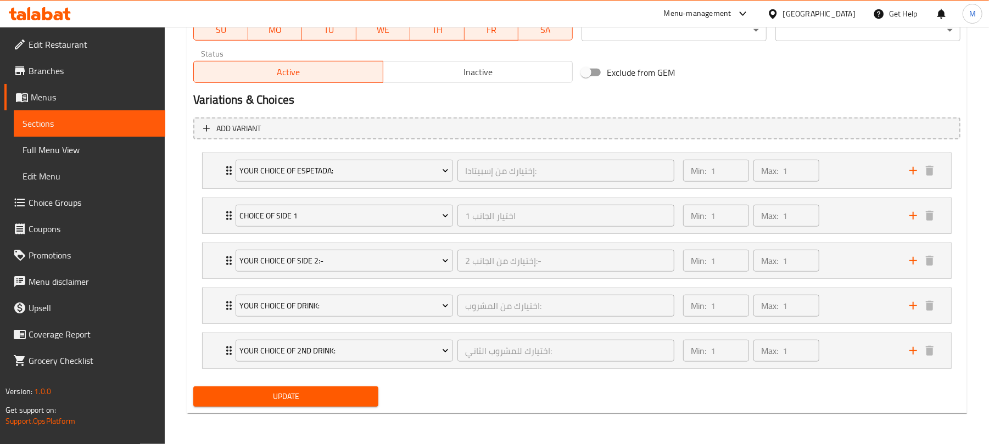
click at [327, 387] on button "Update" at bounding box center [285, 396] width 185 height 20
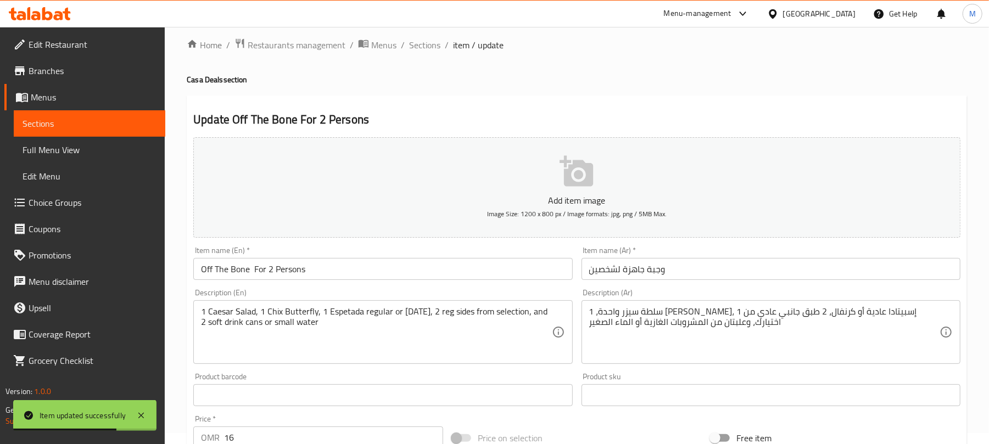
scroll to position [0, 0]
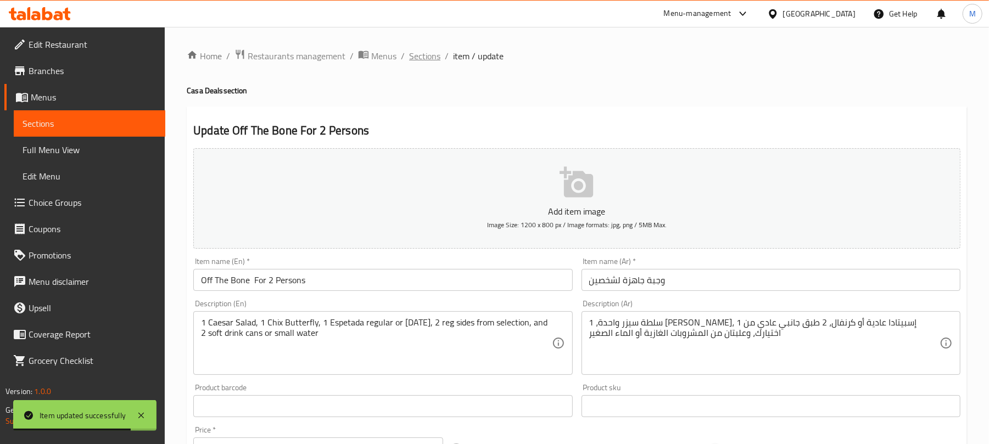
click at [428, 56] on span "Sections" at bounding box center [424, 55] width 31 height 13
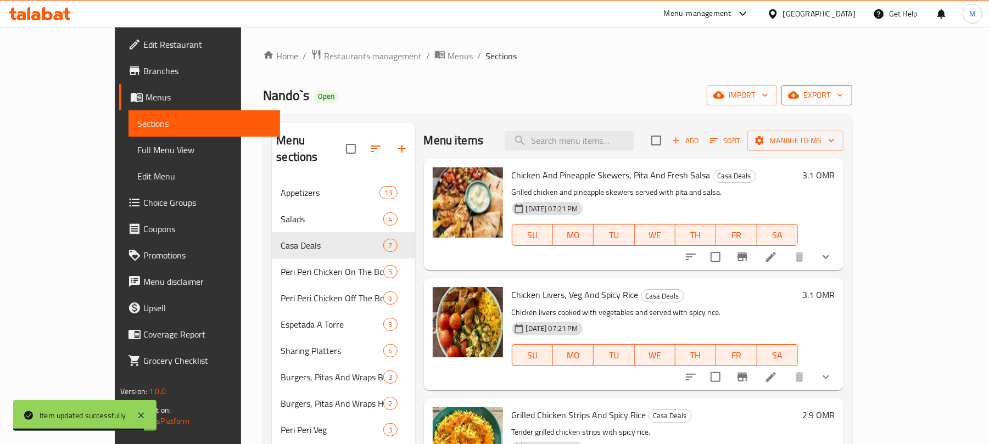
click at [843, 94] on span "export" at bounding box center [816, 95] width 53 height 14
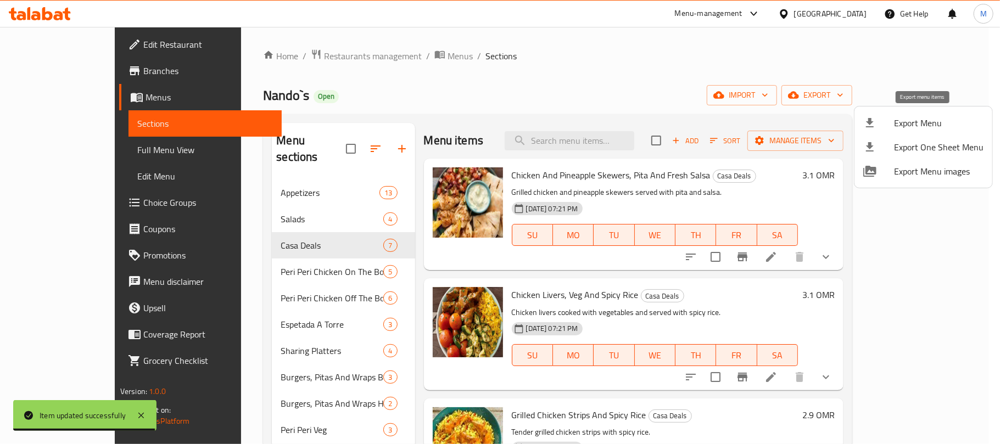
click at [905, 123] on span "Export Menu" at bounding box center [938, 122] width 89 height 13
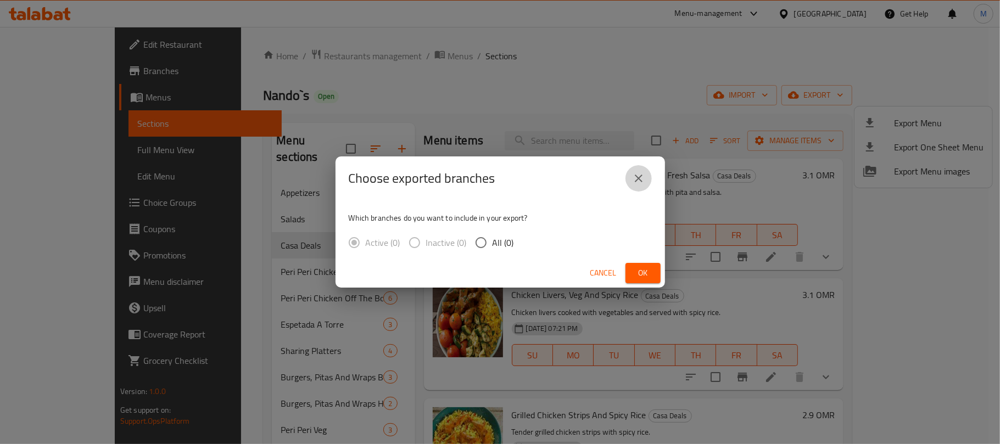
click at [632, 176] on icon "close" at bounding box center [638, 178] width 13 height 13
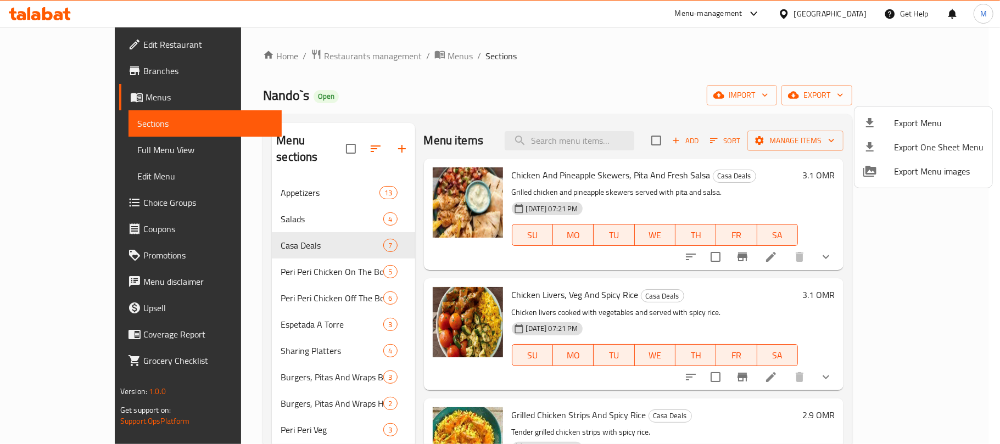
click at [736, 38] on div at bounding box center [500, 222] width 1000 height 444
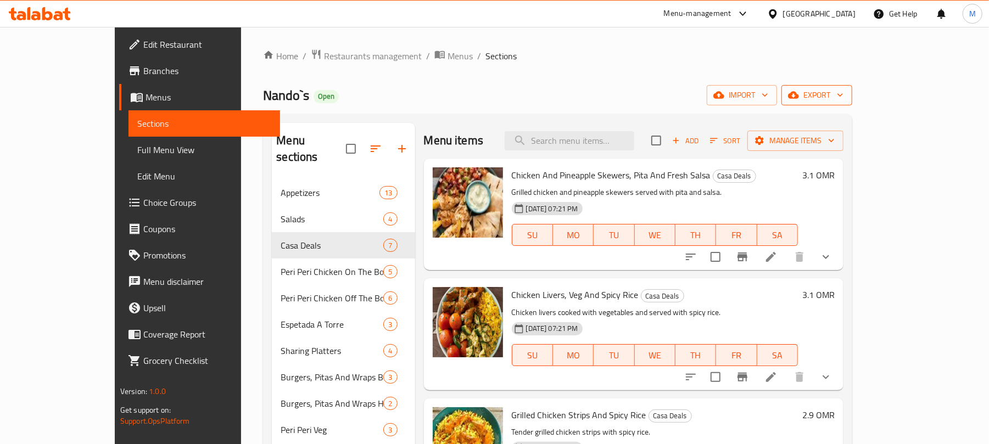
click at [843, 88] on span "export" at bounding box center [816, 95] width 53 height 14
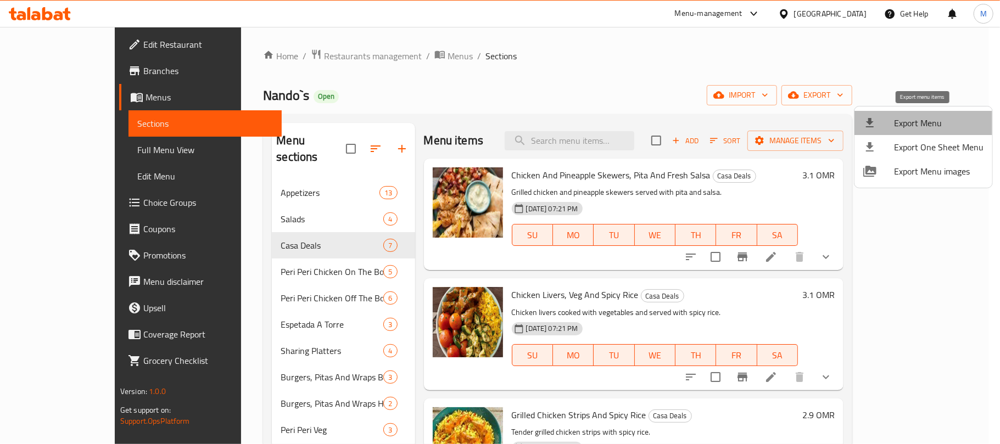
click at [944, 125] on span "Export Menu" at bounding box center [938, 122] width 89 height 13
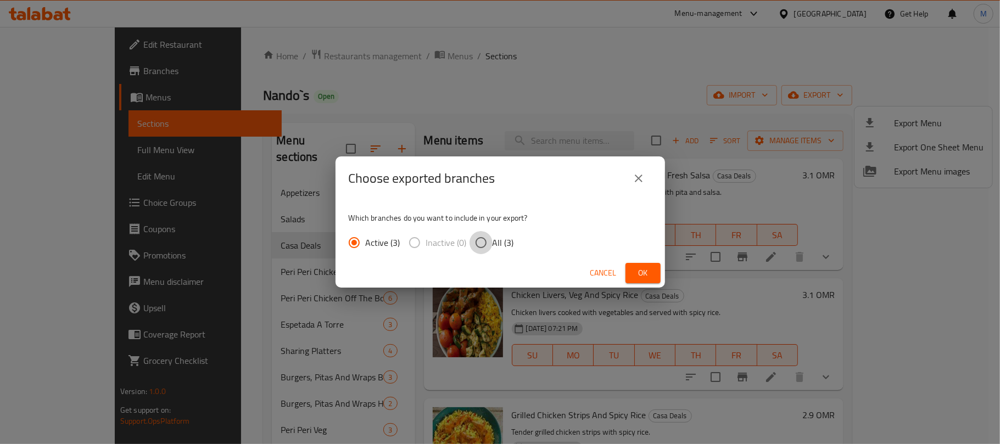
click at [481, 244] on input "All (3)" at bounding box center [480, 242] width 23 height 23
radio input "true"
click at [642, 277] on span "Ok" at bounding box center [643, 273] width 18 height 14
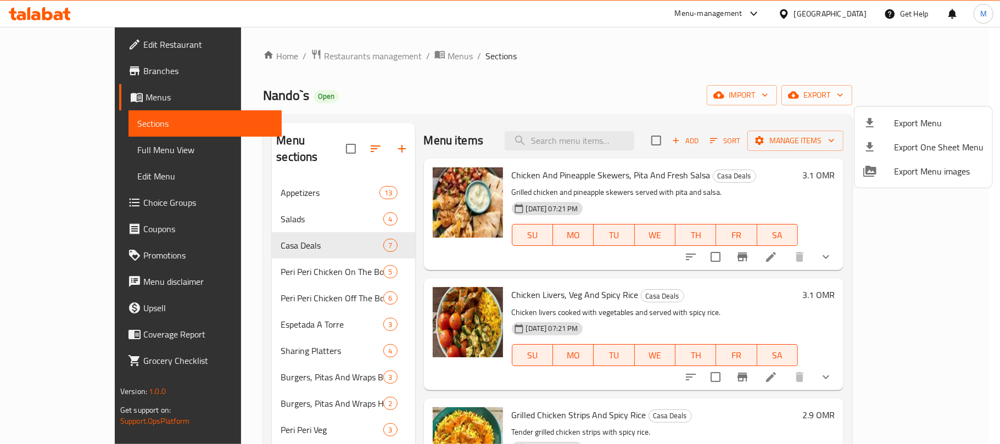
click at [69, 187] on div at bounding box center [500, 222] width 1000 height 444
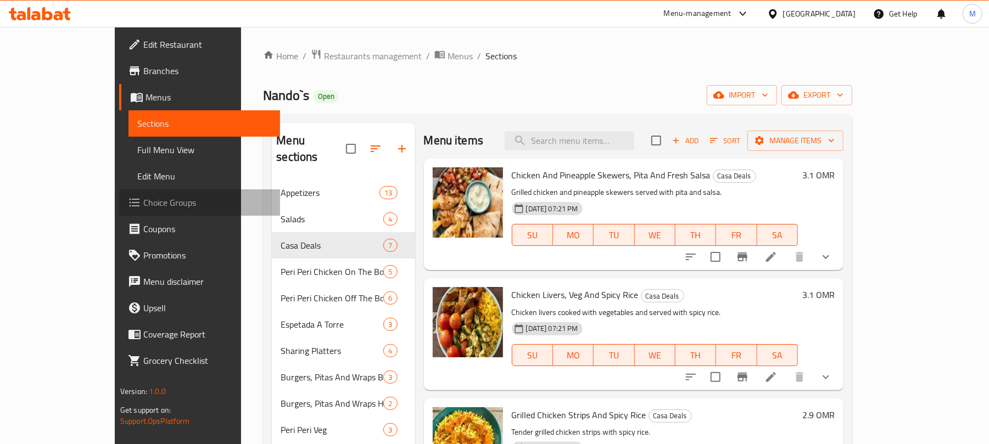
click at [143, 198] on span "Choice Groups" at bounding box center [207, 202] width 128 height 13
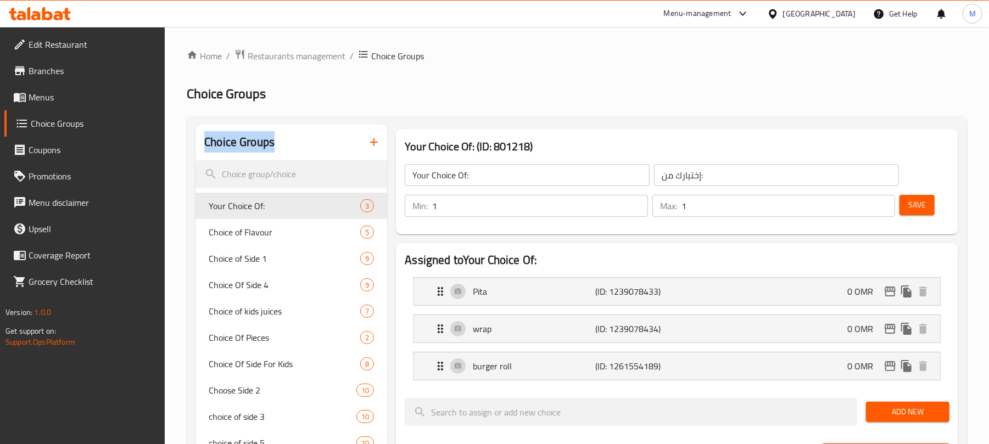
drag, startPoint x: 281, startPoint y: 152, endPoint x: 202, endPoint y: 142, distance: 79.7
click at [203, 142] on div "Choice Groups" at bounding box center [291, 143] width 192 height 36
copy h2 "Choice Groups"
click at [57, 93] on span "Menus" at bounding box center [93, 97] width 128 height 13
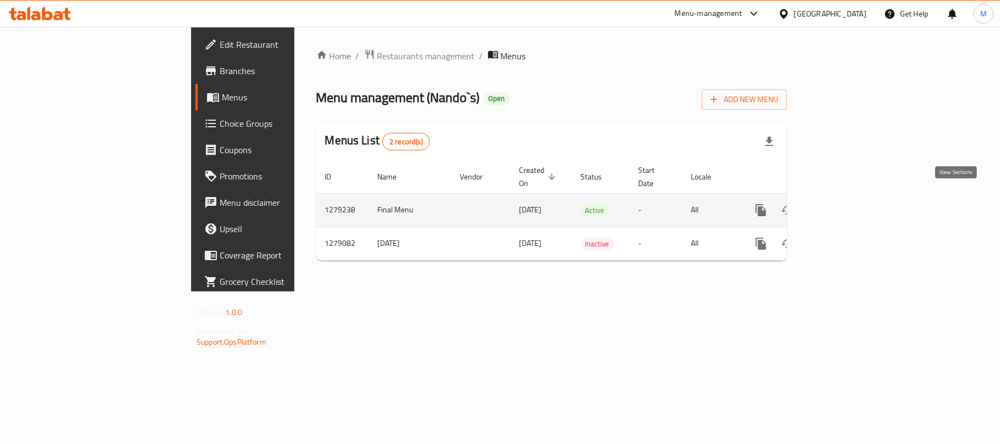
click at [845, 205] on icon "enhanced table" at bounding box center [840, 210] width 10 height 10
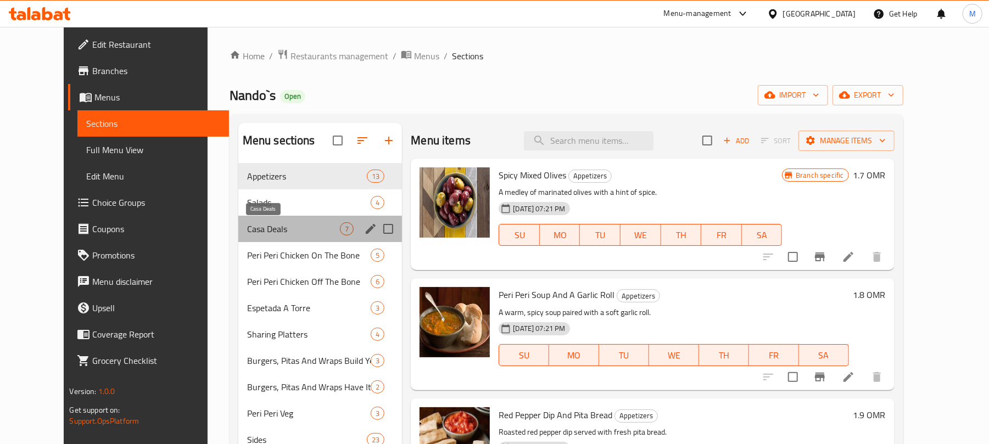
click at [247, 234] on span "Casa Deals" at bounding box center [293, 228] width 93 height 13
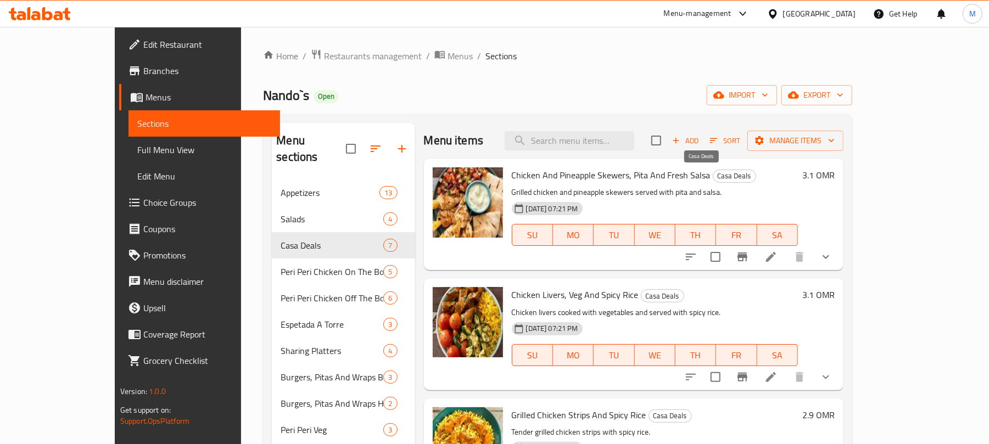
click at [713, 176] on span "Casa Deals" at bounding box center [734, 176] width 42 height 13
copy span "Casa Deals"
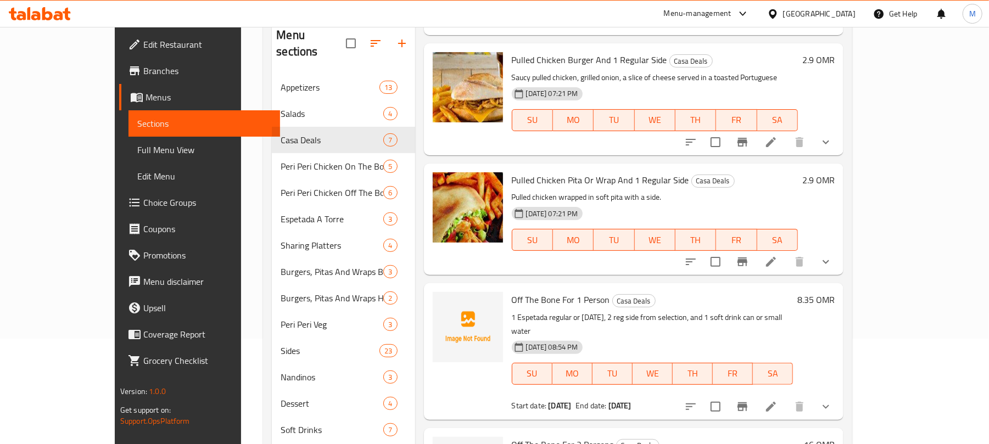
scroll to position [229, 0]
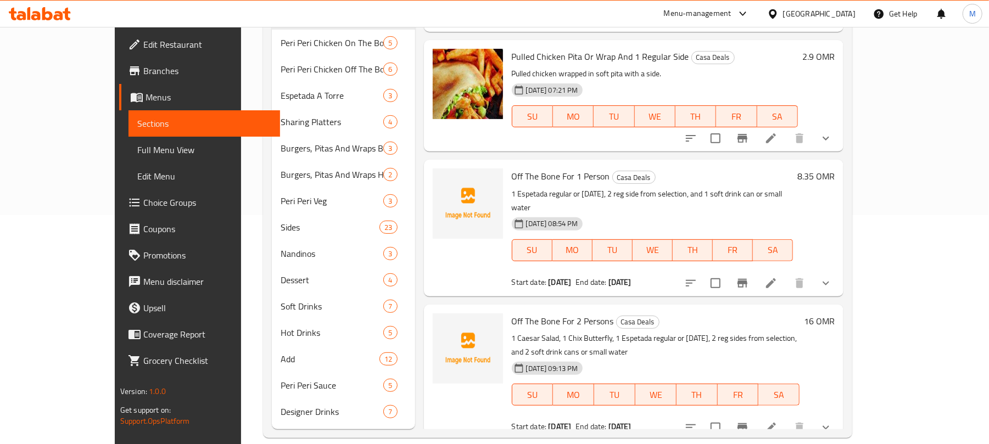
click at [556, 178] on span "Off The Bone For 1 Person" at bounding box center [561, 176] width 98 height 16
copy h6 "Off The Bone For 1 Person"
click at [521, 314] on span "Off The Bone For 2 Persons" at bounding box center [563, 321] width 102 height 16
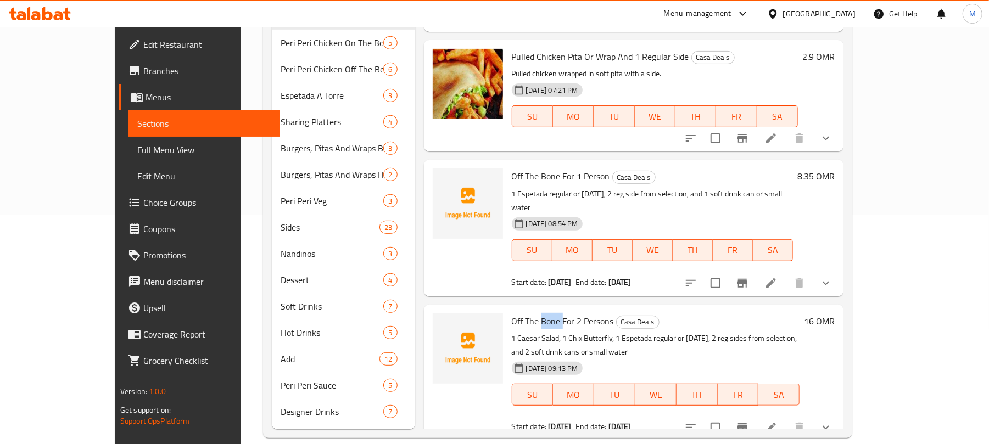
click at [521, 314] on span "Off The Bone For 2 Persons" at bounding box center [563, 321] width 102 height 16
copy h6 "Off The Bone For 2 Persons"
drag, startPoint x: 598, startPoint y: 196, endPoint x: 611, endPoint y: 196, distance: 13.2
click at [611, 196] on p "1 Espetada regular or [DATE], 2 reg side from selection, and 1 soft drink can o…" at bounding box center [653, 200] width 282 height 27
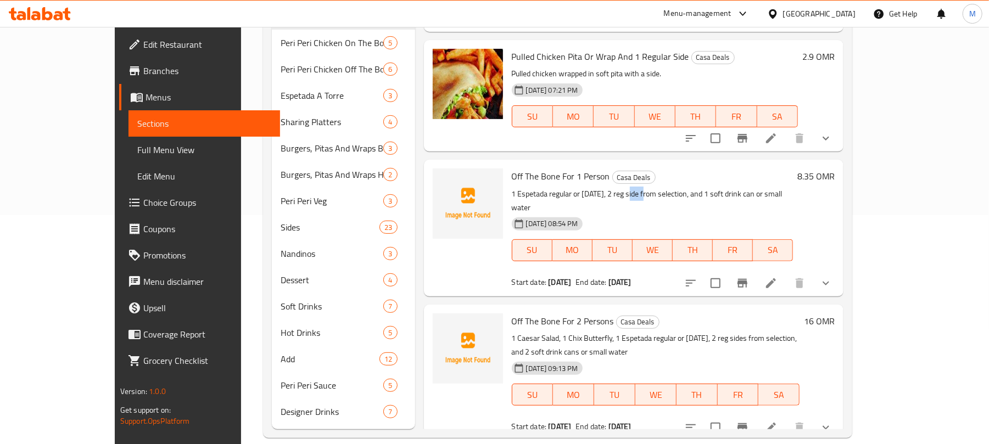
copy p "side"
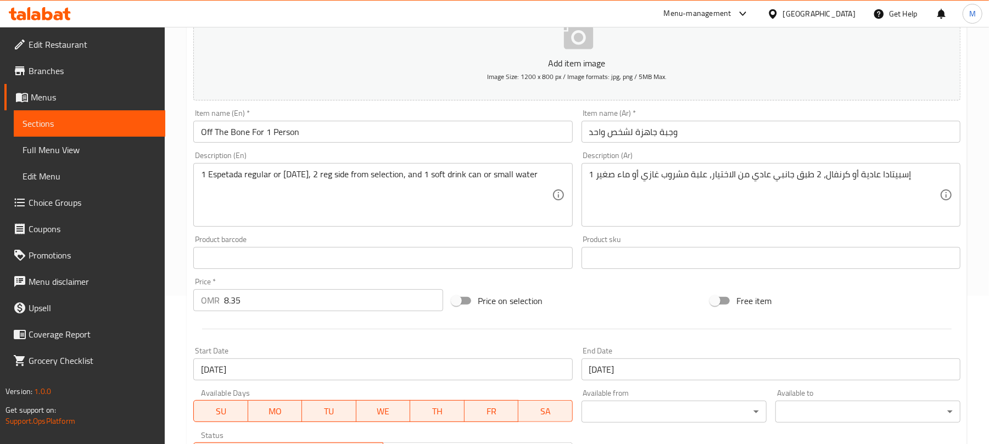
scroll to position [350, 0]
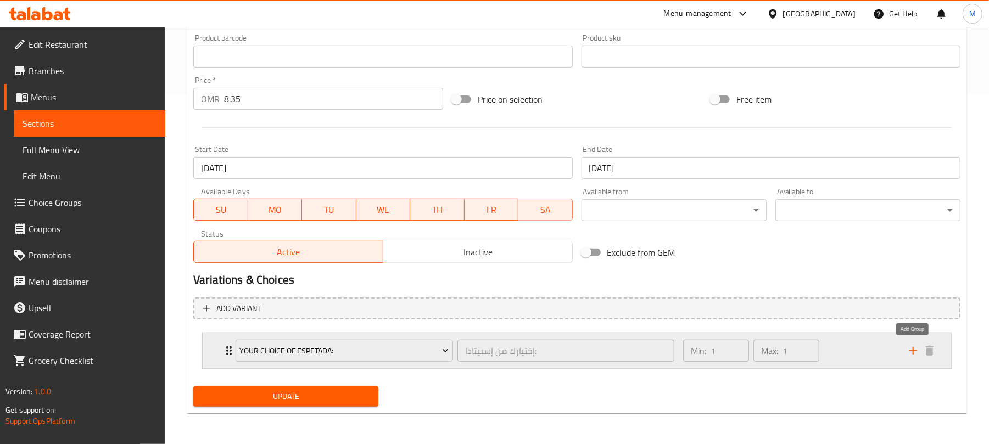
click at [908, 350] on icon "add" at bounding box center [912, 350] width 13 height 13
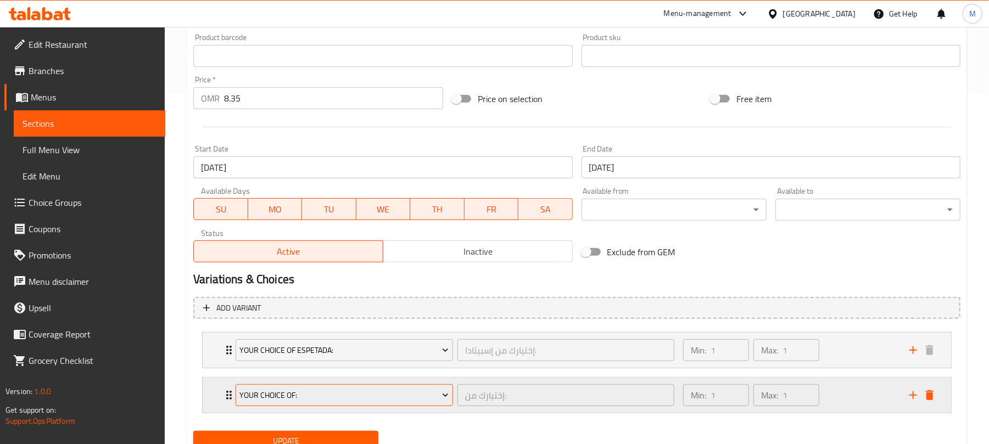
click at [278, 392] on span "Your Choice Of:" at bounding box center [344, 396] width 209 height 14
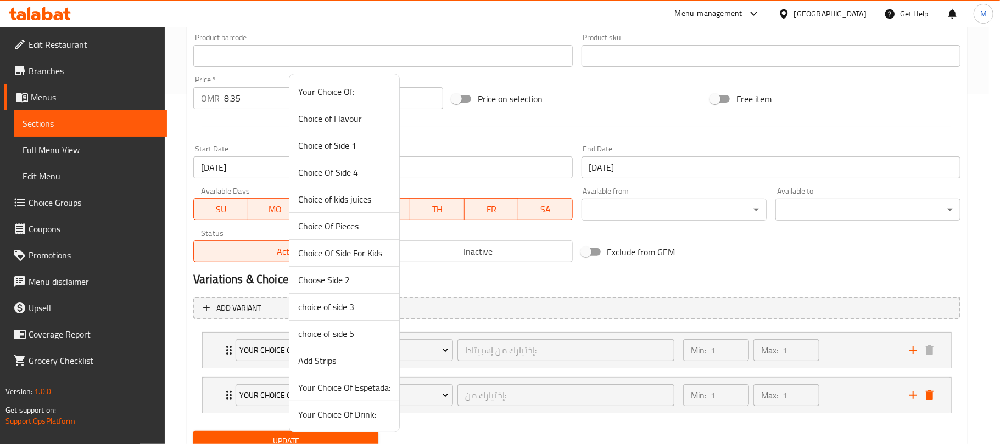
click at [343, 149] on span "Choice of Side 1" at bounding box center [344, 145] width 92 height 13
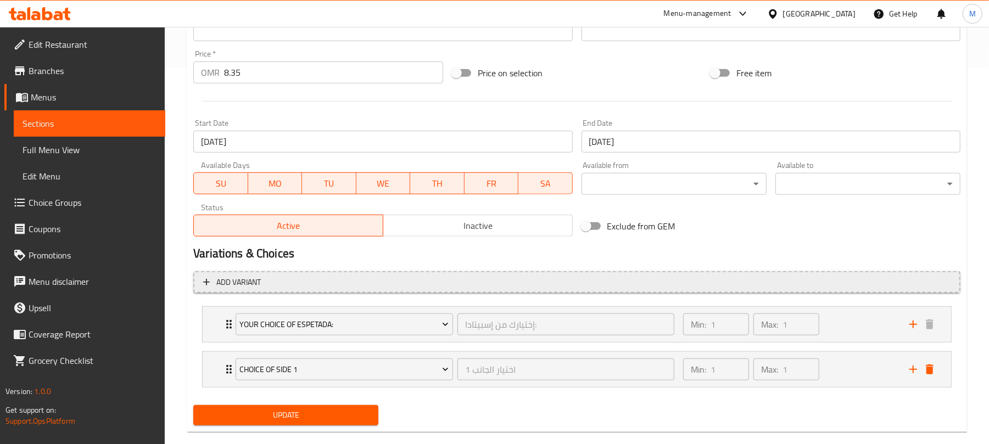
scroll to position [396, 0]
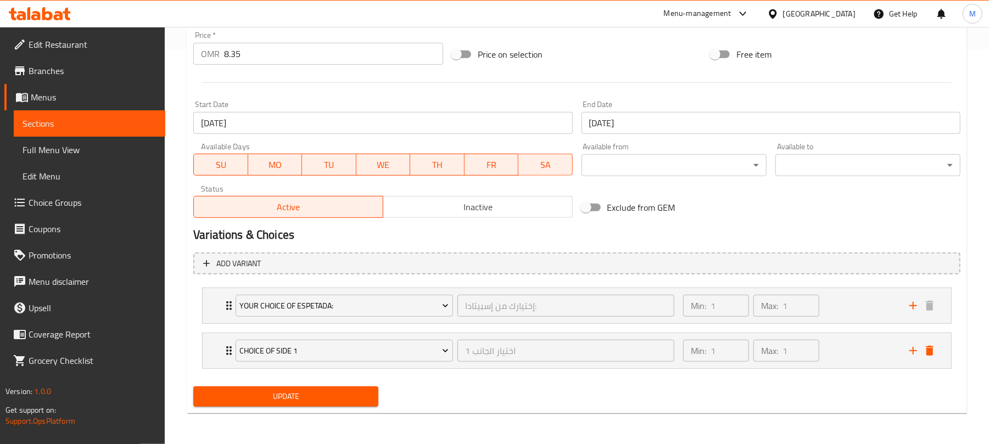
click at [356, 394] on span "Update" at bounding box center [285, 397] width 167 height 14
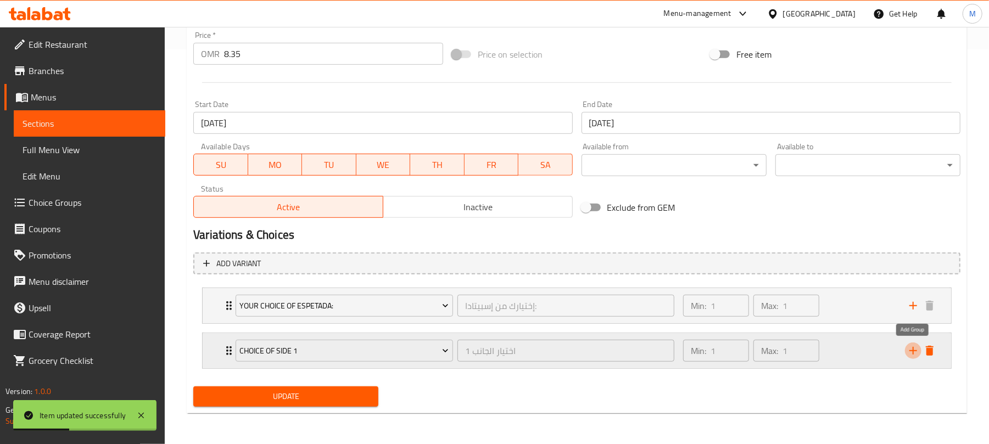
click at [910, 349] on icon "add" at bounding box center [912, 350] width 13 height 13
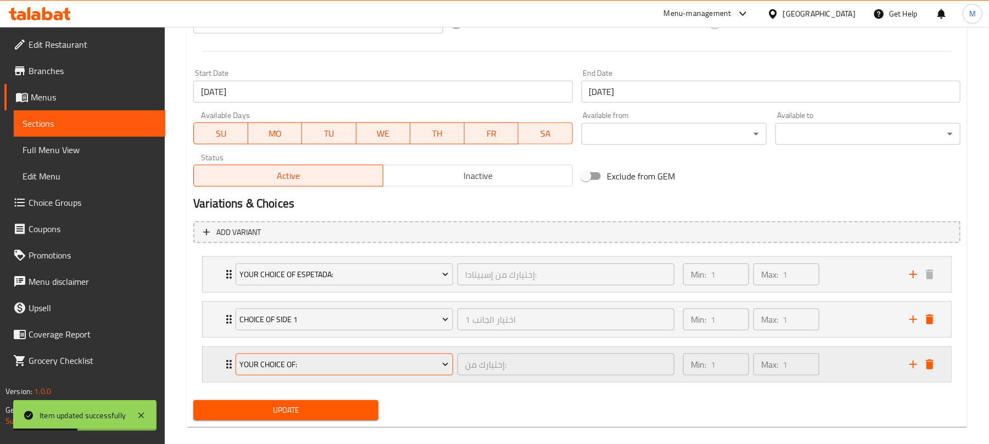
scroll to position [442, 0]
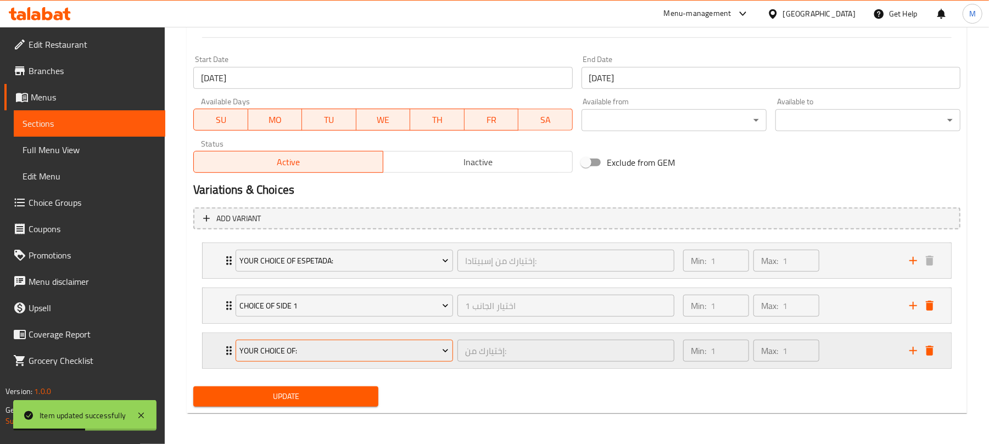
click at [333, 348] on span "Your Choice Of:" at bounding box center [344, 351] width 209 height 14
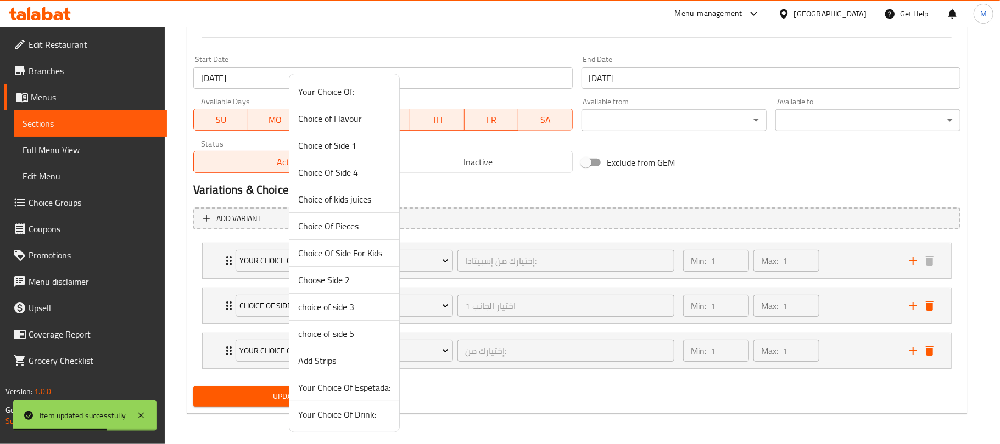
click at [345, 145] on span "Choice of Side 1" at bounding box center [344, 145] width 92 height 13
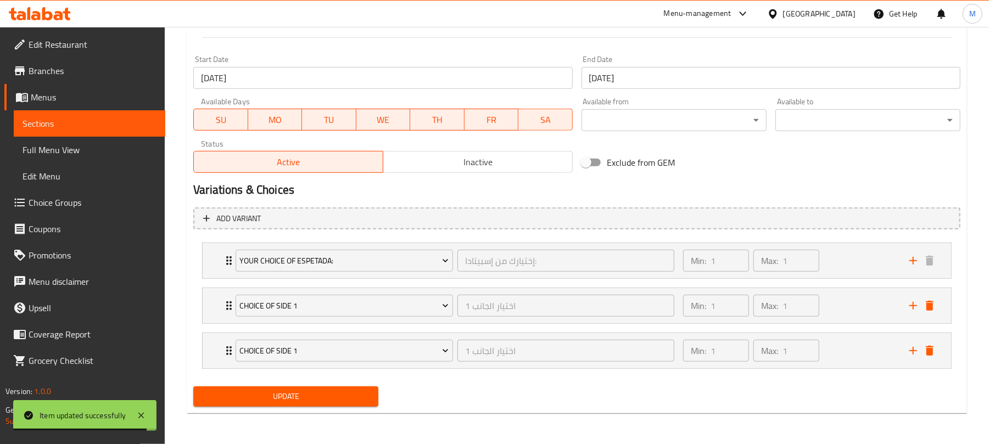
click at [299, 385] on div "Update" at bounding box center [286, 396] width 194 height 29
click at [324, 391] on span "Update" at bounding box center [285, 397] width 167 height 14
click at [330, 394] on span "Update" at bounding box center [285, 397] width 167 height 14
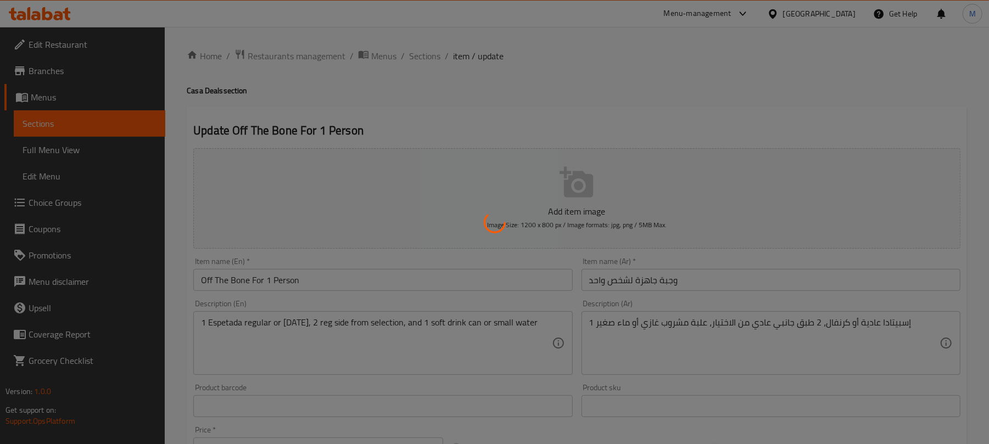
type input "إختيارك من إسبيتادا:"
type input "1"
type input "اختيار الجانب 1"
type input "1"
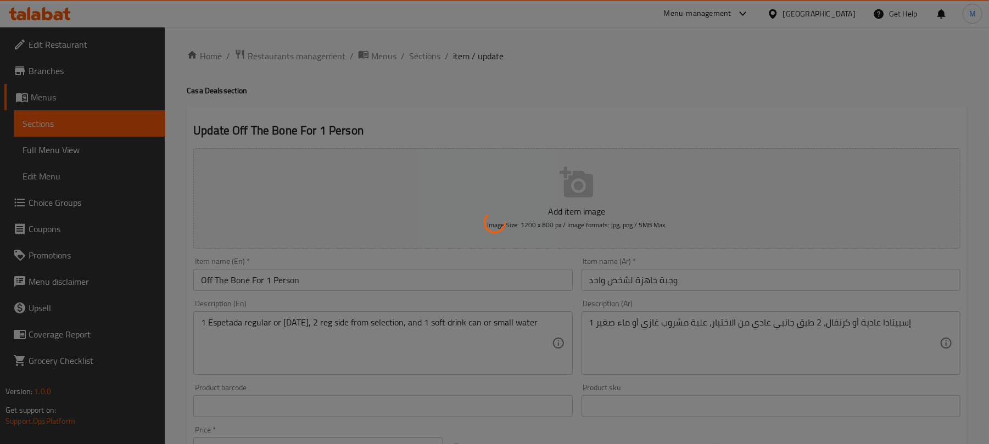
type input "1"
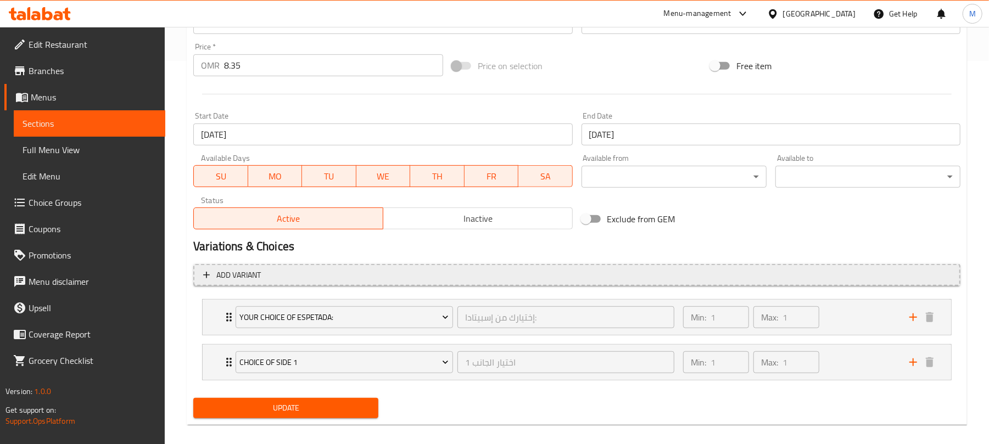
scroll to position [396, 0]
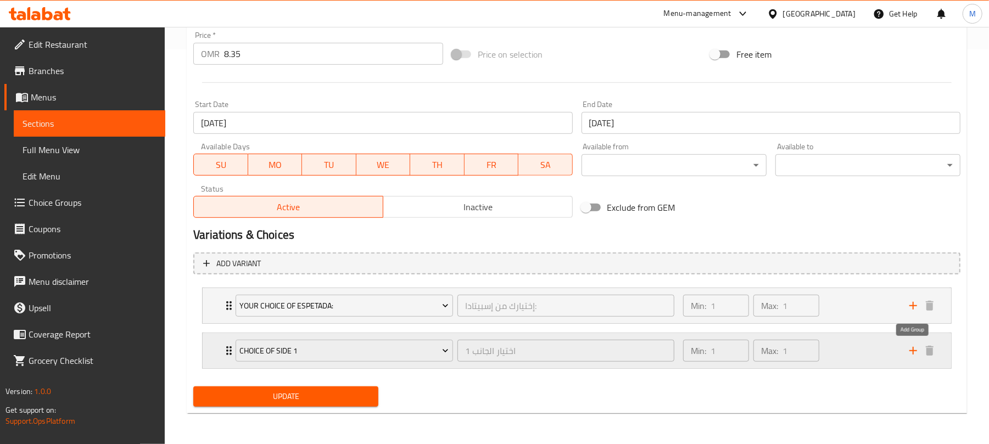
drag, startPoint x: 917, startPoint y: 351, endPoint x: 665, endPoint y: 365, distance: 251.8
click at [916, 351] on icon "add" at bounding box center [912, 350] width 13 height 13
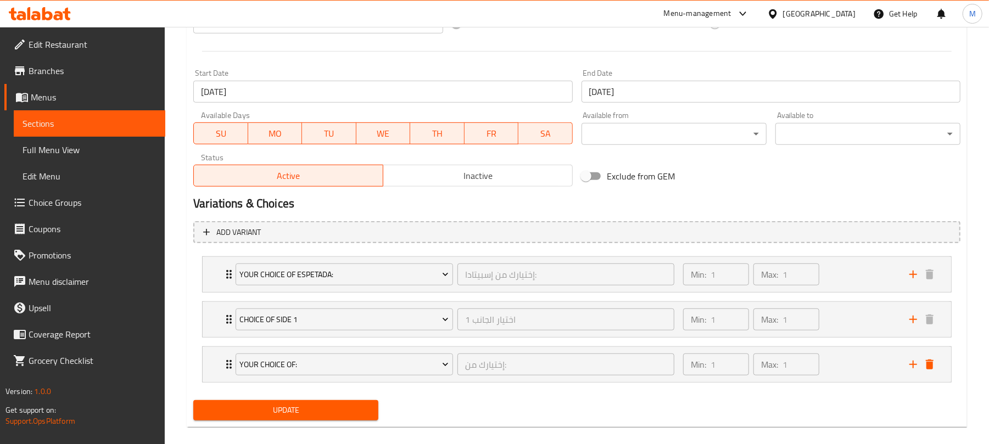
scroll to position [442, 0]
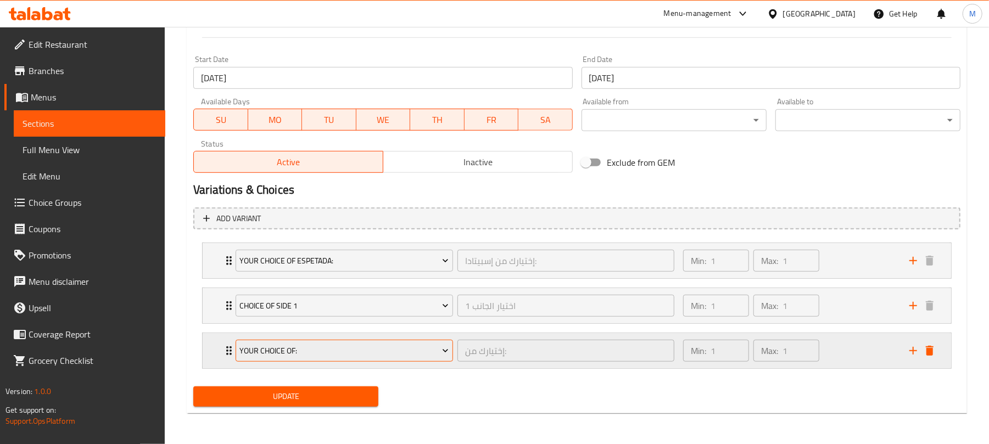
click at [293, 345] on span "Your Choice Of:" at bounding box center [344, 351] width 209 height 14
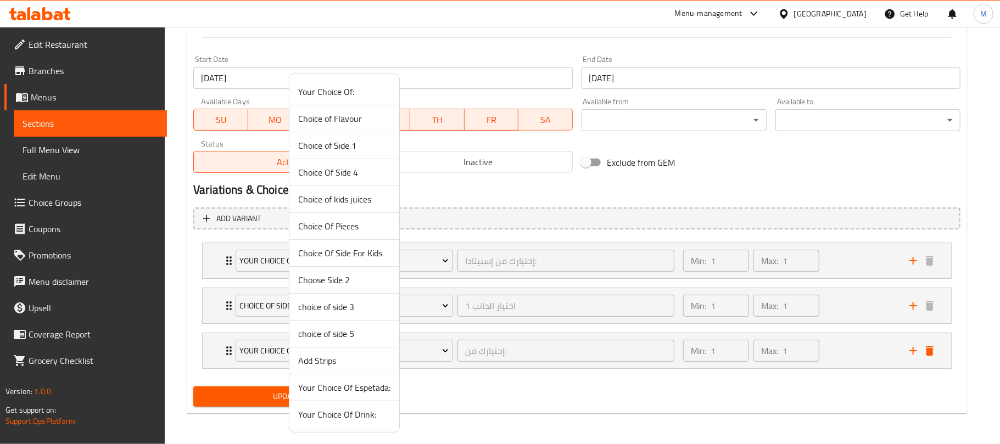
click at [343, 411] on span "Your Choice Of Drink:" at bounding box center [344, 414] width 92 height 13
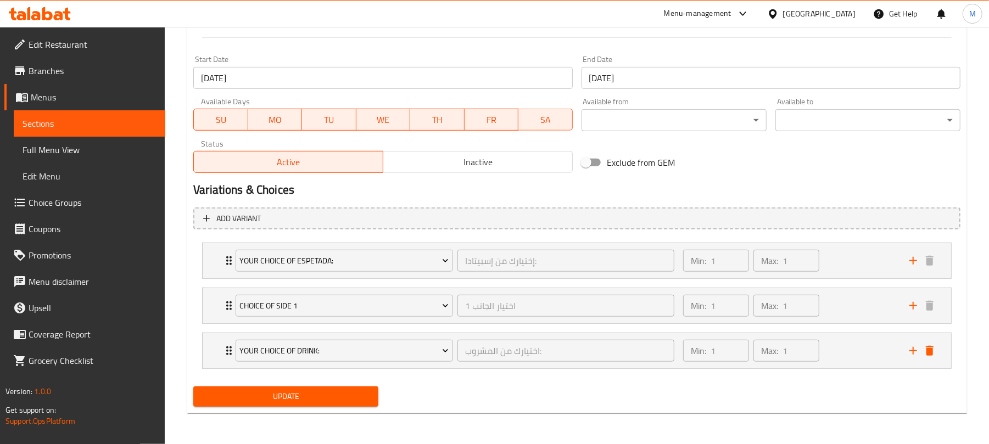
click at [306, 409] on div "Update" at bounding box center [286, 396] width 194 height 29
click at [303, 404] on button "Update" at bounding box center [285, 396] width 185 height 20
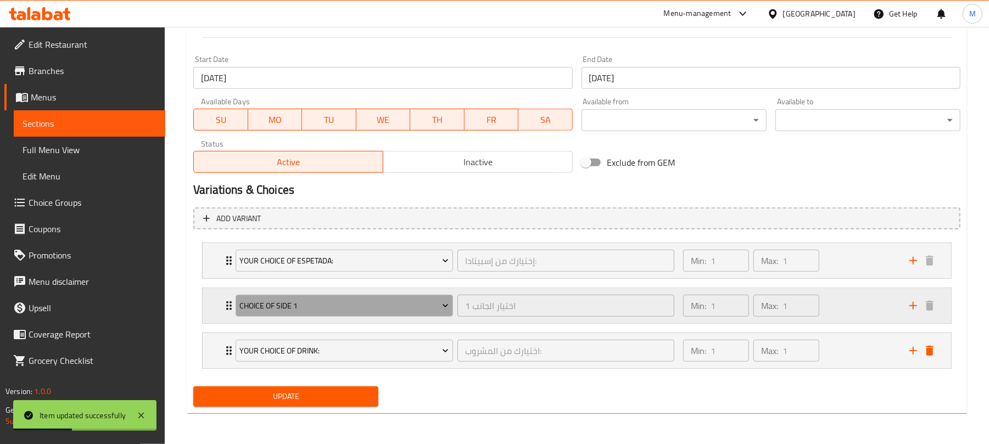
drag, startPoint x: 318, startPoint y: 308, endPoint x: 235, endPoint y: 296, distance: 84.2
click at [235, 296] on div "Choice of Side 1" at bounding box center [344, 306] width 222 height 26
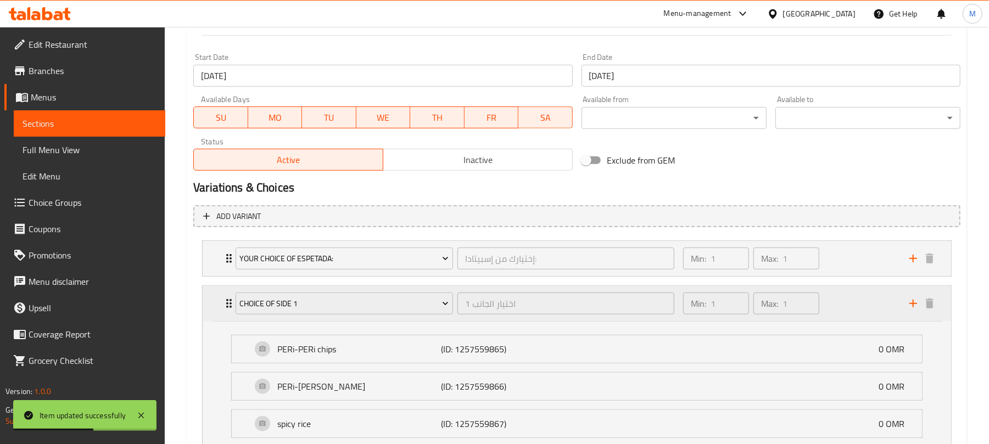
click at [527, 316] on div "اختيار الجانب 1 ​" at bounding box center [566, 303] width 222 height 26
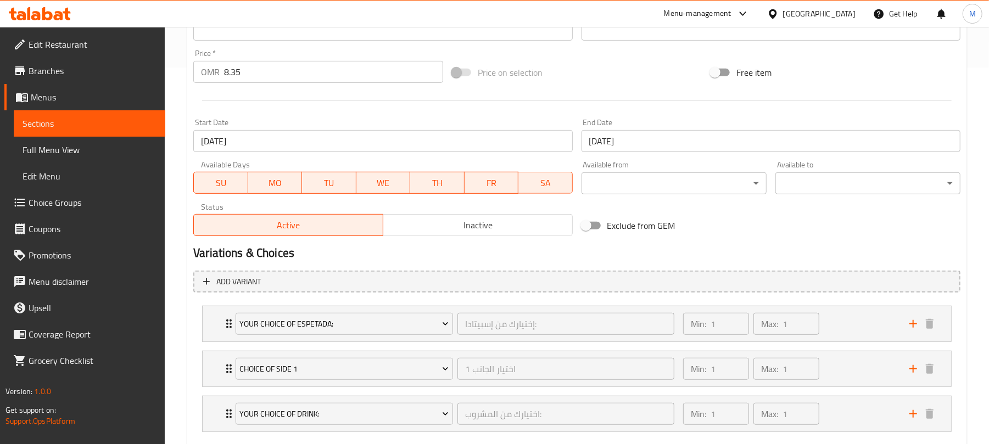
scroll to position [442, 0]
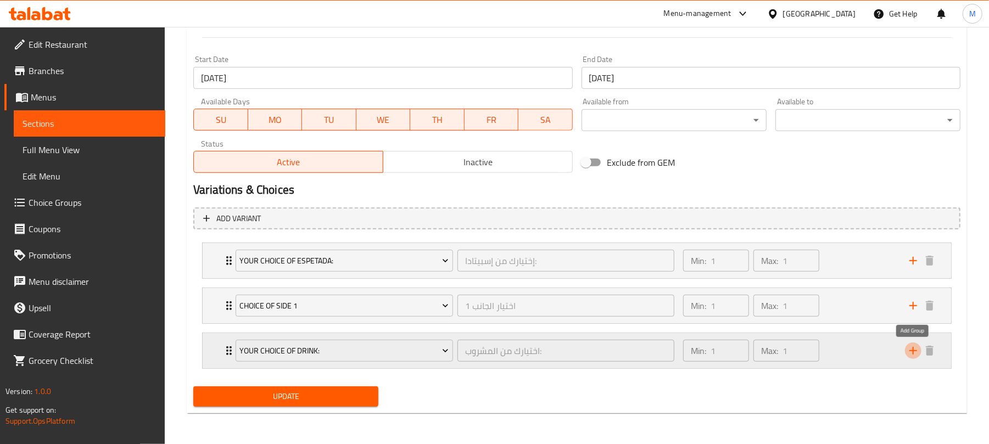
click at [911, 356] on icon "add" at bounding box center [912, 350] width 13 height 13
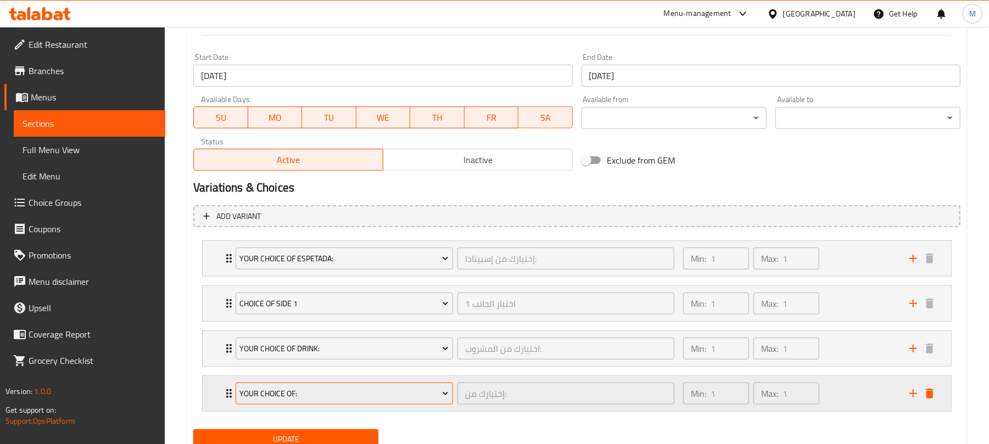
click at [311, 398] on span "Your Choice Of:" at bounding box center [344, 394] width 209 height 14
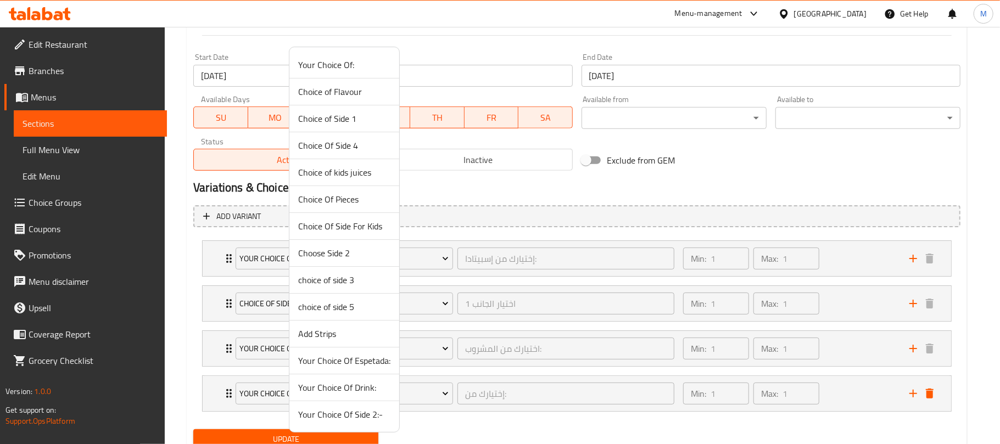
click at [358, 418] on span "Your Choice Of Side 2:-" at bounding box center [344, 414] width 92 height 13
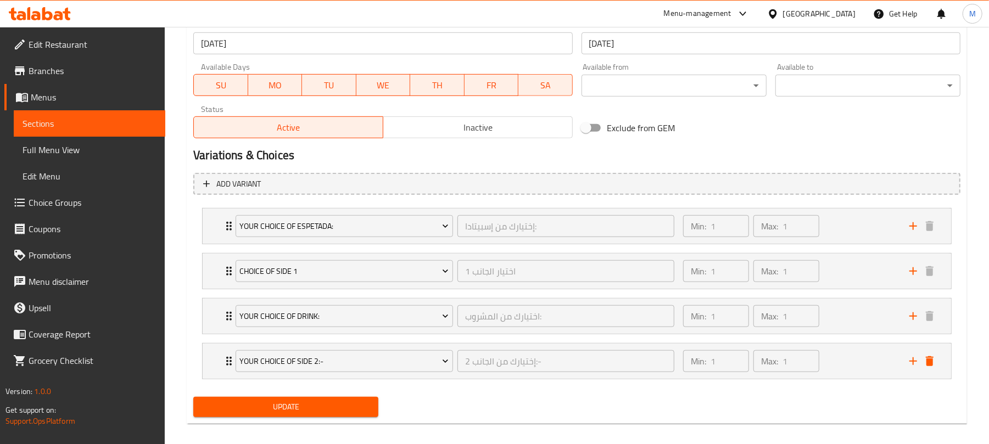
scroll to position [487, 0]
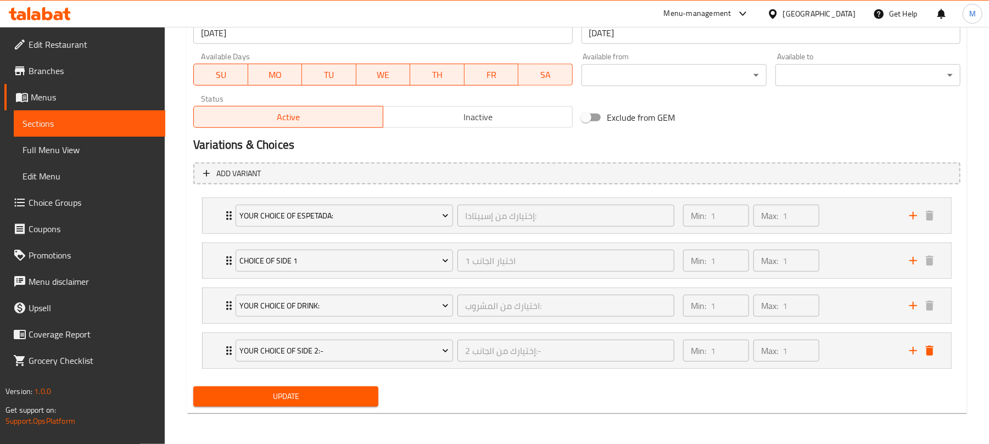
click at [318, 395] on span "Update" at bounding box center [285, 397] width 167 height 14
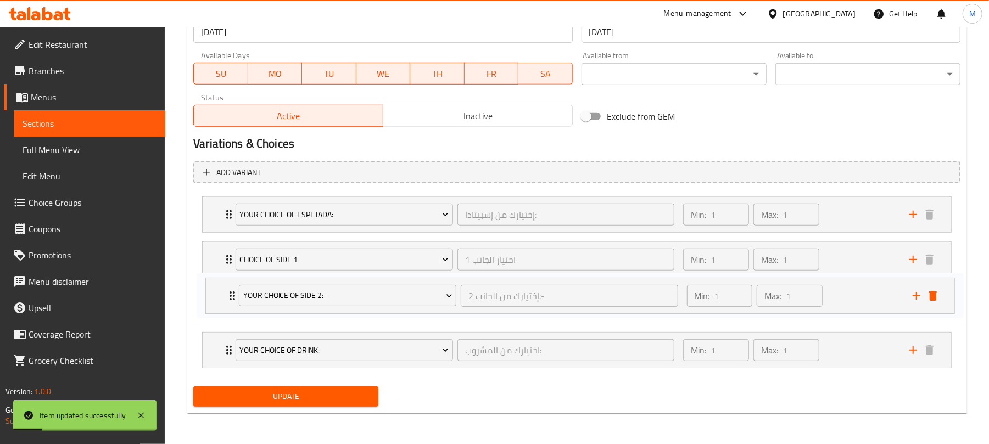
drag, startPoint x: 225, startPoint y: 345, endPoint x: 228, endPoint y: 285, distance: 59.4
click at [228, 285] on div "Your Choice Of Espetada: إختيارك من إسبيتادا: ​ Min: 1 ​ Max: 1 ​ Regular (ID: …" at bounding box center [576, 282] width 767 height 181
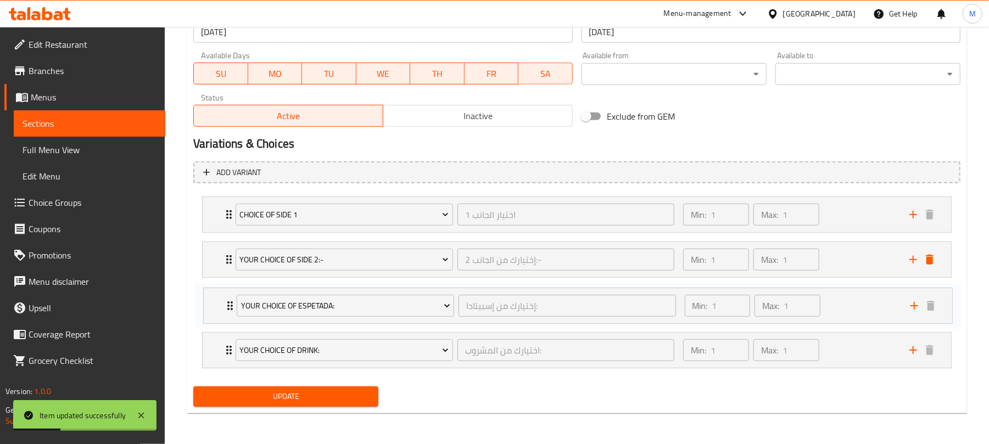
drag, startPoint x: 218, startPoint y: 213, endPoint x: 220, endPoint y: 308, distance: 95.0
click at [220, 308] on div "Your Choice Of Espetada: إختيارك من إسبيتادا: ​ Min: 1 ​ Max: 1 ​ Regular (ID: …" at bounding box center [576, 282] width 767 height 181
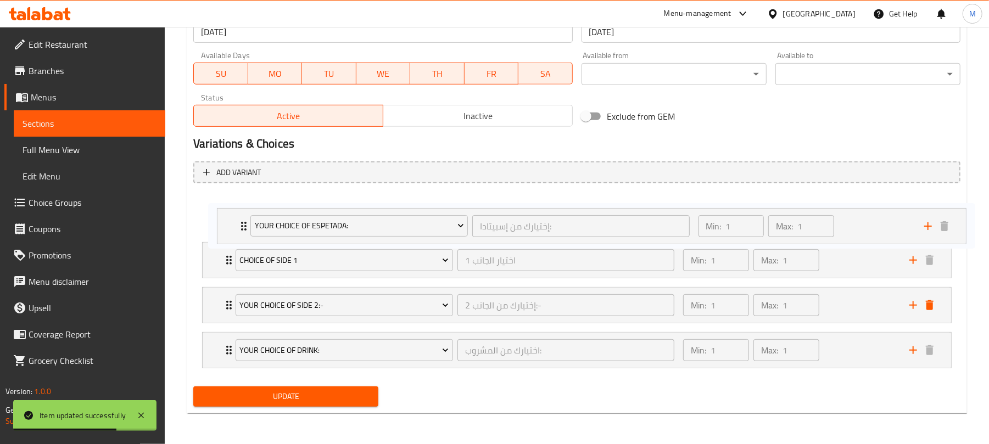
drag, startPoint x: 225, startPoint y: 301, endPoint x: 240, endPoint y: 217, distance: 85.3
click at [240, 217] on div "Choice of Side 1 اختيار الجانب 1 ​ Min: 1 ​ Max: 1 ​ PERi-PERi chips (ID: 12575…" at bounding box center [576, 282] width 767 height 181
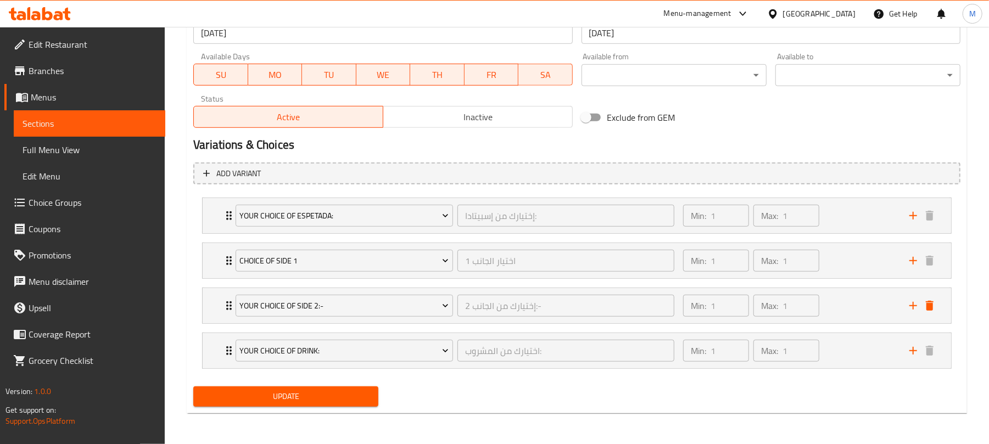
click at [336, 395] on span "Update" at bounding box center [285, 397] width 167 height 14
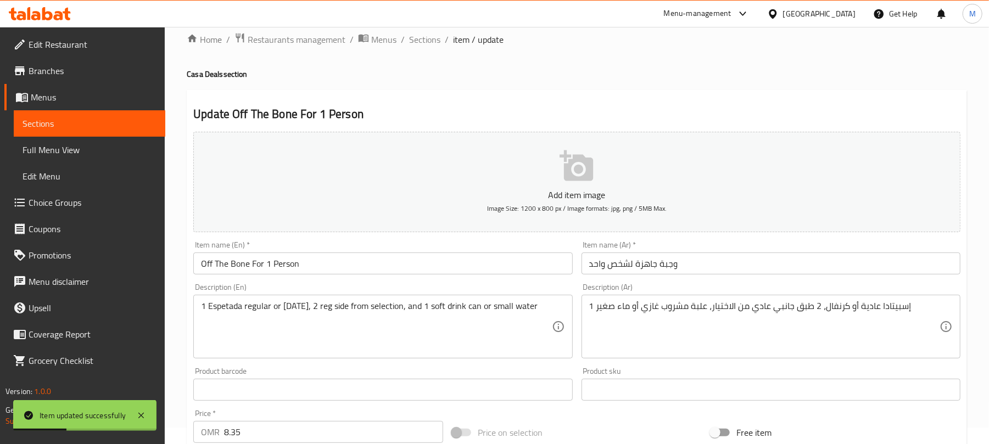
scroll to position [0, 0]
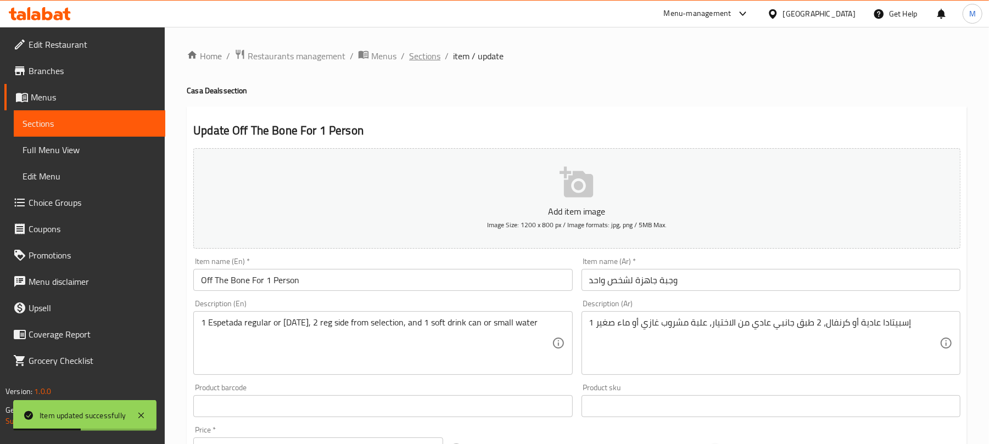
click at [426, 49] on span "Sections" at bounding box center [424, 55] width 31 height 13
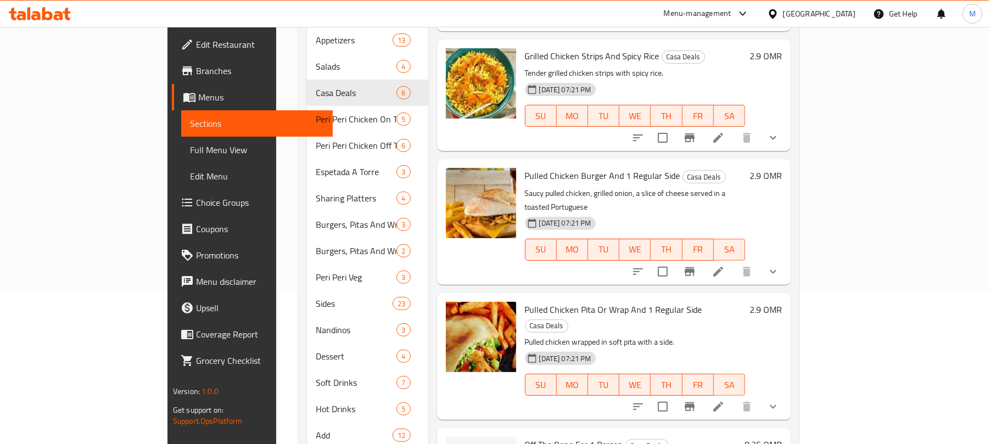
scroll to position [229, 0]
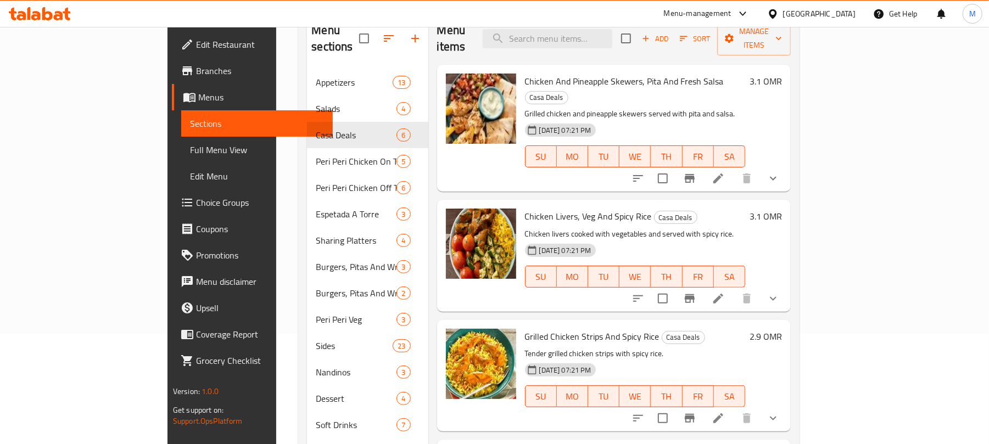
scroll to position [0, 0]
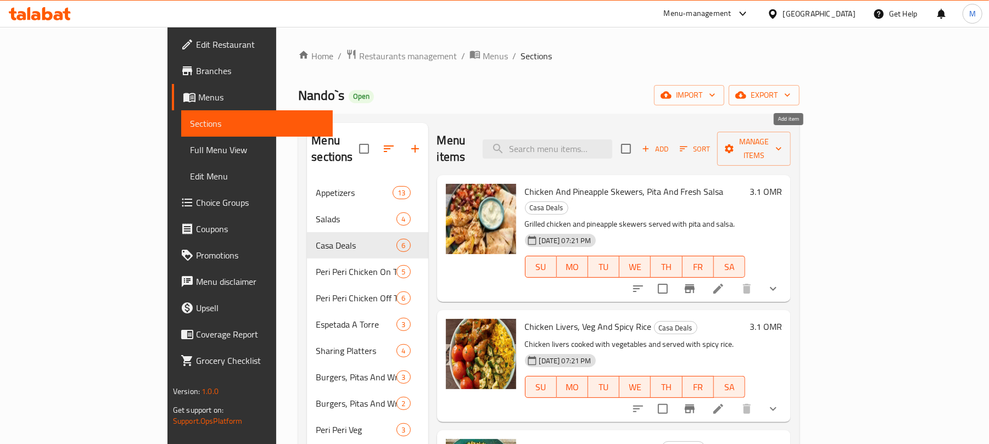
click at [670, 143] on span "Add" at bounding box center [655, 149] width 30 height 13
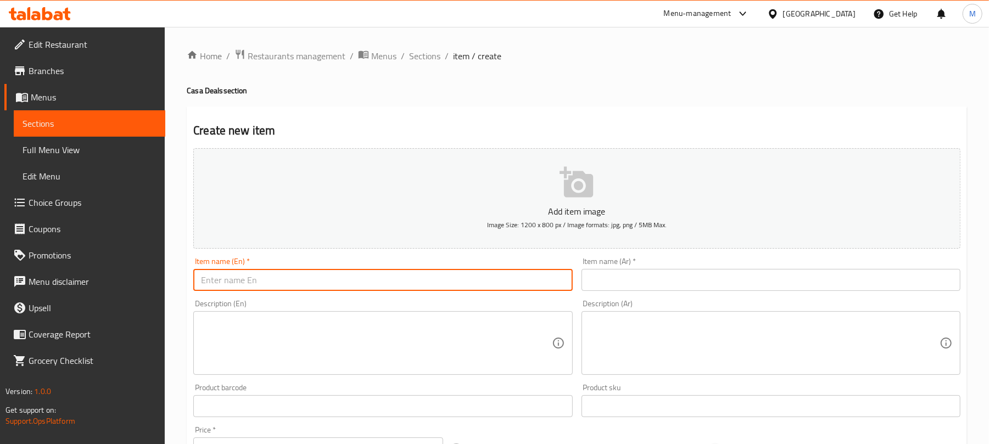
click at [257, 274] on input "text" at bounding box center [382, 280] width 379 height 22
paste input "Off The Bone For 2 Persons"
type input "Off The Bone For 2 Persons"
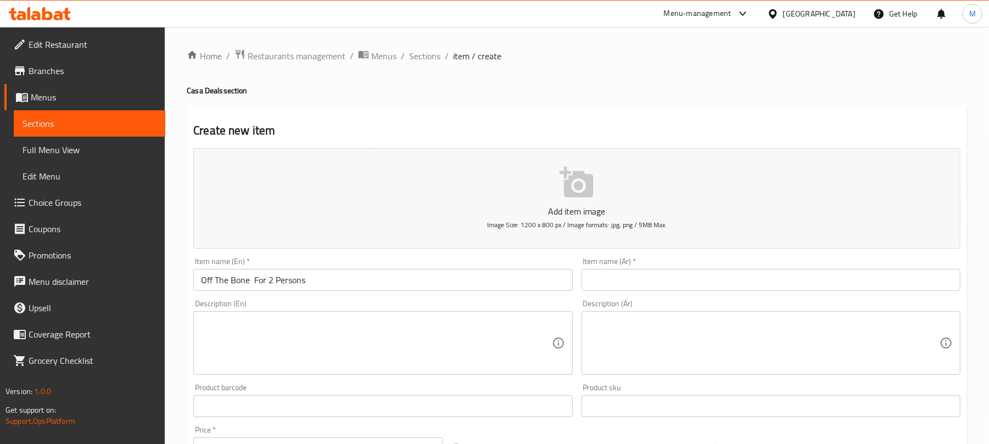
click at [627, 285] on input "text" at bounding box center [770, 280] width 379 height 22
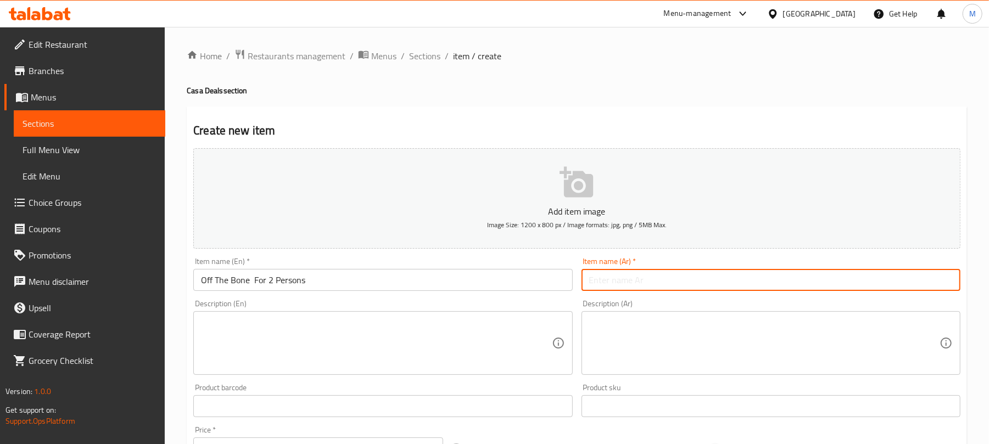
paste input "وجبة جاهزة لشخصين"
type input "وجبة جاهزة لشخصين"
click at [565, 117] on div "Create new item Add item image Image Size: 1200 x 800 px / Image formats: jpg, …" at bounding box center [577, 425] width 780 height 639
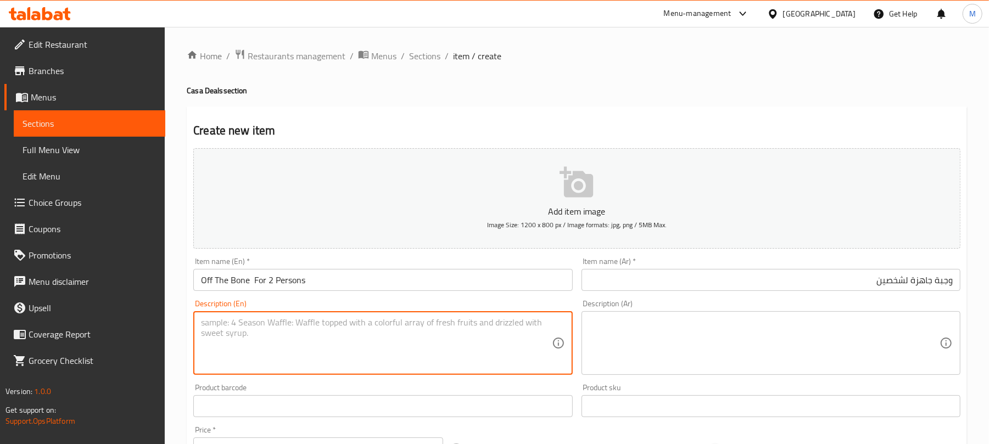
click at [271, 352] on textarea at bounding box center [376, 343] width 350 height 52
paste textarea "1 Espetada (regular or [DATE]) + 2 reg. side from selection + 1 soft drink can …"
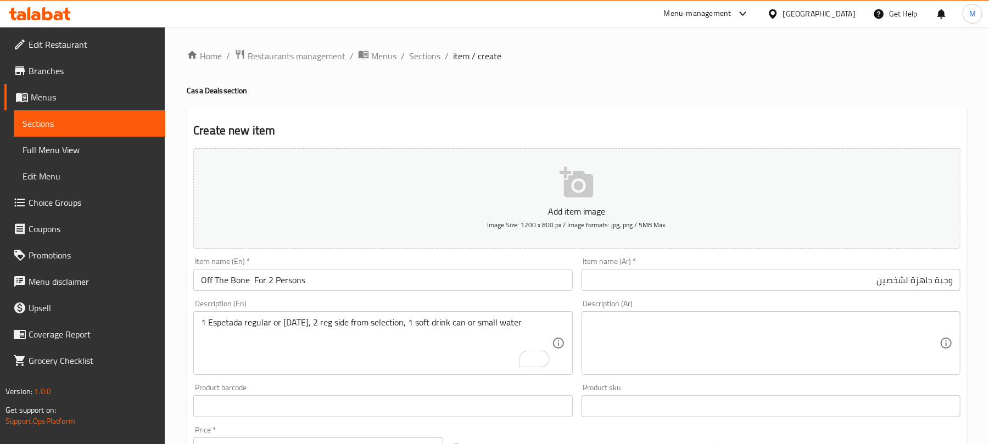
click at [260, 341] on textarea "1 Espetada regular or [DATE], 2 reg side from selection, 1 soft drink can or sm…" at bounding box center [376, 343] width 350 height 52
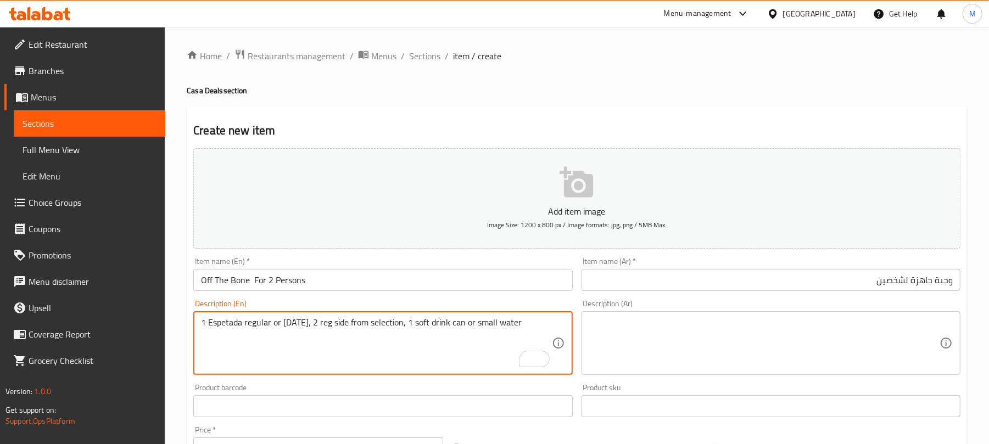
click at [260, 341] on textarea "1 Espetada regular or [DATE], 2 reg side from selection, 1 soft drink can or sm…" at bounding box center [376, 343] width 350 height 52
paste textarea "Caesar Salad + 1 Chix Butterfly + 1 Espetada (regular or [DATE]) + 2 reg. sides…"
type textarea "1 Caesar Salad, 1 Chix Butterfly, 1 Espetada regular or [DATE], 2 reg sides fro…"
click at [536, 66] on div "Home / Restaurants management / Menus / Sections / item / create Casa Deals sec…" at bounding box center [577, 401] width 780 height 705
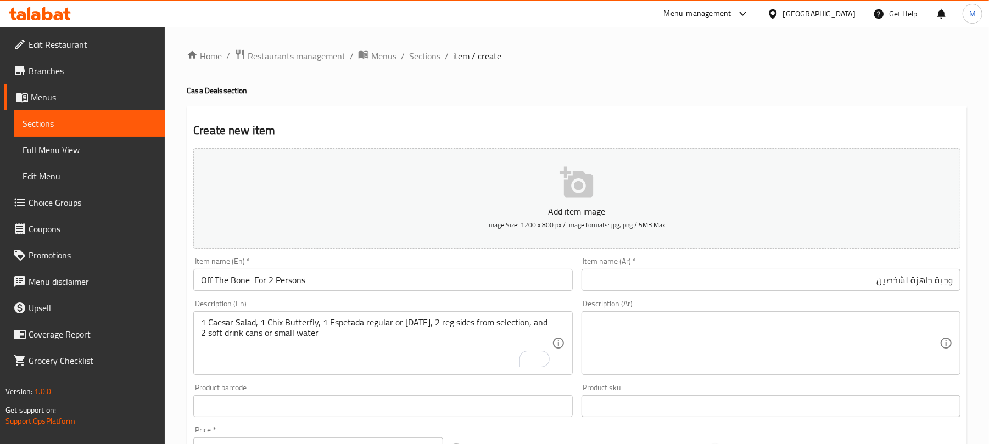
click at [734, 336] on textarea at bounding box center [764, 343] width 350 height 52
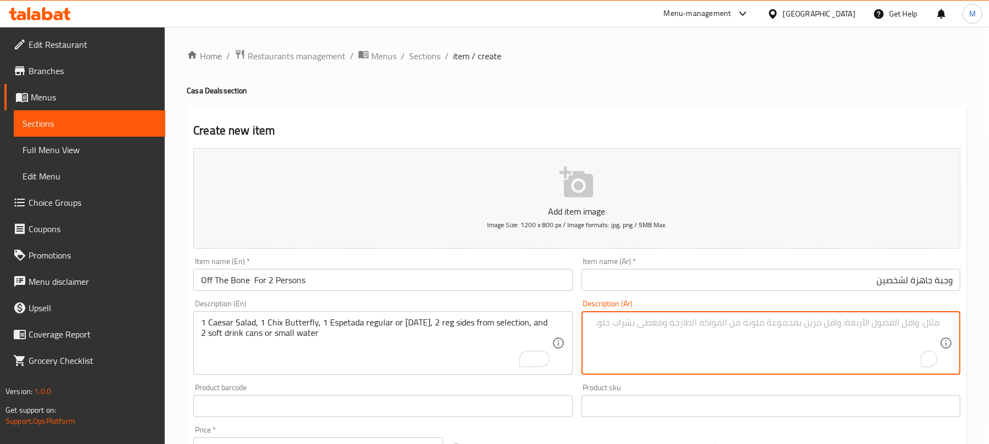
paste textarea "سلطة سيزر واحدة + 1 تشيكس باترفلاي + 1 إسبيتادا (عادية أو كرنفال) + 2 طبق جانبي…"
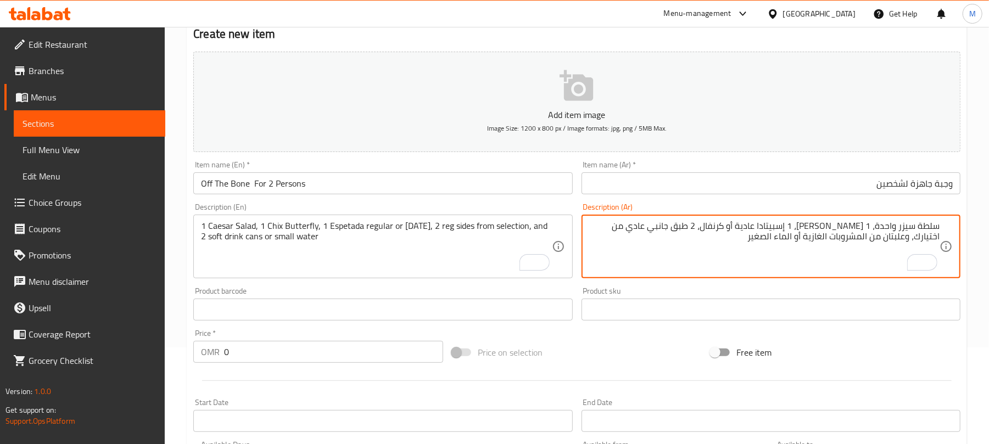
scroll to position [293, 0]
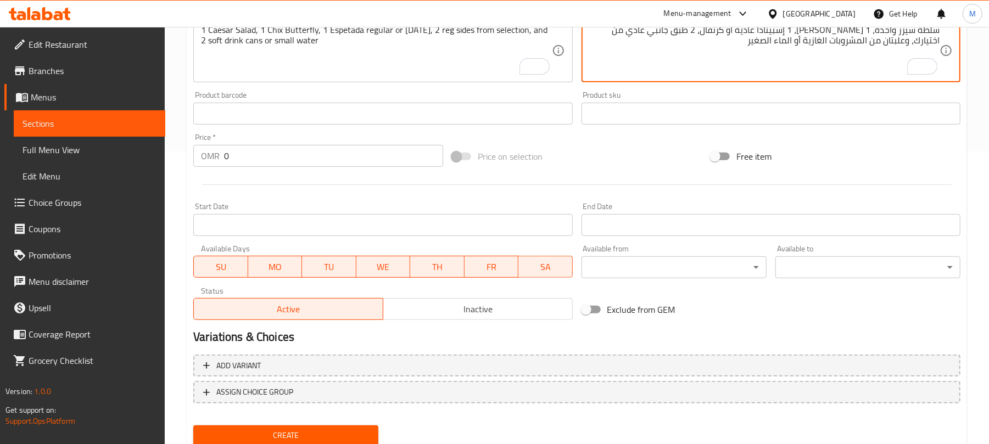
type textarea "سلطة سيزر واحدة، 1 [PERSON_NAME]، 1 إسبيتادا عادية أو كرنفال، 2 طبق جانبي عادي …"
click at [254, 161] on input "0" at bounding box center [333, 156] width 219 height 22
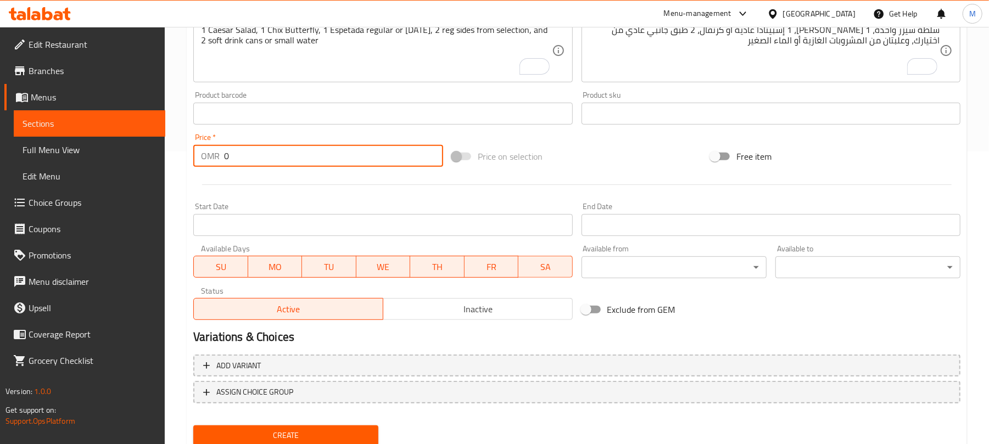
click at [254, 161] on input "0" at bounding box center [333, 156] width 219 height 22
click at [254, 160] on input "0" at bounding box center [333, 156] width 219 height 22
type input "16"
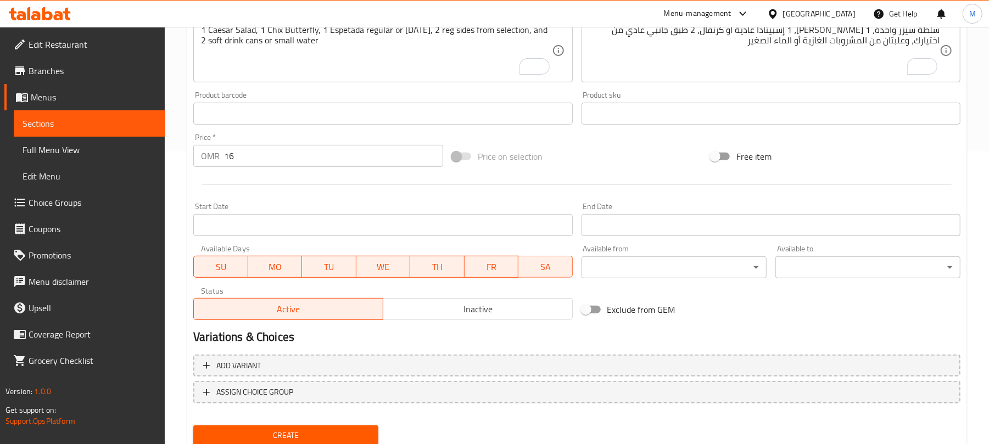
click at [335, 193] on div at bounding box center [577, 184] width 776 height 27
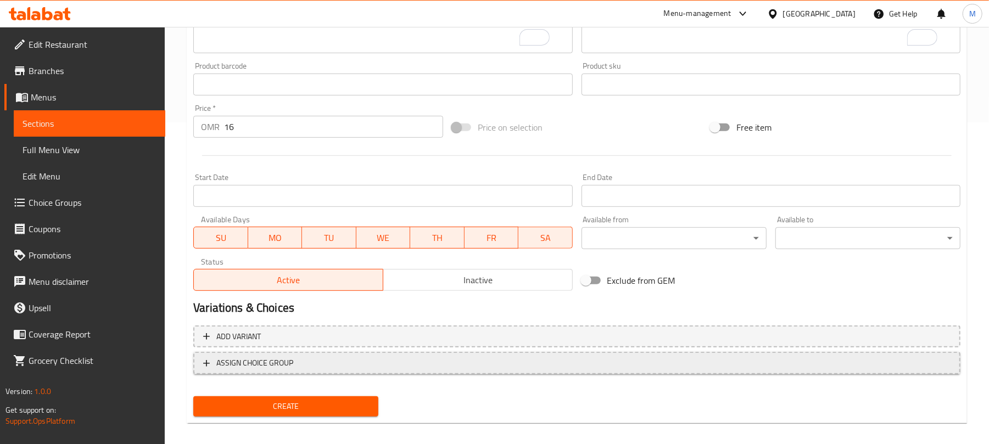
scroll to position [330, 0]
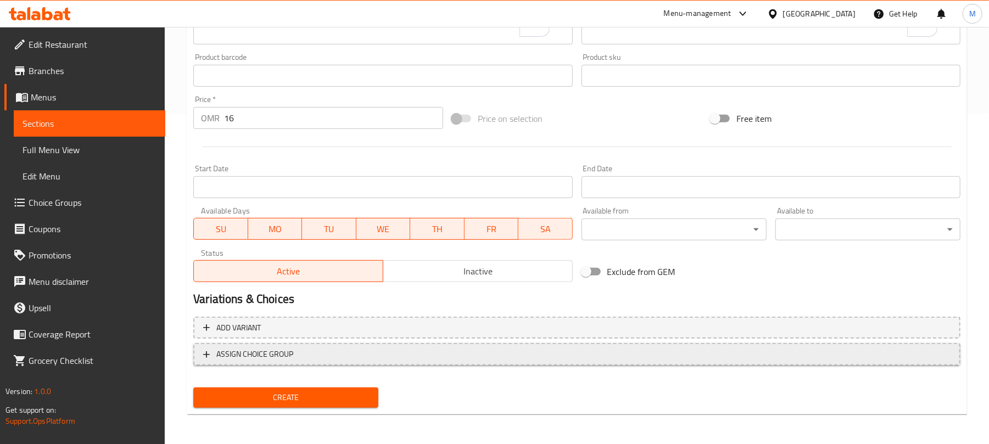
click at [279, 358] on span "ASSIGN CHOICE GROUP" at bounding box center [254, 354] width 77 height 14
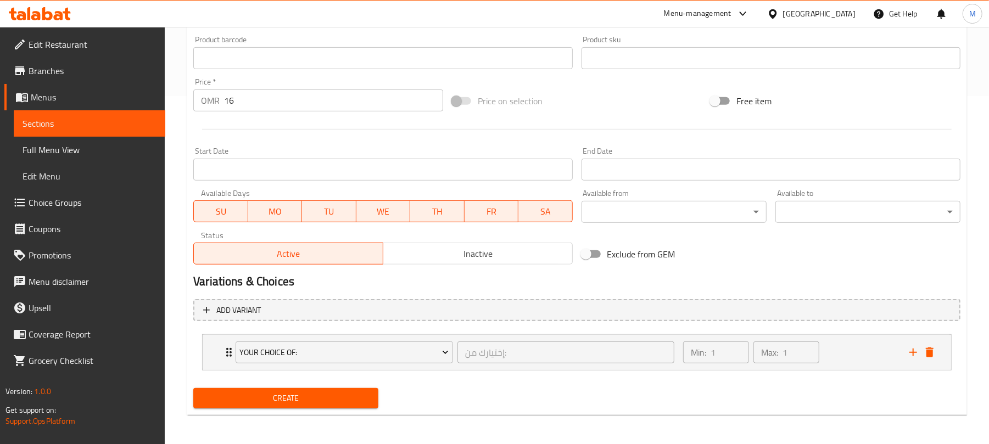
scroll to position [350, 0]
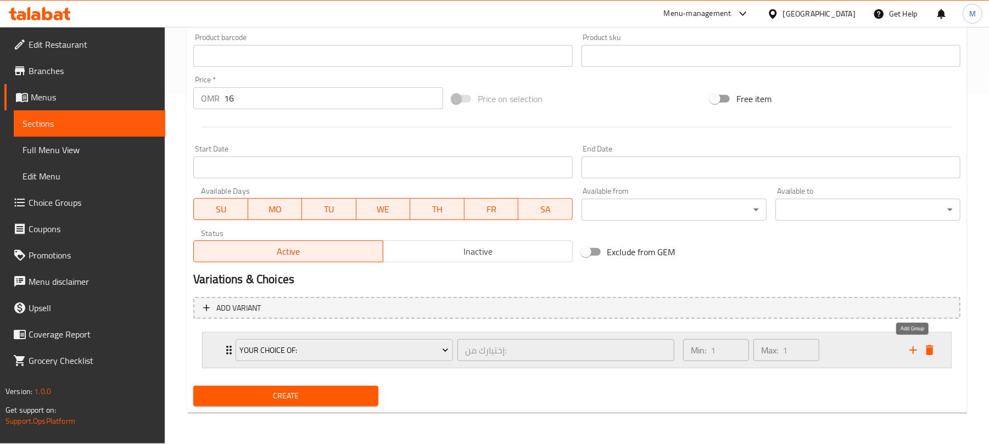
click at [917, 350] on icon "add" at bounding box center [912, 350] width 13 height 13
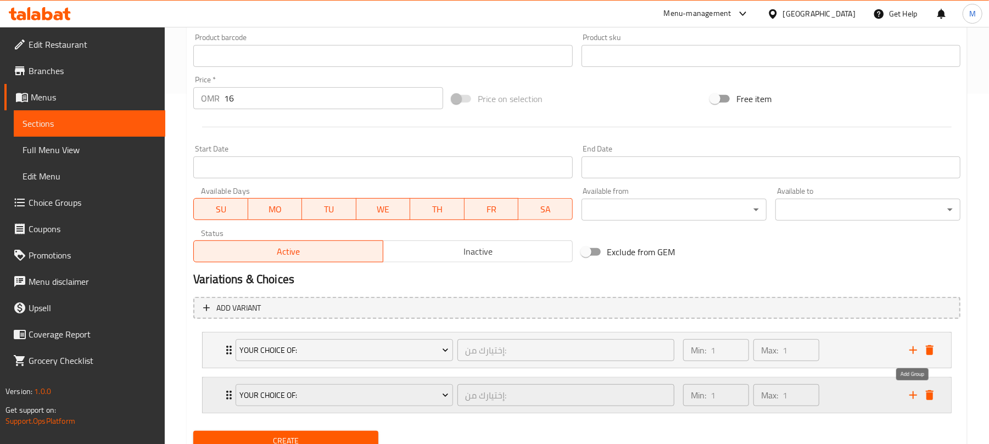
click at [917, 393] on icon "add" at bounding box center [912, 395] width 13 height 13
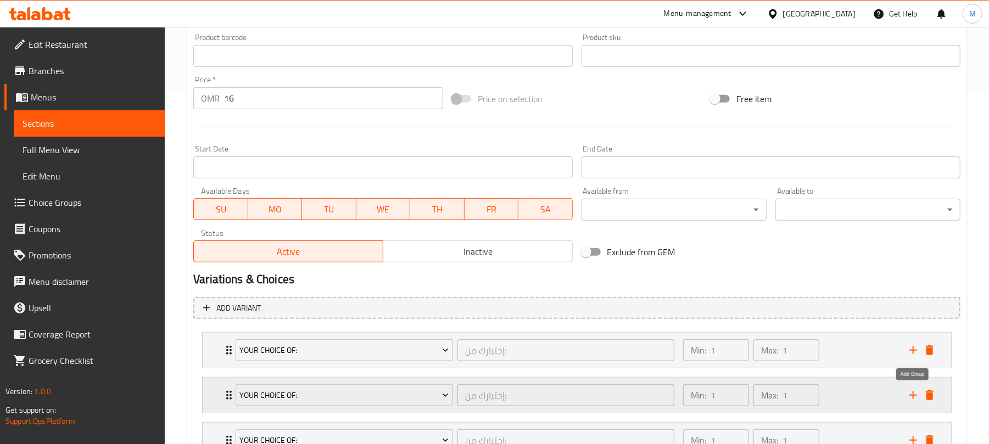
click at [909, 397] on icon "add" at bounding box center [912, 395] width 13 height 13
click at [913, 354] on icon "add" at bounding box center [912, 350] width 13 height 13
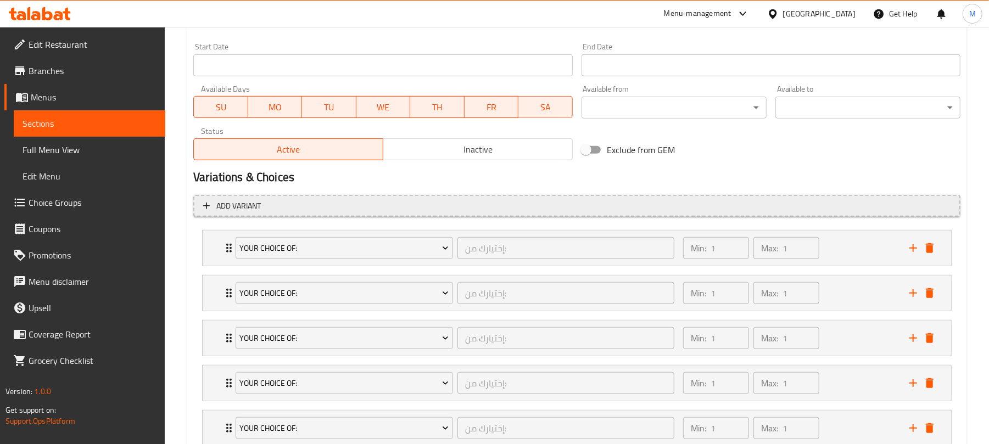
scroll to position [497, 0]
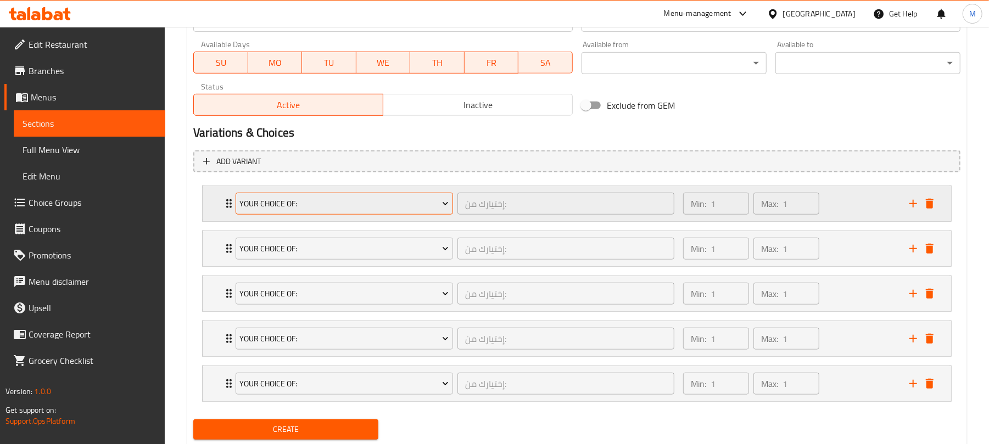
click at [349, 198] on span "Your Choice Of:" at bounding box center [344, 204] width 209 height 14
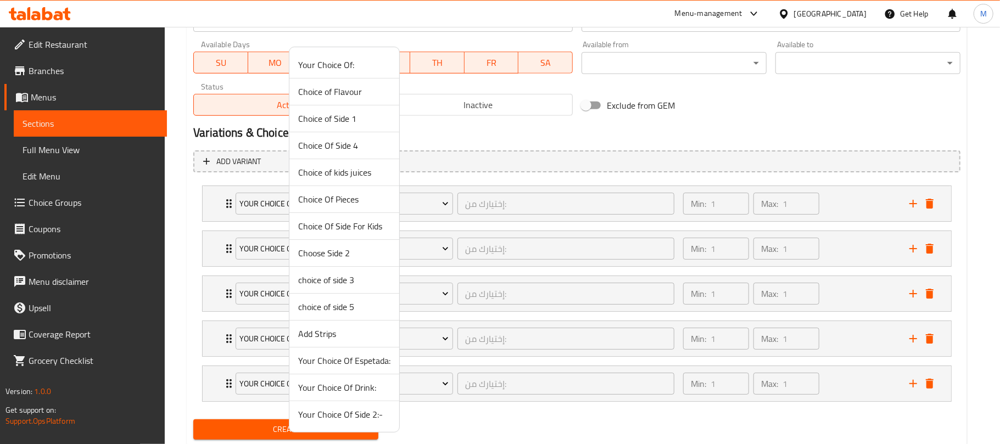
drag, startPoint x: 345, startPoint y: 367, endPoint x: 352, endPoint y: 363, distance: 7.6
click at [346, 365] on span "Your Choice Of Espetada:" at bounding box center [344, 360] width 92 height 13
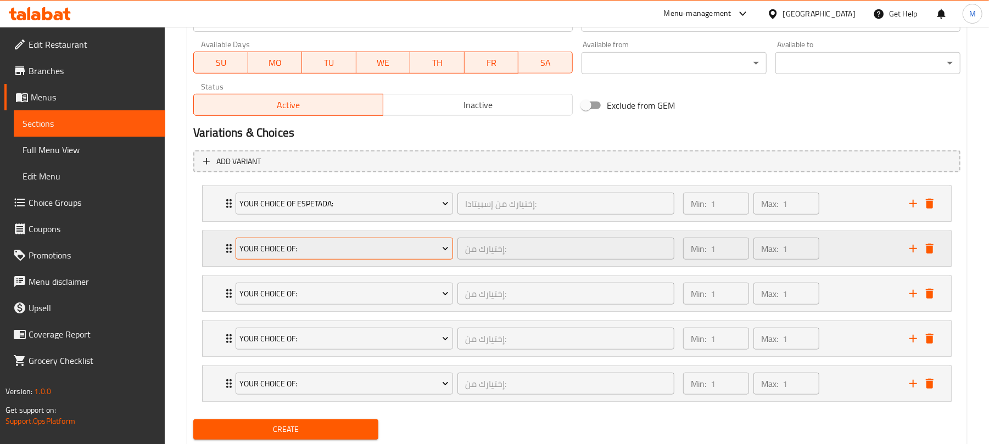
click at [349, 245] on span "Your Choice Of:" at bounding box center [344, 249] width 209 height 14
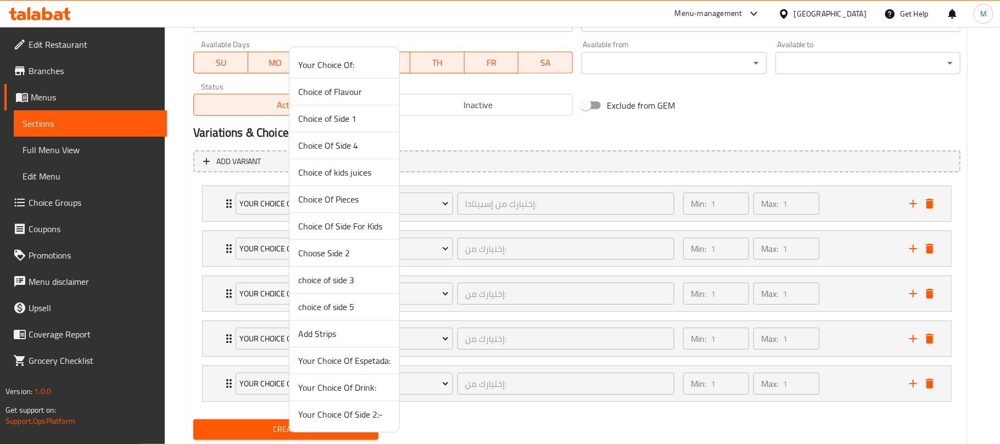
click at [352, 116] on span "Choice of Side 1" at bounding box center [344, 118] width 92 height 13
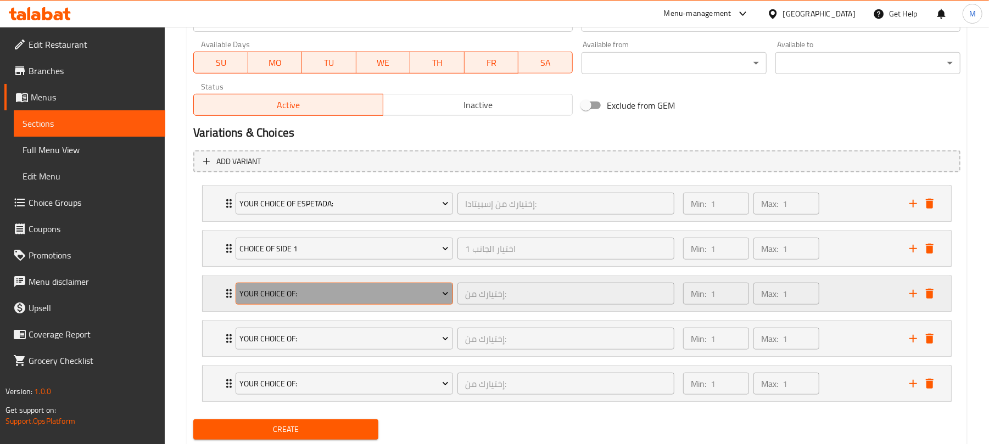
click at [341, 295] on span "Your Choice Of:" at bounding box center [344, 294] width 209 height 14
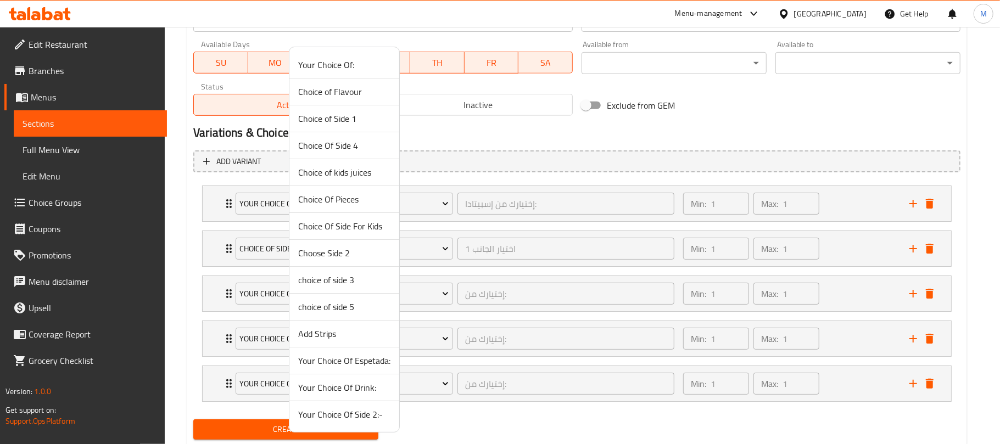
click at [361, 418] on span "Your Choice Of Side 2:-" at bounding box center [344, 414] width 92 height 13
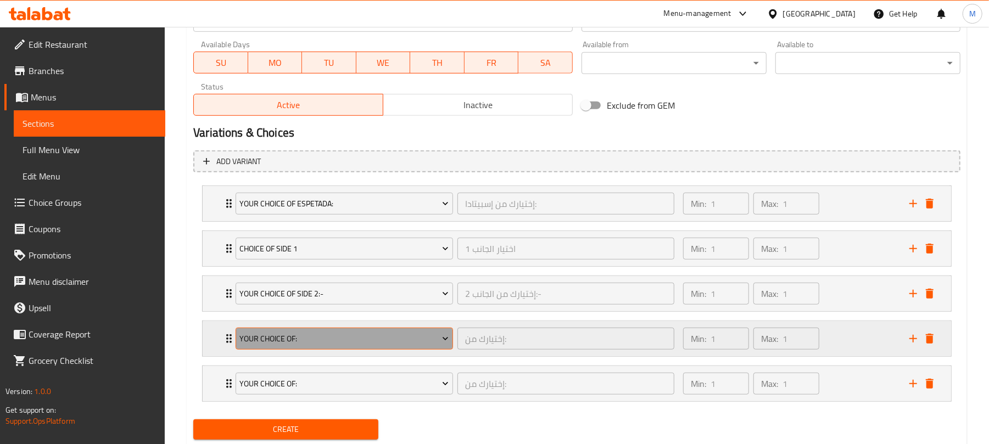
click at [338, 333] on button "Your Choice Of:" at bounding box center [343, 339] width 217 height 22
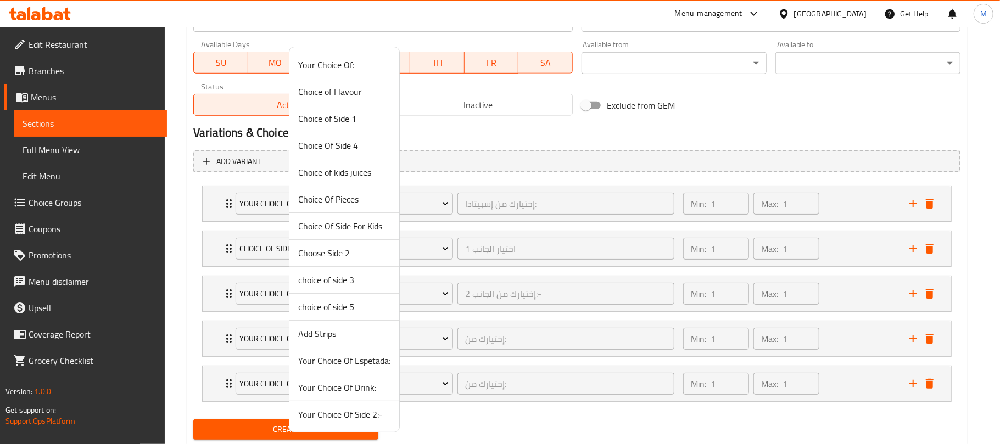
click at [360, 392] on span "Your Choice Of Drink:" at bounding box center [344, 387] width 92 height 13
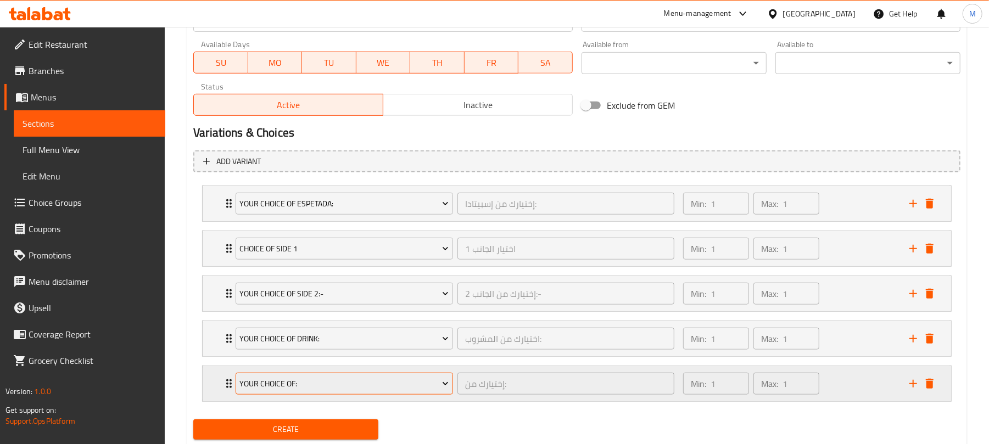
click at [311, 385] on span "Your Choice Of:" at bounding box center [344, 384] width 209 height 14
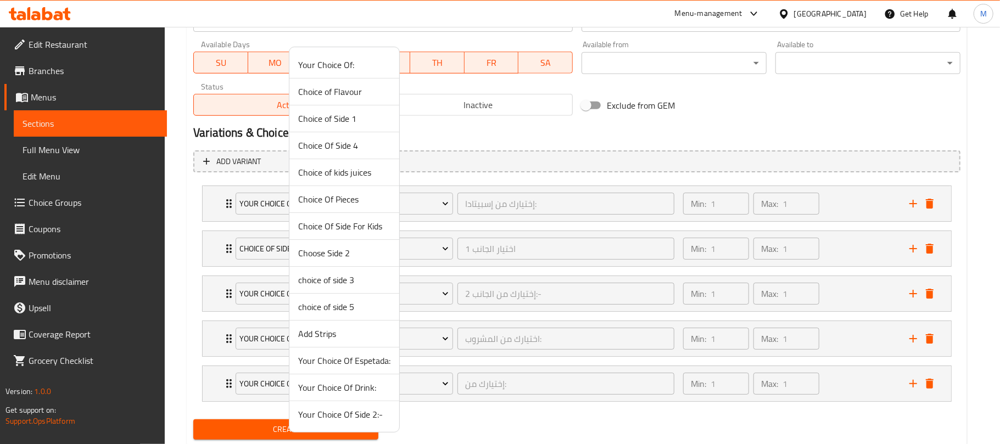
click at [490, 437] on div at bounding box center [500, 222] width 1000 height 444
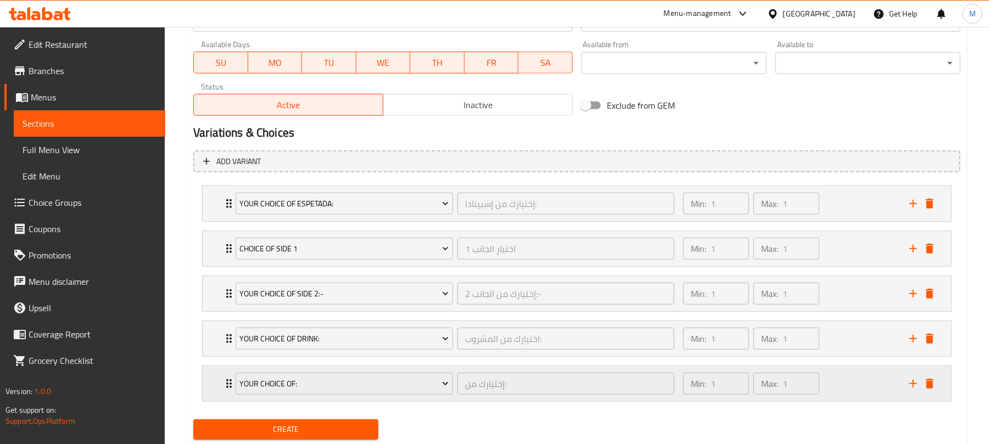
drag, startPoint x: 931, startPoint y: 384, endPoint x: 793, endPoint y: 413, distance: 141.4
click at [932, 384] on icon "delete" at bounding box center [929, 384] width 8 height 10
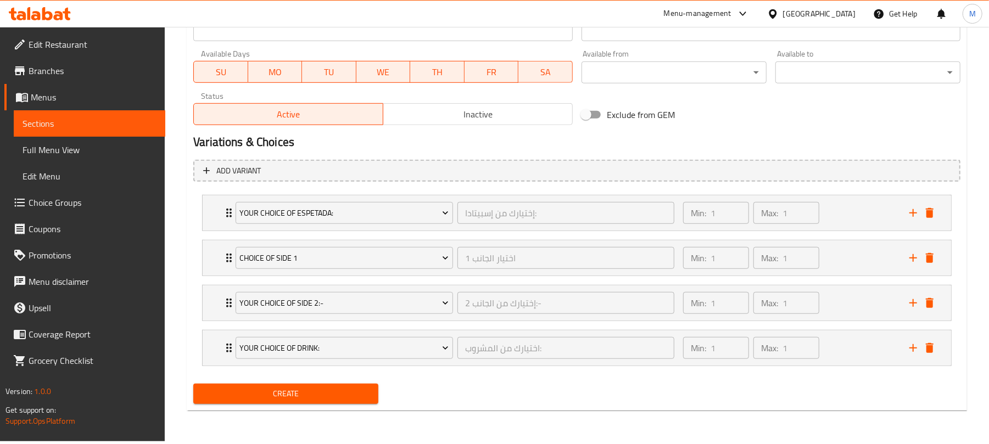
scroll to position [487, 0]
click at [310, 400] on span "Create" at bounding box center [285, 394] width 167 height 14
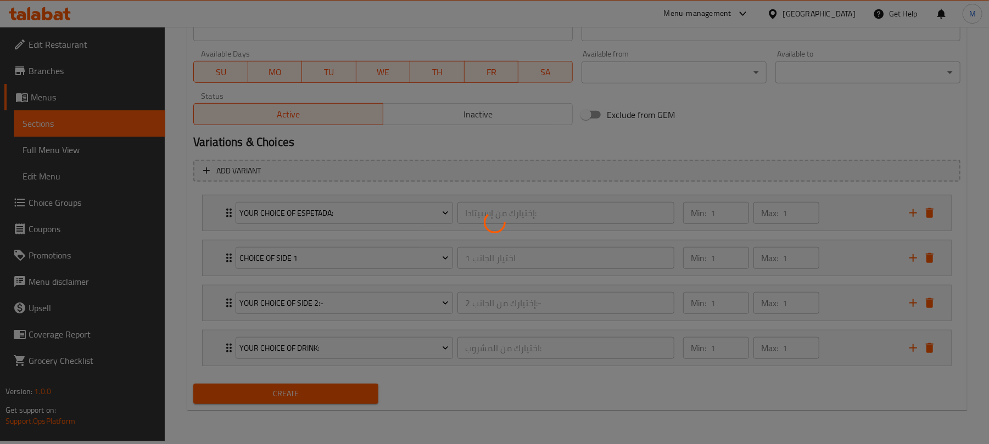
type input "0"
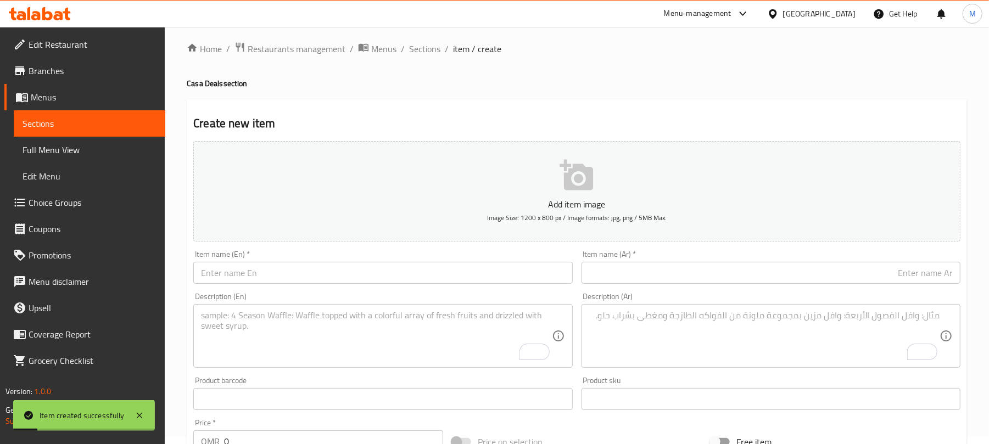
scroll to position [0, 0]
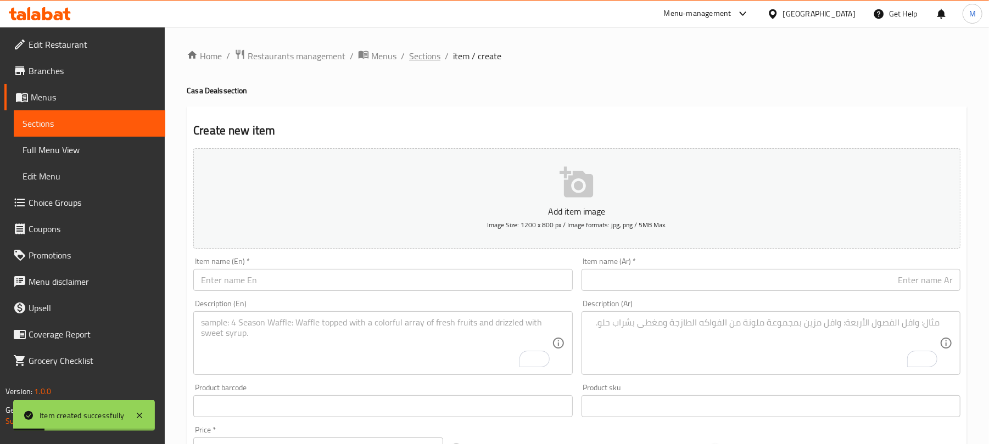
click at [437, 58] on span "Sections" at bounding box center [424, 55] width 31 height 13
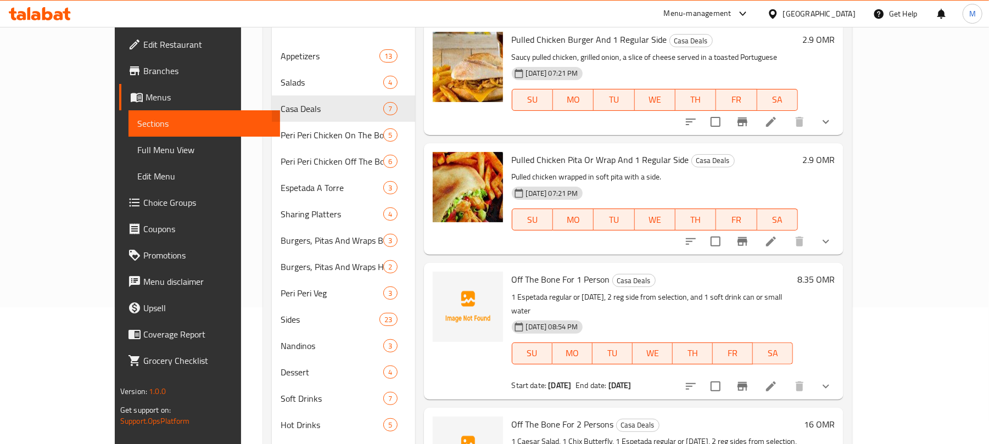
scroll to position [229, 0]
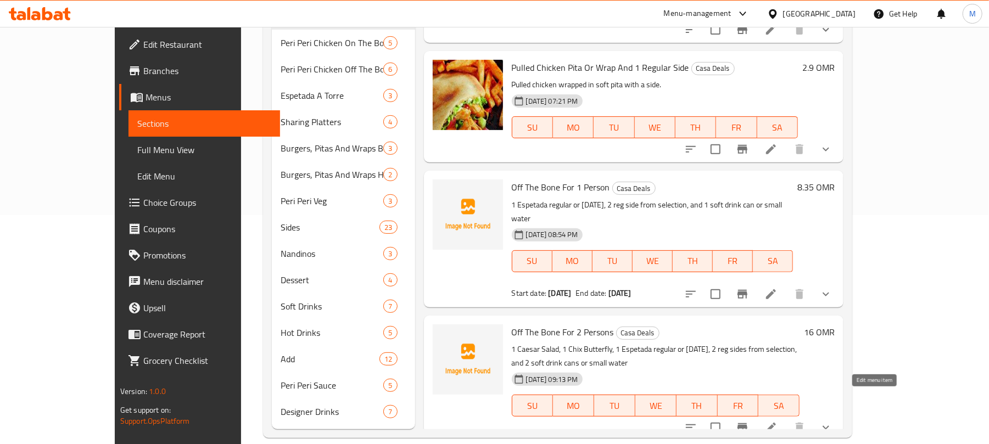
click at [776, 423] on icon at bounding box center [771, 428] width 10 height 10
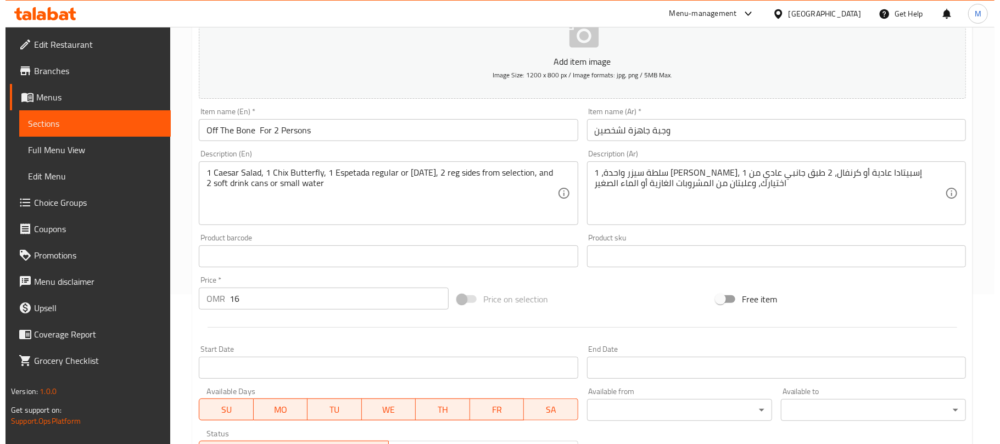
scroll to position [487, 0]
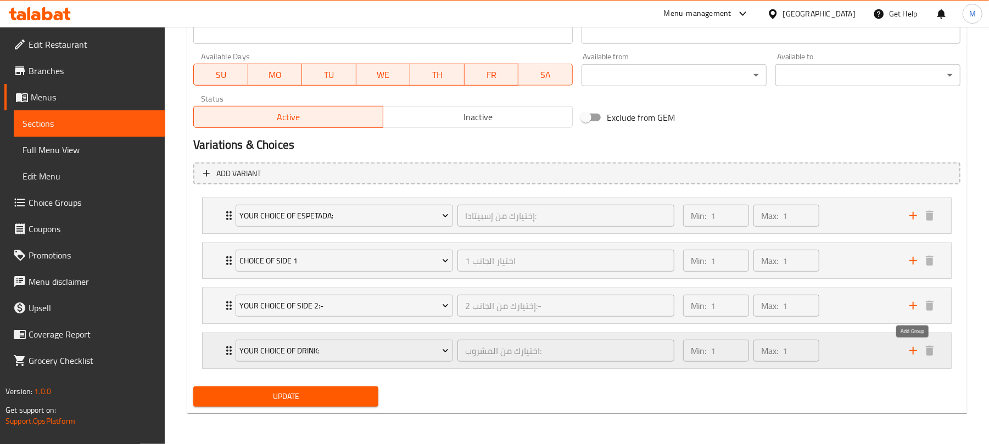
click at [911, 350] on icon "add" at bounding box center [912, 350] width 13 height 13
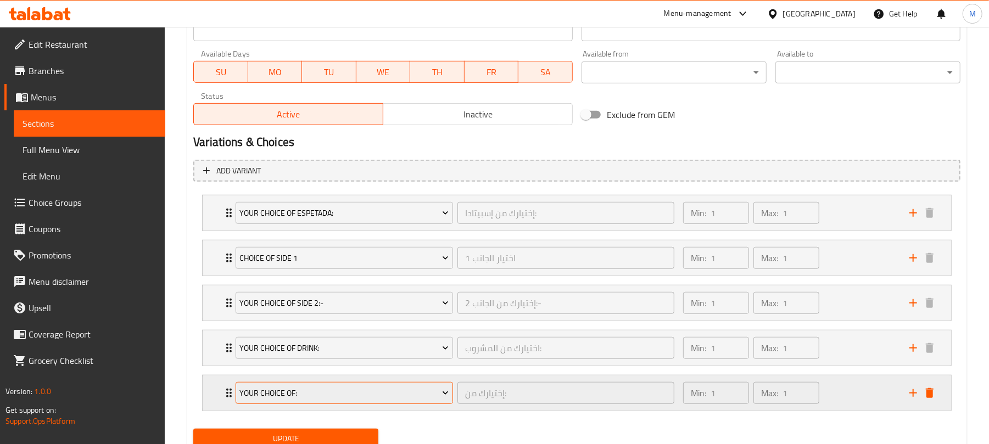
click at [374, 392] on span "Your Choice Of:" at bounding box center [344, 393] width 209 height 14
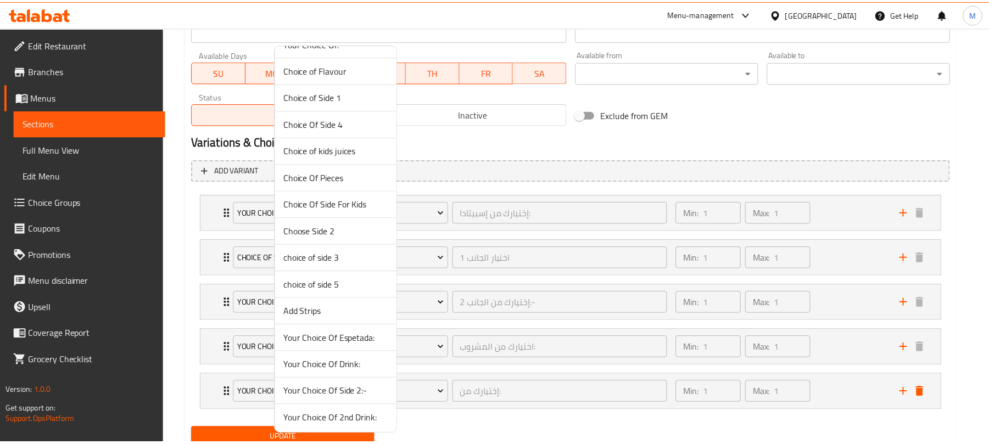
scroll to position [24, 0]
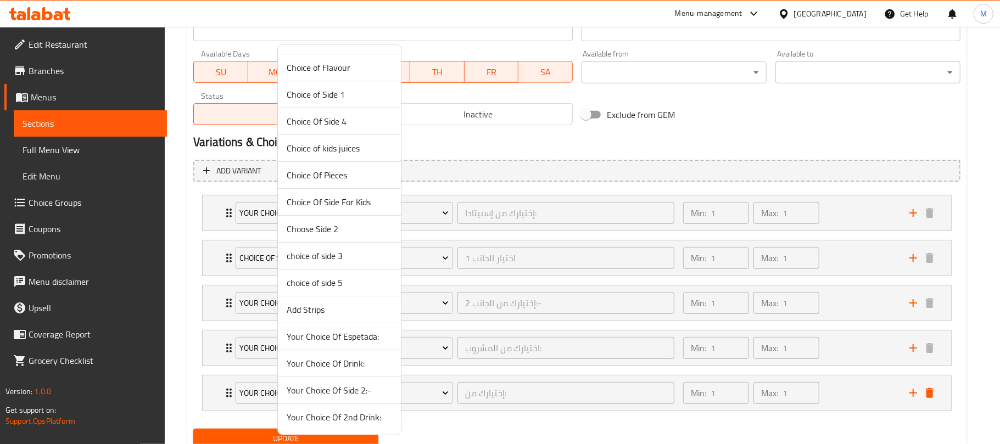
click at [347, 424] on li "Your Choice Of 2nd Drink:" at bounding box center [339, 417] width 123 height 26
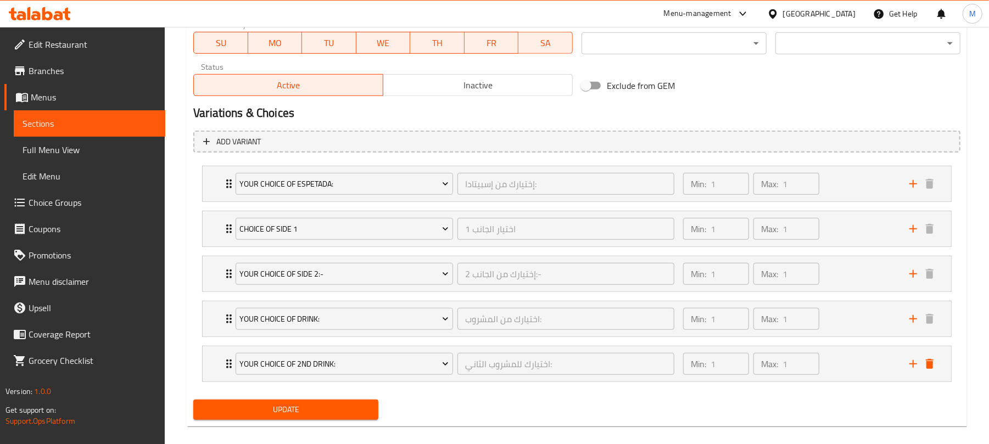
scroll to position [532, 0]
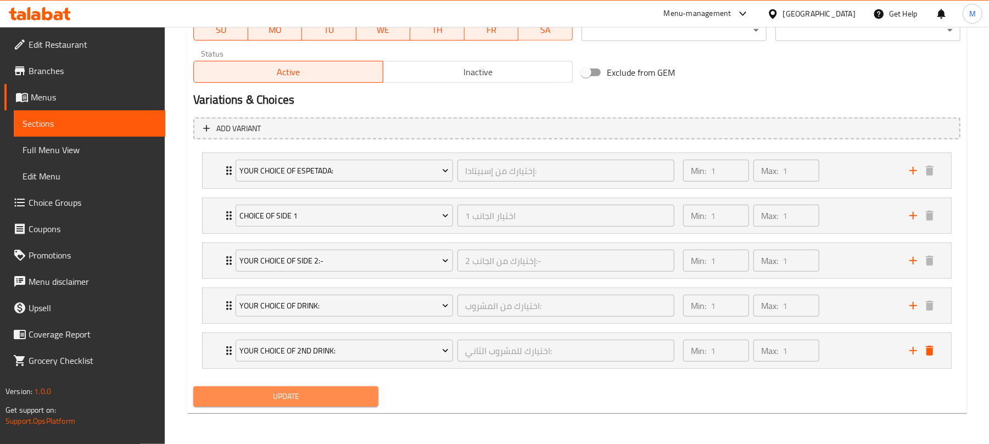
click at [304, 390] on span "Update" at bounding box center [285, 397] width 167 height 14
click at [231, 163] on div "Your Choice Of Espetada: إختيارك من إسبيتادا: ​" at bounding box center [455, 170] width 452 height 35
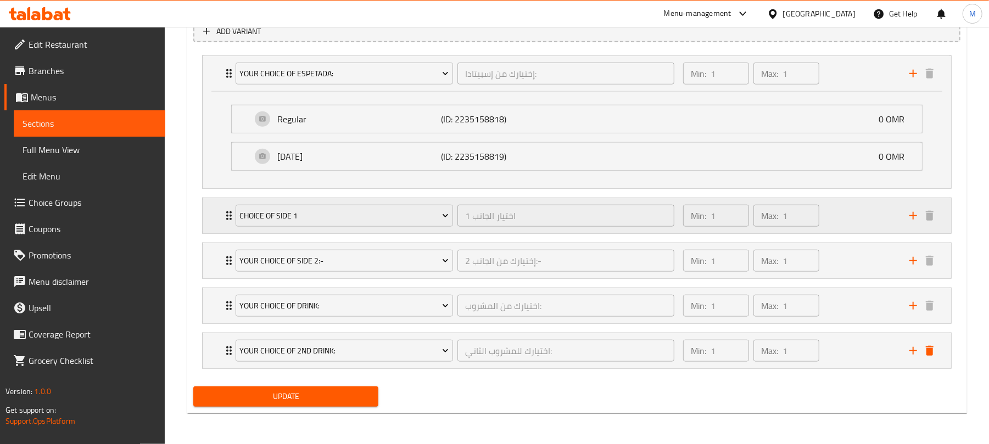
click at [227, 216] on icon "Expand" at bounding box center [228, 215] width 5 height 9
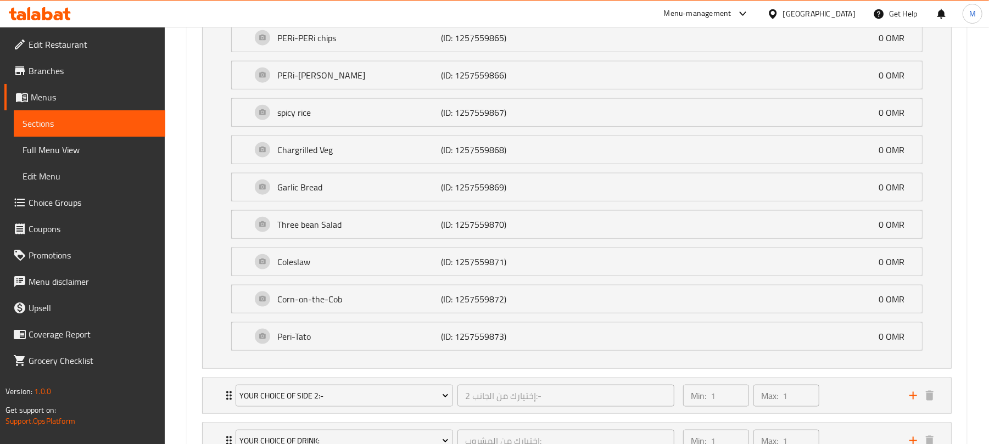
scroll to position [992, 0]
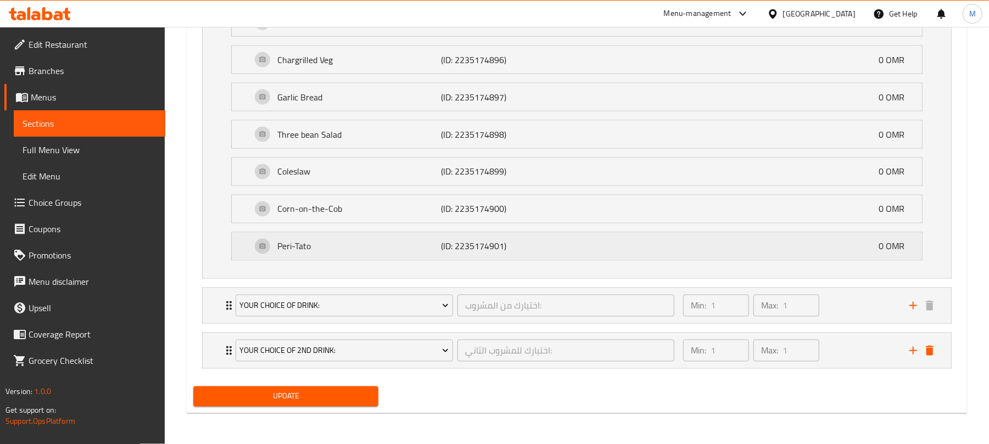
scroll to position [1354, 0]
click at [227, 315] on div "Your Choice Of Drink: اختيارك من المشروب: ​ Min: 1 ​ Max: 1 ​" at bounding box center [579, 305] width 715 height 35
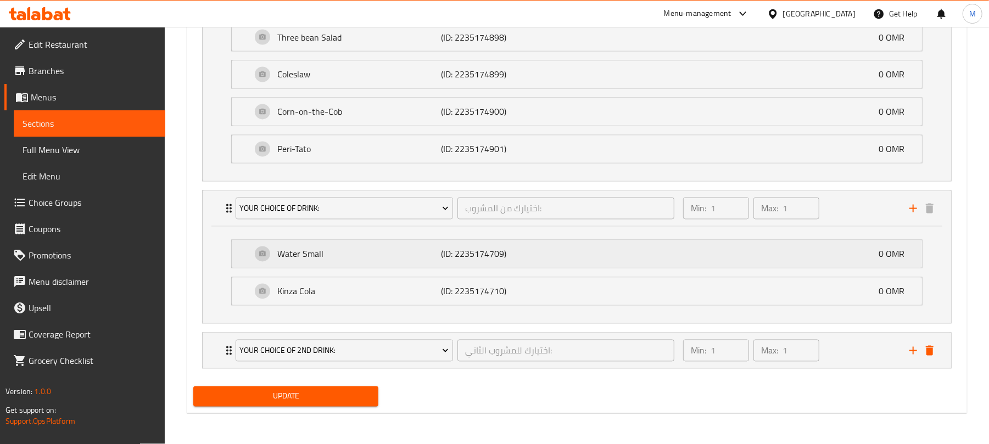
scroll to position [1452, 0]
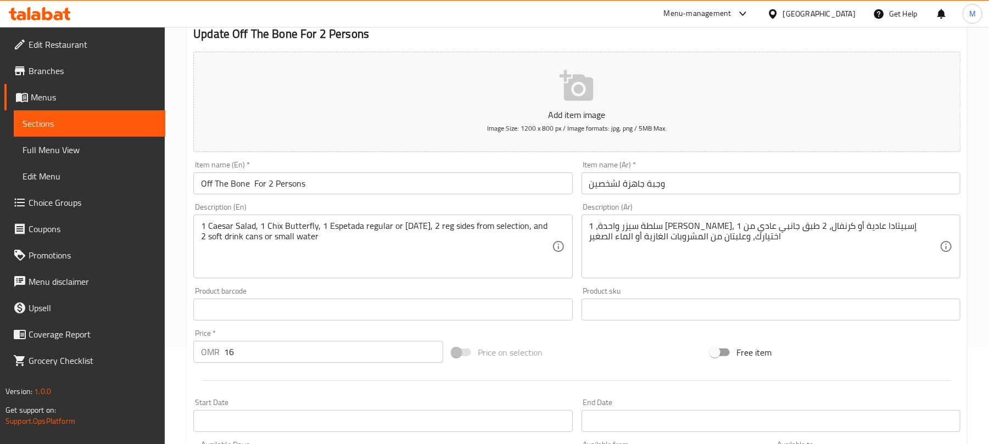
scroll to position [0, 0]
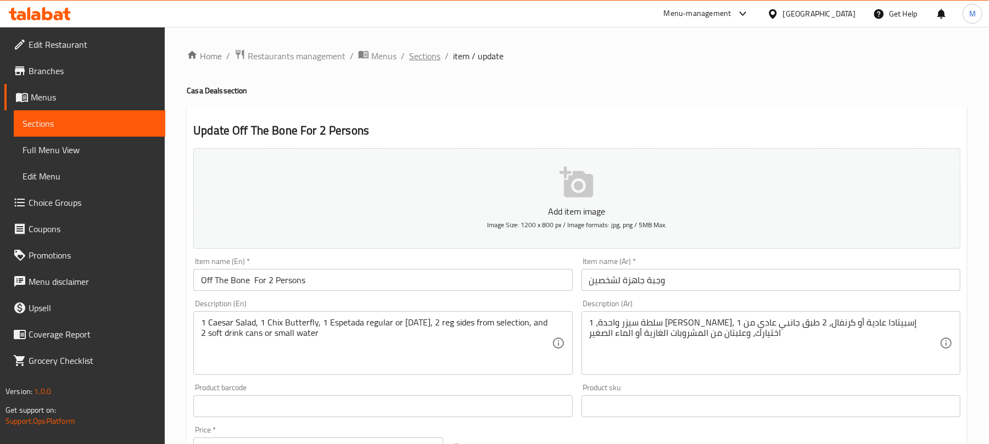
click at [420, 56] on span "Sections" at bounding box center [424, 55] width 31 height 13
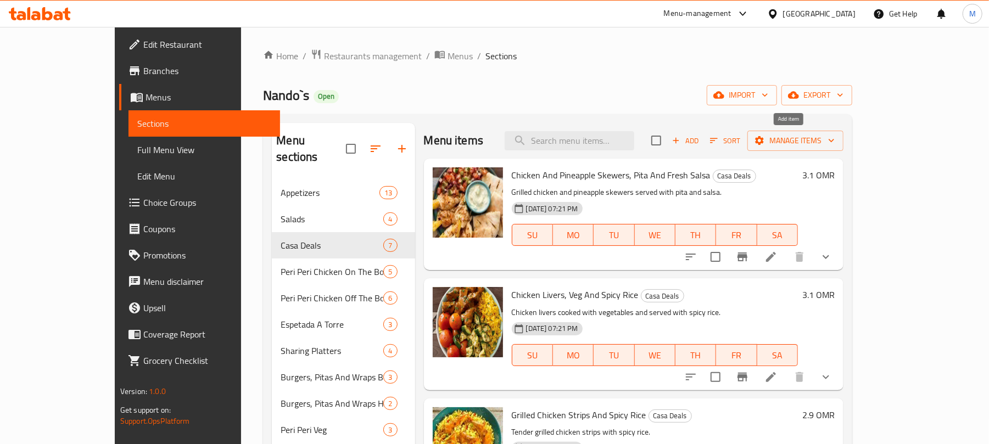
click at [700, 145] on span "Add" at bounding box center [685, 140] width 30 height 13
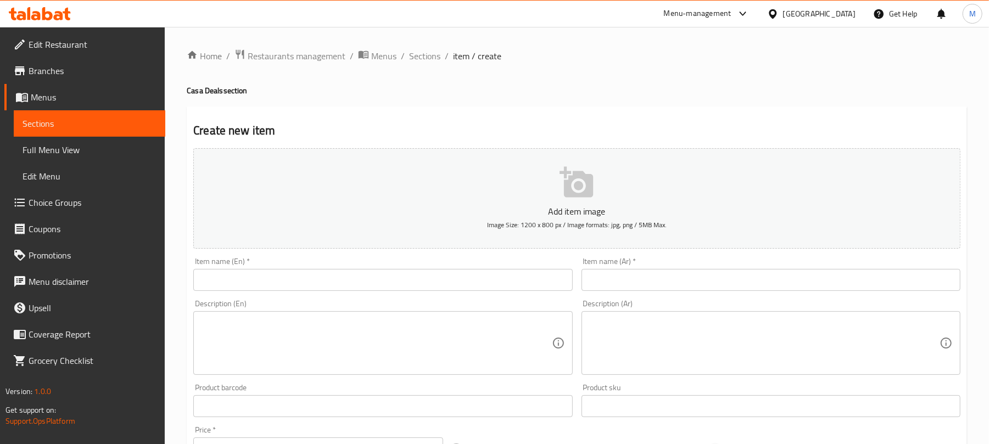
click at [333, 277] on input "text" at bounding box center [382, 280] width 379 height 22
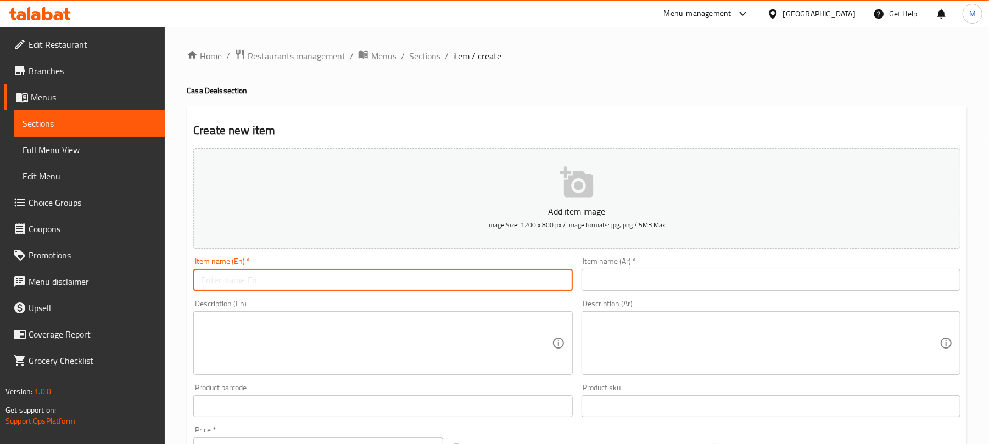
paste input "Value Meal"
type input "Value Meal"
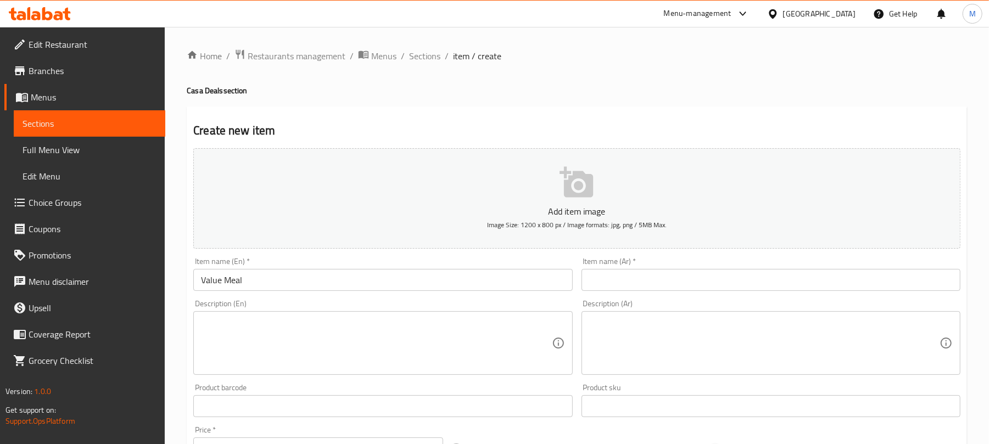
click at [754, 274] on input "text" at bounding box center [770, 280] width 379 height 22
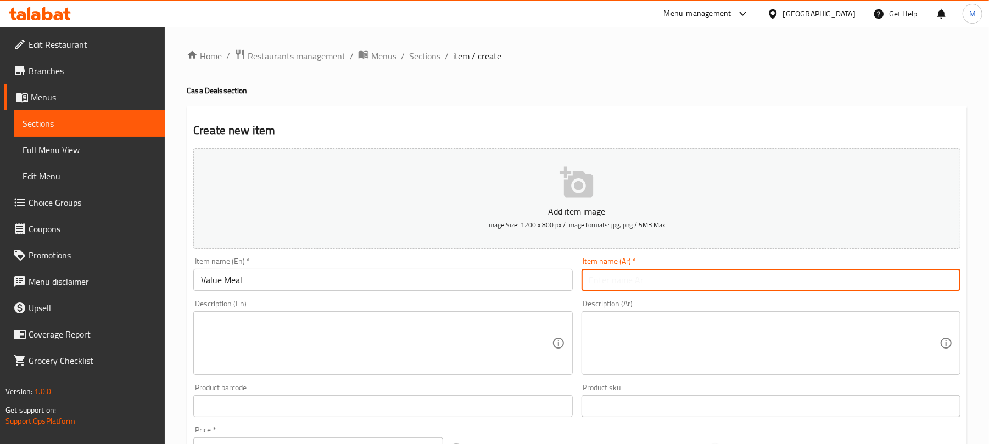
paste input "وجبة قيمة"
type input "وجبة قيمة"
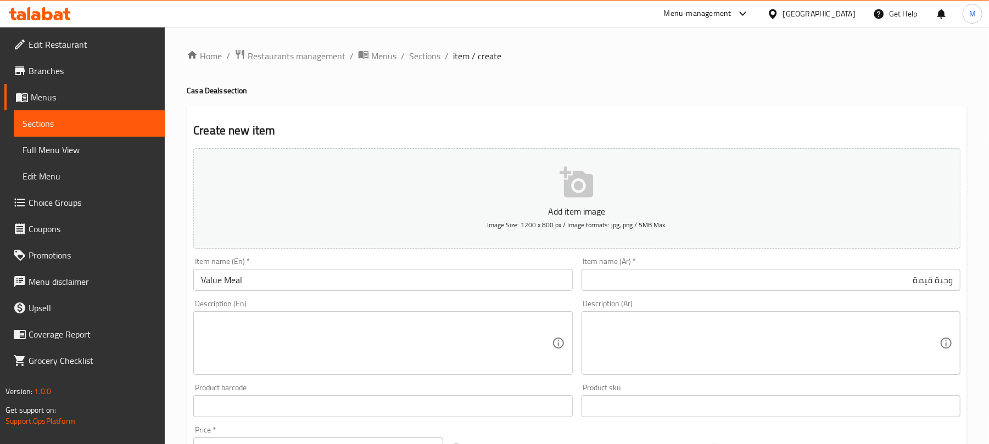
drag, startPoint x: 699, startPoint y: 86, endPoint x: 694, endPoint y: 93, distance: 8.2
click at [698, 86] on h4 "Casa Deals section" at bounding box center [577, 90] width 780 height 11
click at [257, 358] on textarea at bounding box center [376, 343] width 350 height 52
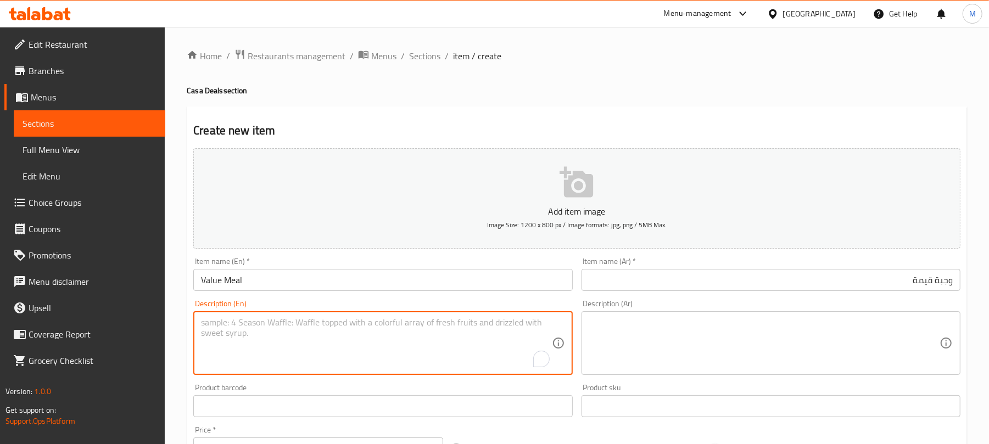
paste textarea "1 Chicken Strips, or 3 pcs Chicken Wings or chicken burger + 12 sides from sele…"
type textarea "1 Chicken Strips, or 3 pcs Chicken Wings or chicken burger + 12 sides from sele…"
click at [316, 330] on textarea "1 Chicken Strips, or 3 pcs Chicken Wings or chicken burger + 12 sides from sele…" at bounding box center [376, 343] width 350 height 52
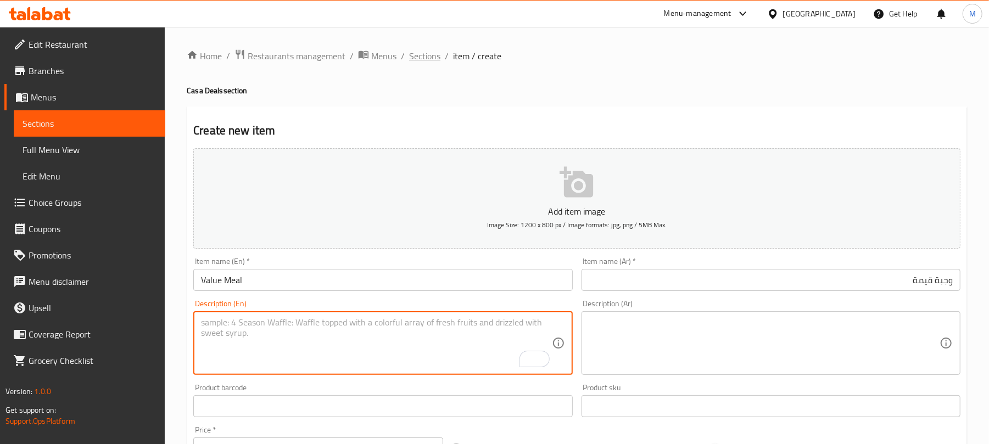
click at [418, 54] on span "Sections" at bounding box center [424, 55] width 31 height 13
